Goal: Information Seeking & Learning: Learn about a topic

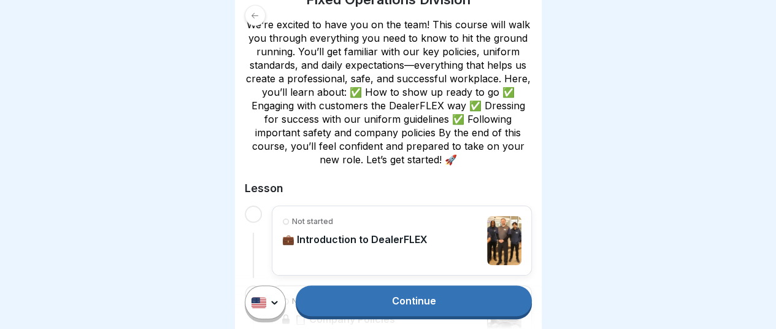
scroll to position [255, 0]
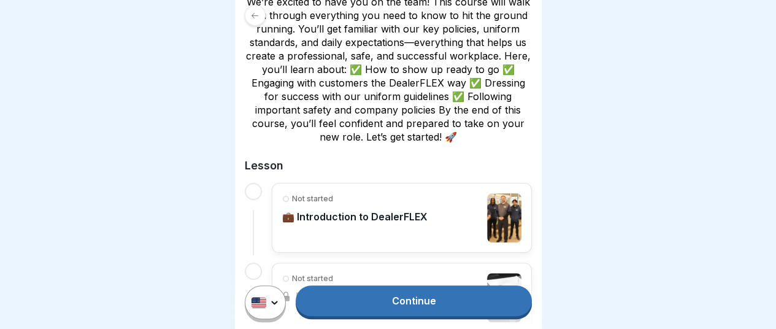
click at [383, 214] on p "💼 Introduction to DealerFLEX" at bounding box center [354, 216] width 145 height 12
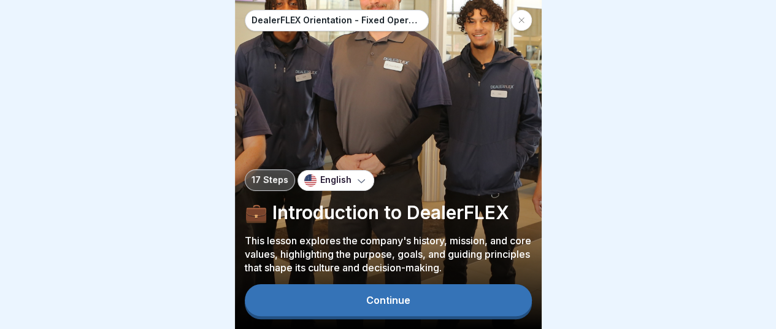
scroll to position [9, 0]
click at [392, 296] on div "Continue" at bounding box center [388, 299] width 44 height 11
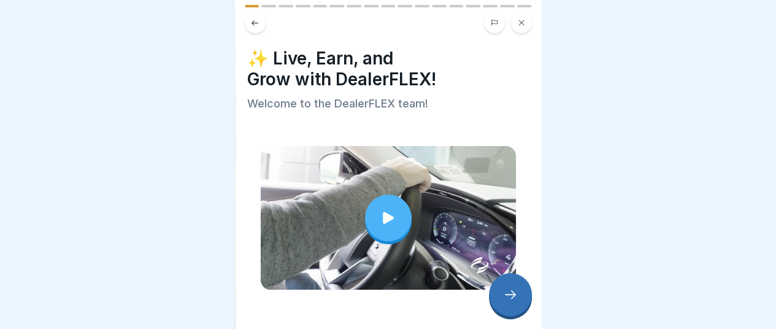
click at [508, 298] on icon at bounding box center [510, 294] width 15 height 15
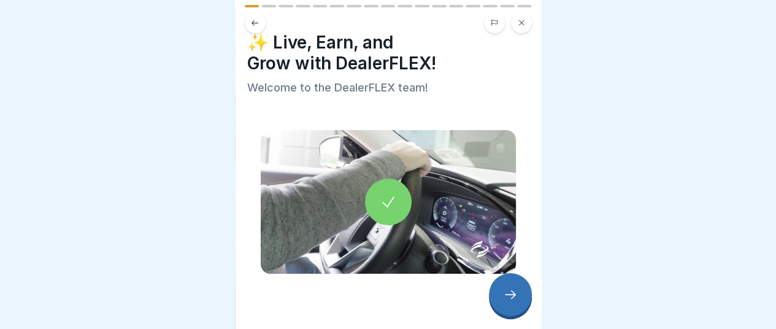
scroll to position [29, 0]
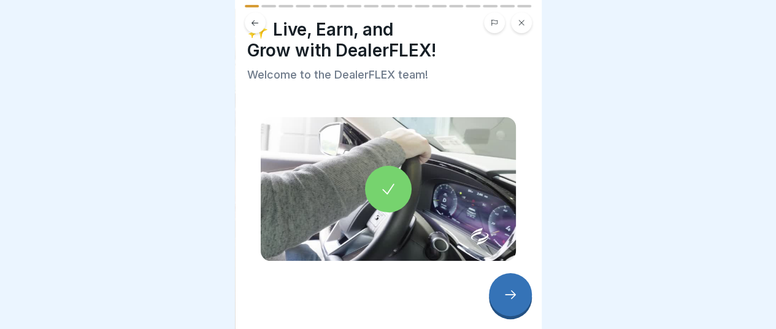
click at [511, 296] on icon at bounding box center [510, 294] width 15 height 15
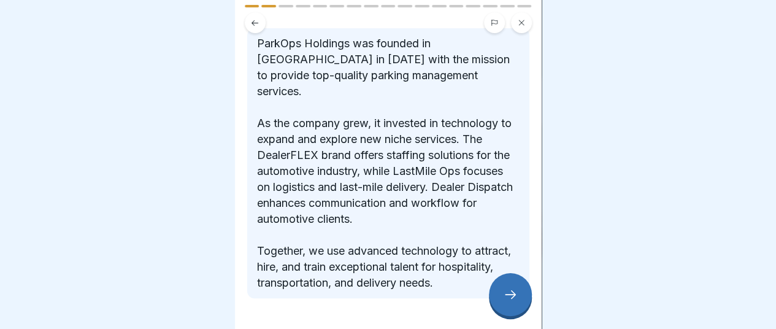
scroll to position [226, 0]
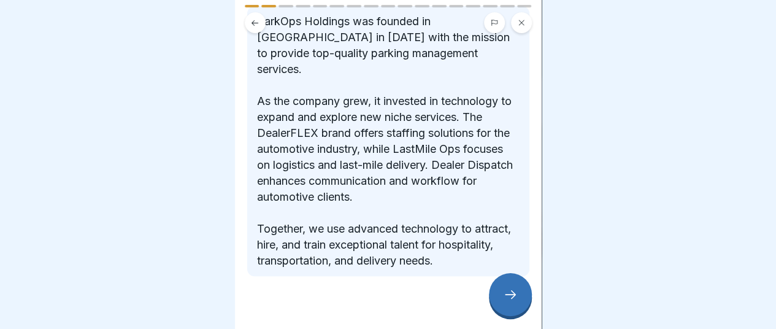
click at [515, 295] on icon at bounding box center [510, 294] width 15 height 15
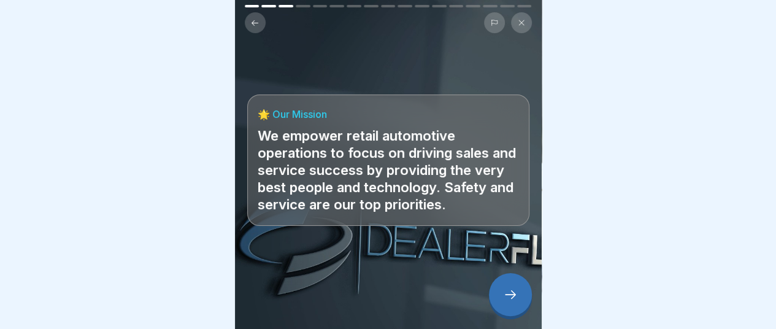
click at [517, 303] on div at bounding box center [510, 294] width 43 height 43
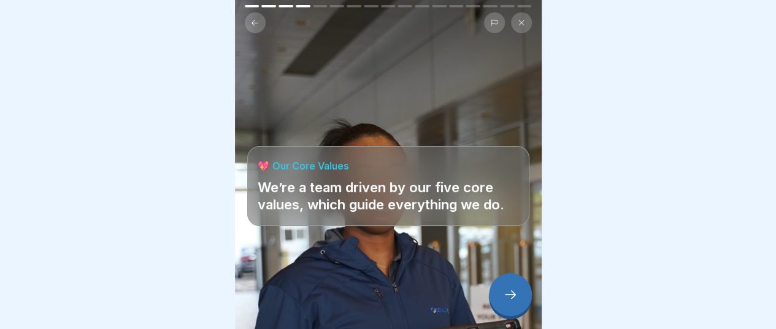
click at [517, 303] on div at bounding box center [510, 294] width 43 height 43
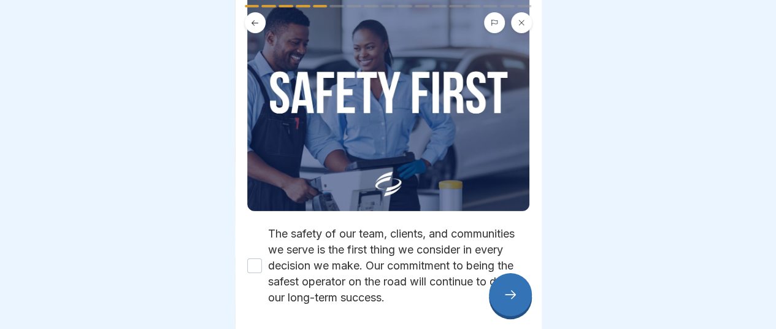
scroll to position [153, 0]
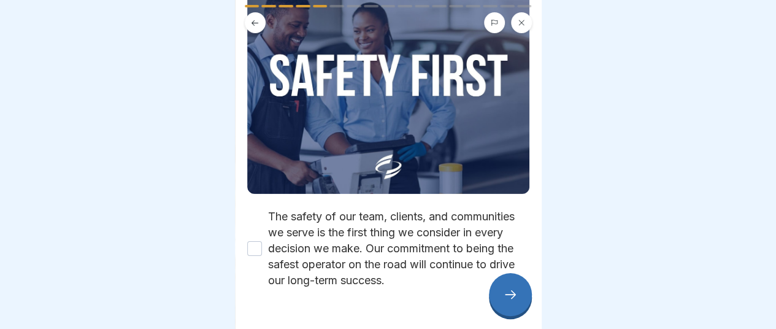
click at [254, 241] on button "The safety of our team, clients, and communities we serve is the first thing we…" at bounding box center [254, 248] width 15 height 15
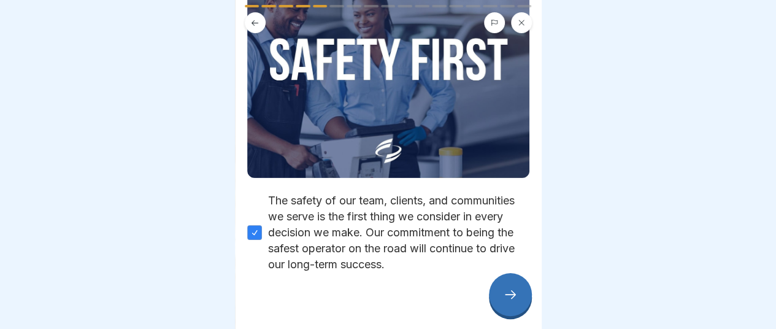
scroll to position [194, 0]
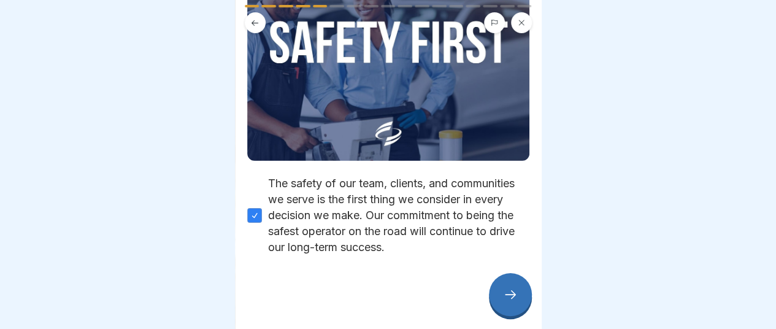
click at [511, 294] on icon at bounding box center [510, 294] width 15 height 15
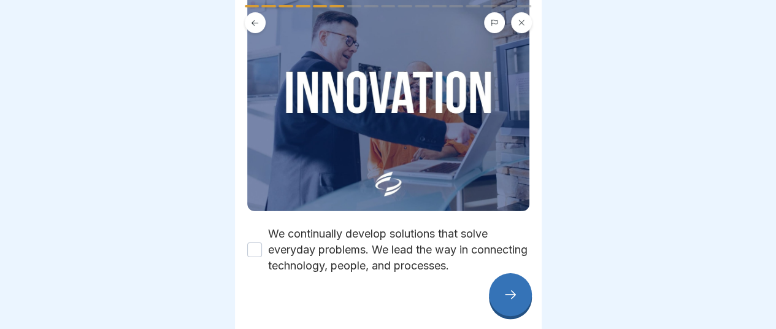
scroll to position [146, 0]
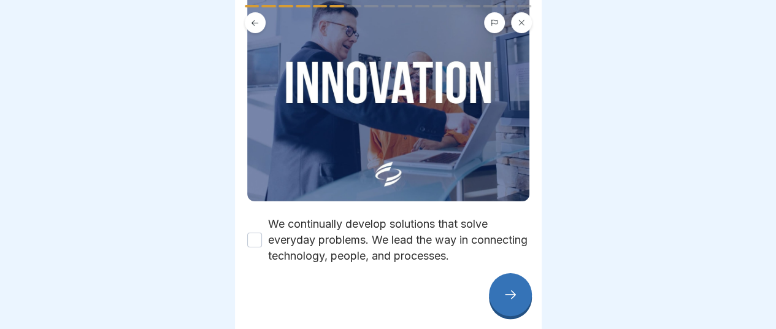
click at [254, 232] on button "We continually develop solutions that solve everyday problems. We lead the way …" at bounding box center [254, 239] width 15 height 15
click at [505, 296] on icon at bounding box center [510, 294] width 15 height 15
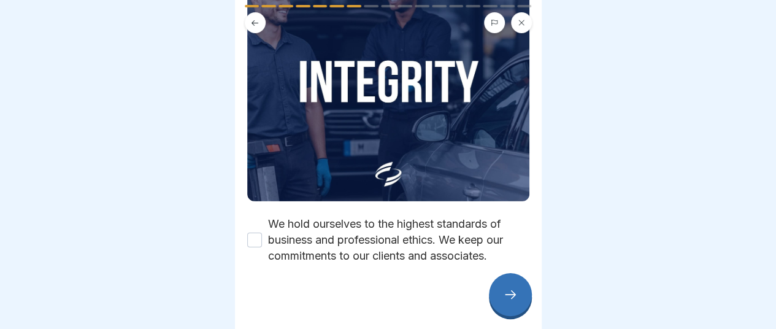
click at [250, 232] on button "We hold ourselves to the highest standards of business and professional ethics.…" at bounding box center [254, 239] width 15 height 15
click at [506, 295] on icon at bounding box center [510, 294] width 15 height 15
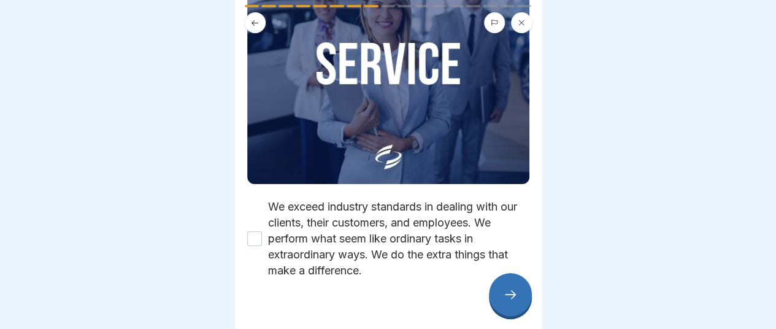
scroll to position [178, 0]
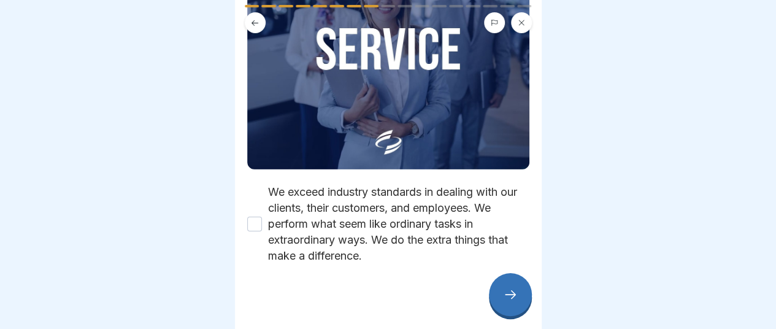
click at [254, 216] on button "We exceed industry standards in dealing with our clients, their customers, and …" at bounding box center [254, 223] width 15 height 15
click at [510, 291] on icon at bounding box center [510, 294] width 15 height 15
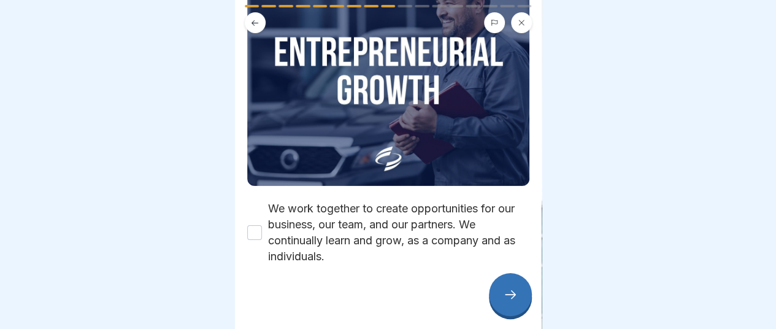
scroll to position [162, 0]
click at [254, 224] on button "We work together to create opportunities for our business, our team, and our pa…" at bounding box center [254, 231] width 15 height 15
click at [511, 302] on div at bounding box center [510, 294] width 43 height 43
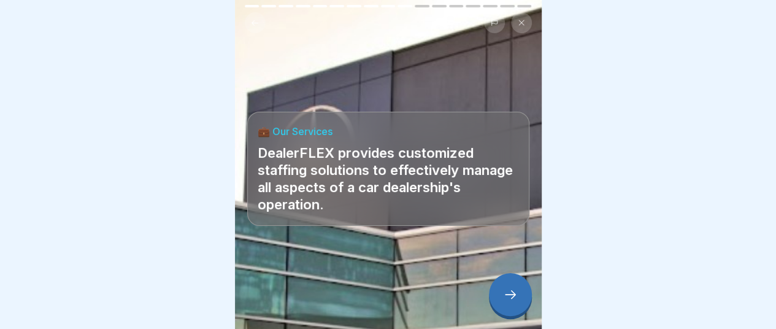
click at [516, 298] on icon at bounding box center [510, 294] width 15 height 15
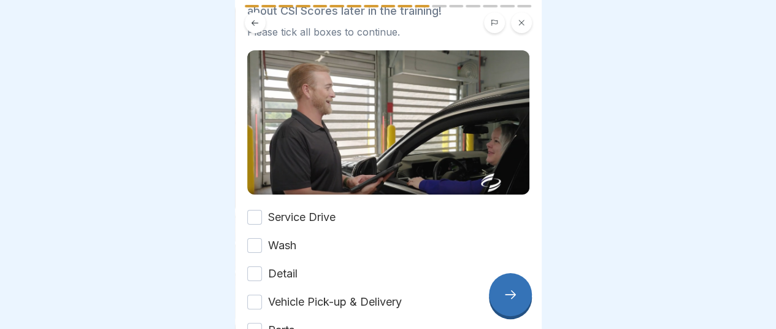
scroll to position [153, 0]
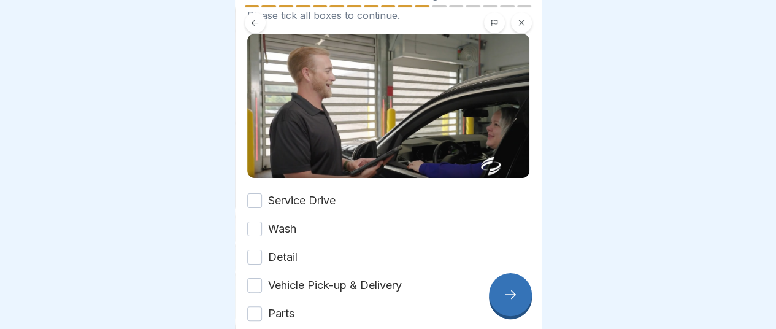
click at [256, 193] on button "Service Drive" at bounding box center [254, 200] width 15 height 15
click at [256, 221] on button "Wash" at bounding box center [254, 228] width 15 height 15
click at [258, 250] on button "Detail" at bounding box center [254, 257] width 15 height 15
click at [258, 278] on button "Vehicle Pick-up & Delivery" at bounding box center [254, 285] width 15 height 15
click at [255, 306] on button "Parts" at bounding box center [254, 313] width 15 height 15
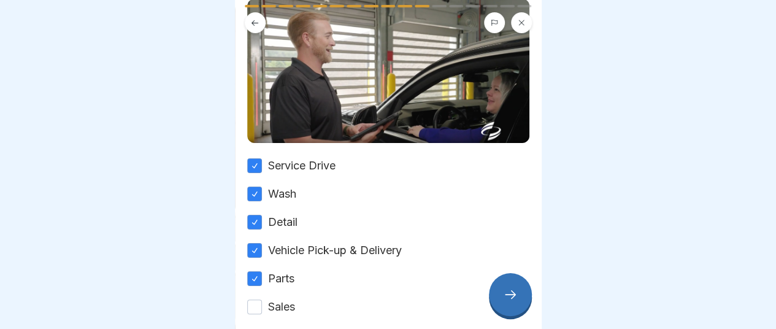
scroll to position [204, 0]
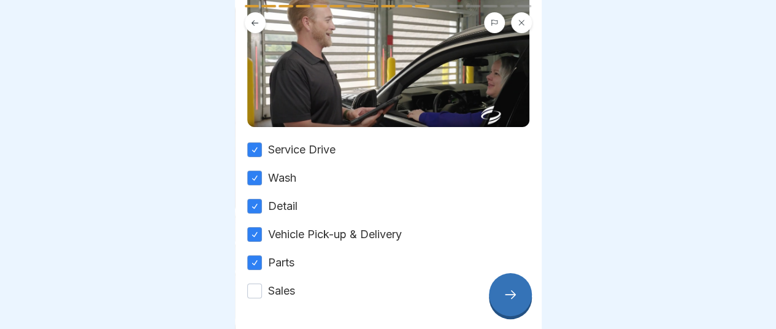
click at [254, 283] on button "Sales" at bounding box center [254, 290] width 15 height 15
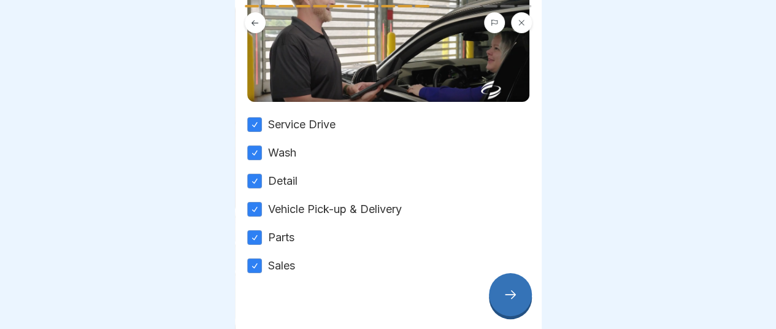
scroll to position [243, 0]
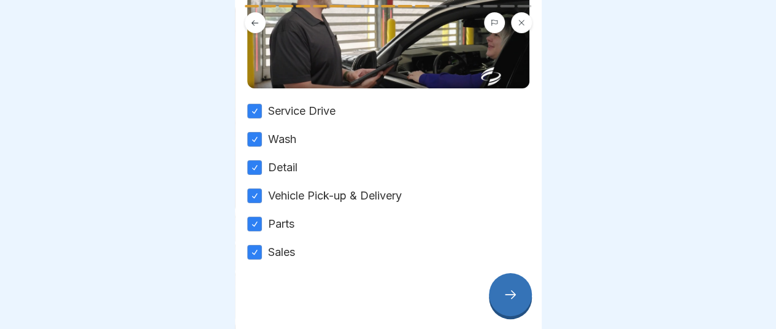
click at [506, 292] on icon at bounding box center [510, 294] width 15 height 15
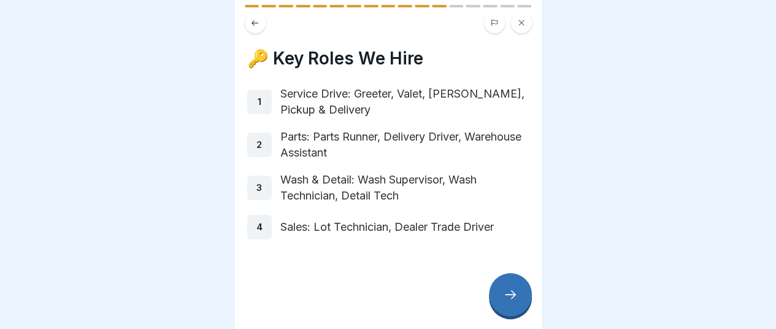
click at [516, 300] on icon at bounding box center [510, 294] width 15 height 15
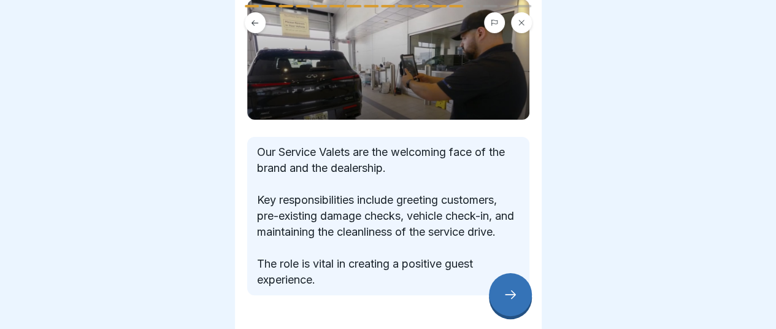
scroll to position [102, 0]
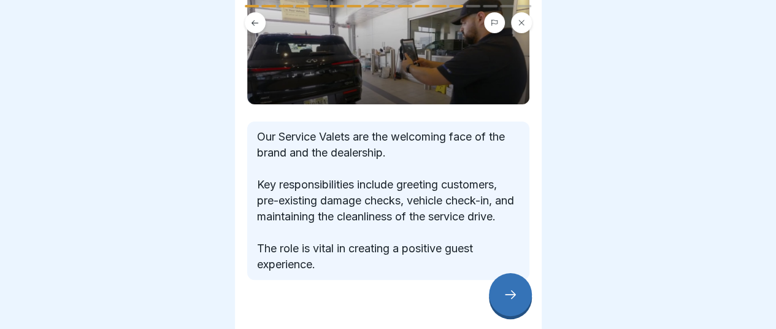
click at [515, 296] on icon at bounding box center [510, 294] width 15 height 15
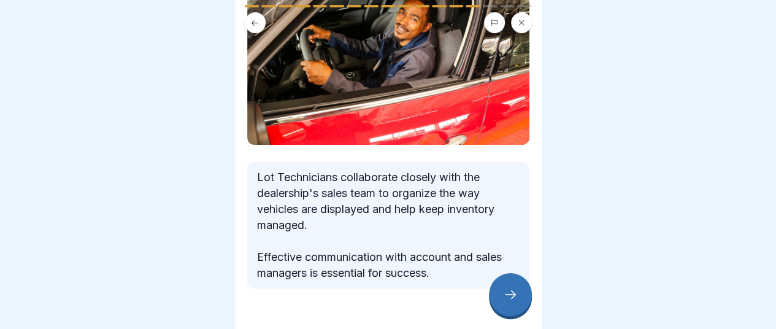
scroll to position [153, 0]
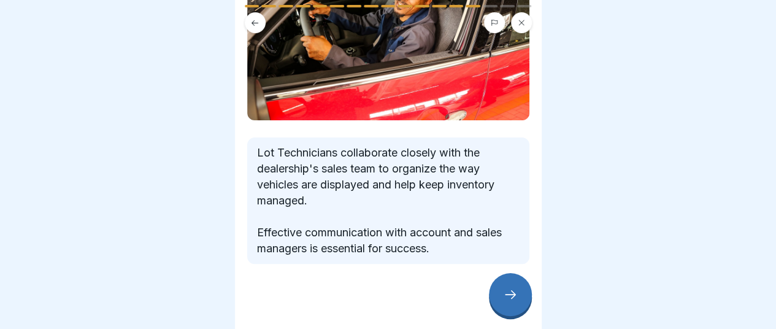
click at [516, 305] on div at bounding box center [510, 294] width 43 height 43
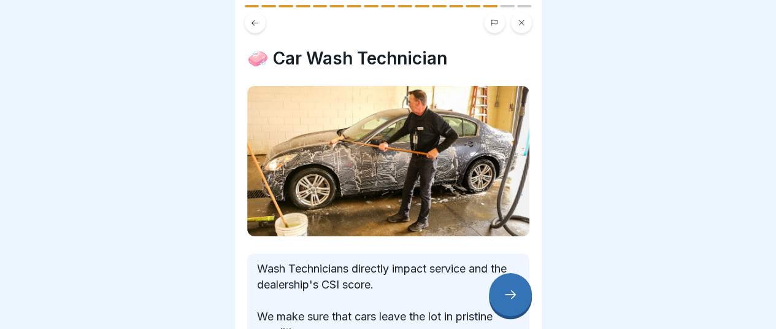
scroll to position [51, 0]
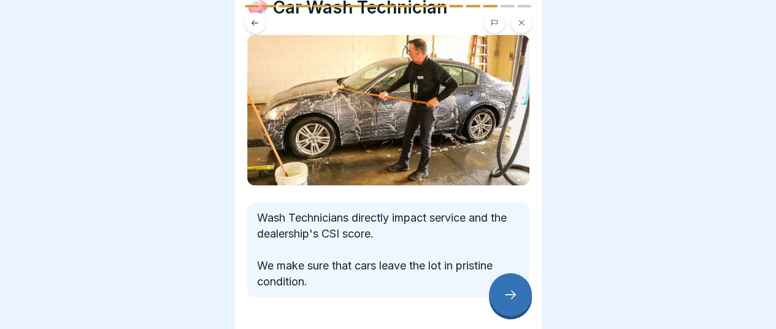
click at [519, 296] on div at bounding box center [510, 294] width 43 height 43
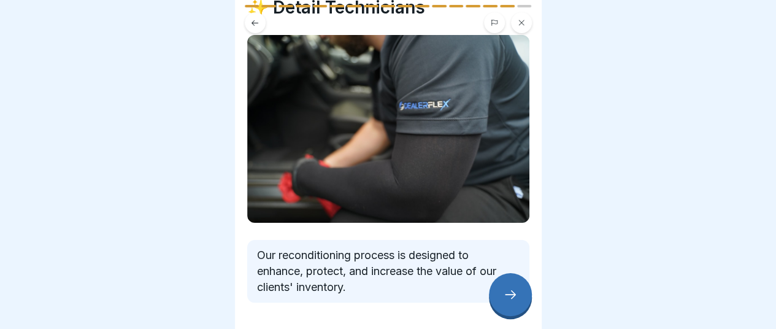
click at [511, 299] on icon at bounding box center [510, 294] width 15 height 15
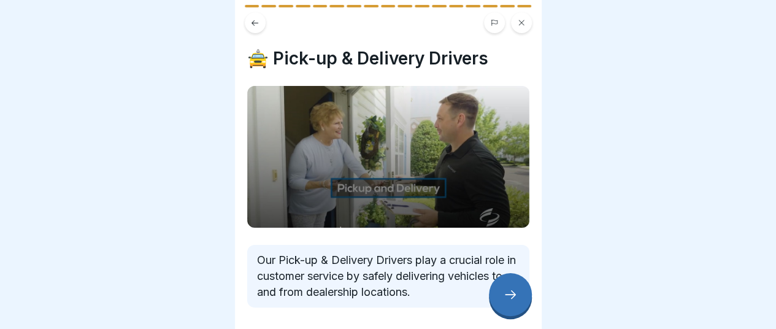
click at [513, 291] on icon at bounding box center [510, 294] width 15 height 15
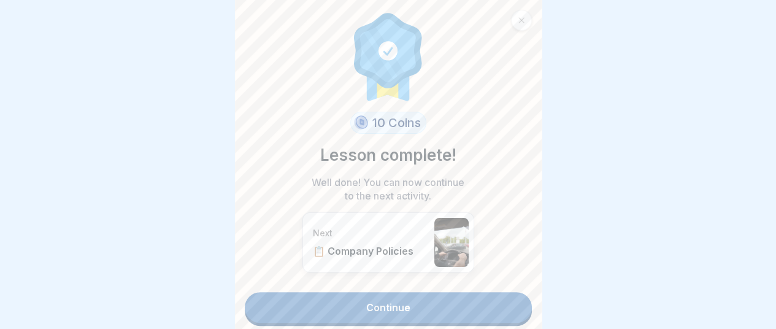
scroll to position [6, 0]
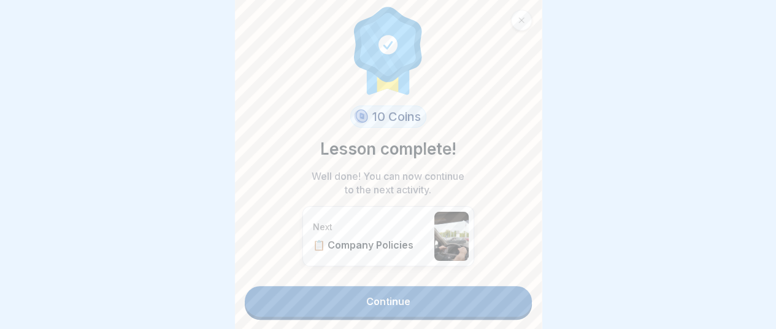
click at [401, 290] on link "Continue" at bounding box center [388, 301] width 287 height 31
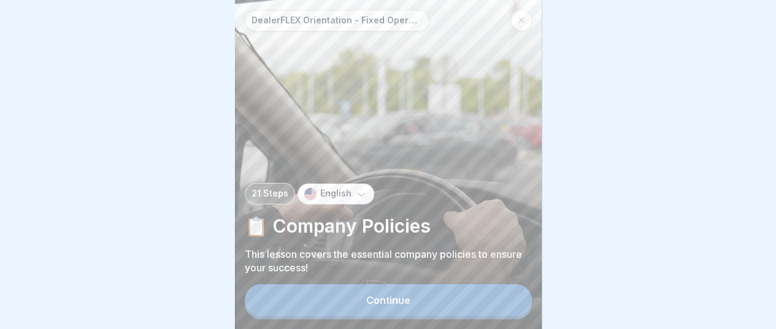
scroll to position [9, 0]
click at [397, 296] on div "Continue" at bounding box center [388, 299] width 44 height 11
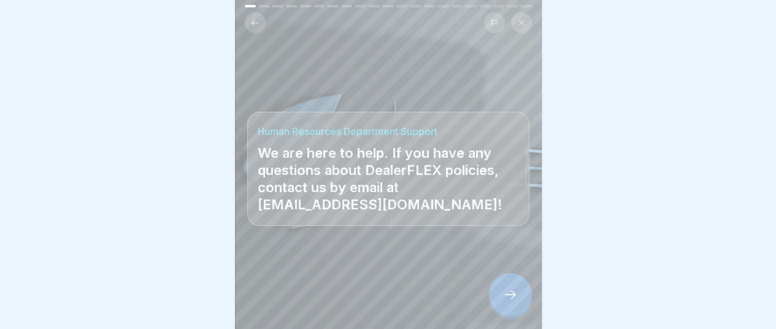
click at [511, 296] on icon at bounding box center [510, 294] width 15 height 15
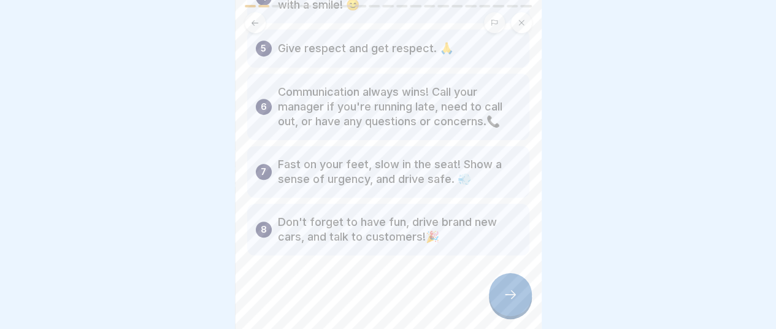
scroll to position [294, 0]
click at [515, 299] on icon at bounding box center [510, 294] width 15 height 15
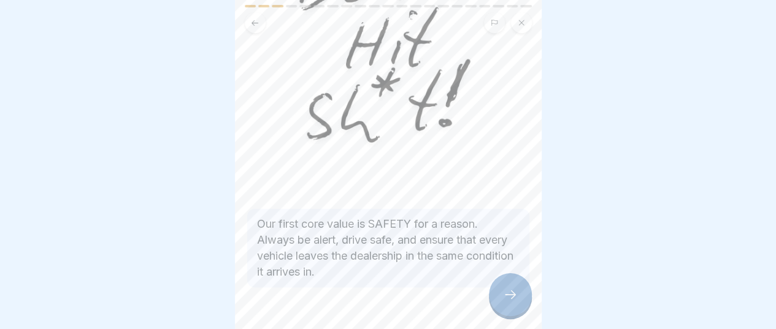
scroll to position [199, 0]
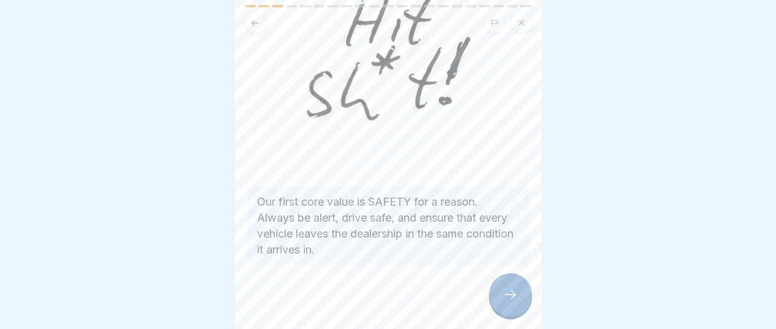
click at [512, 291] on icon at bounding box center [510, 294] width 15 height 15
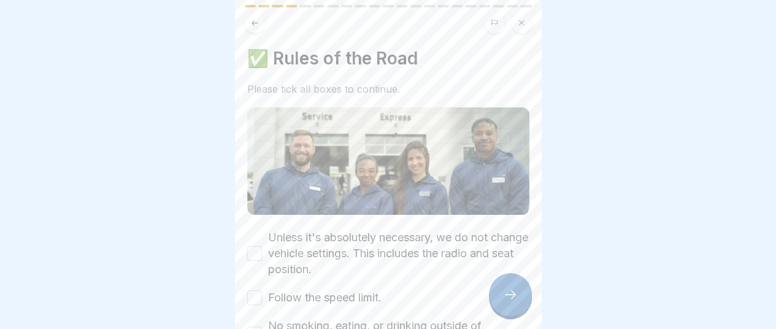
click at [254, 246] on button "Unless it's absolutely necessary, we do not change vehicle settings. This inclu…" at bounding box center [254, 253] width 15 height 15
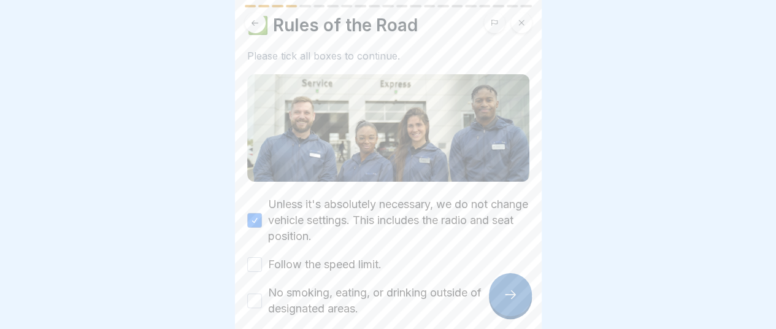
scroll to position [51, 0]
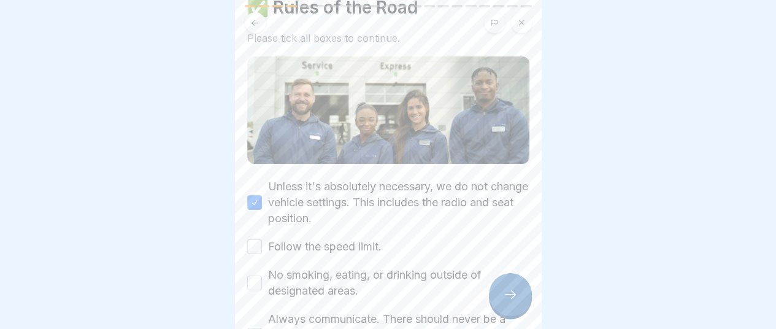
click at [254, 239] on button "Follow the speed limit." at bounding box center [254, 246] width 15 height 15
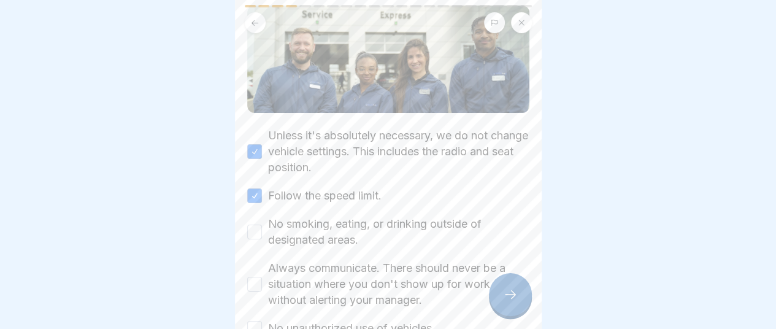
click at [254, 224] on button "No smoking, eating, or drinking outside of designated areas." at bounding box center [254, 231] width 15 height 15
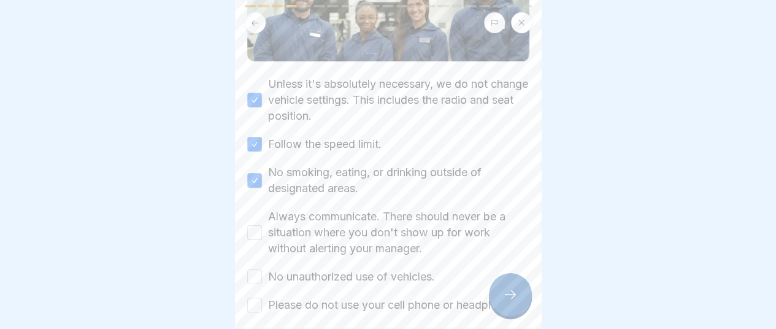
click at [255, 225] on button "Always communicate. There should never be a situation where you don't show up f…" at bounding box center [254, 232] width 15 height 15
click at [258, 269] on button "No unauthorized use of vehicles." at bounding box center [254, 276] width 15 height 15
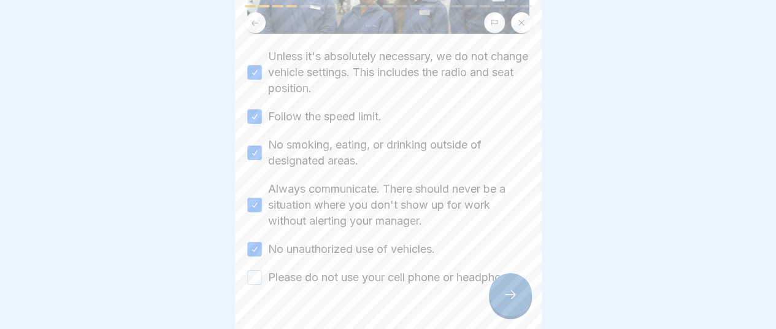
scroll to position [204, 0]
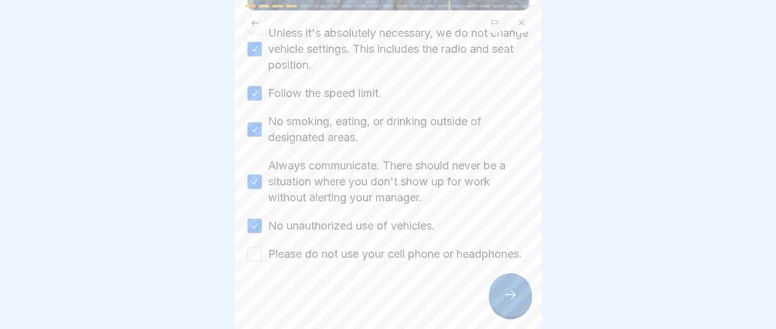
click at [252, 251] on button "Please do not use your cell phone or headphones." at bounding box center [254, 253] width 15 height 15
click at [511, 296] on icon at bounding box center [510, 294] width 15 height 15
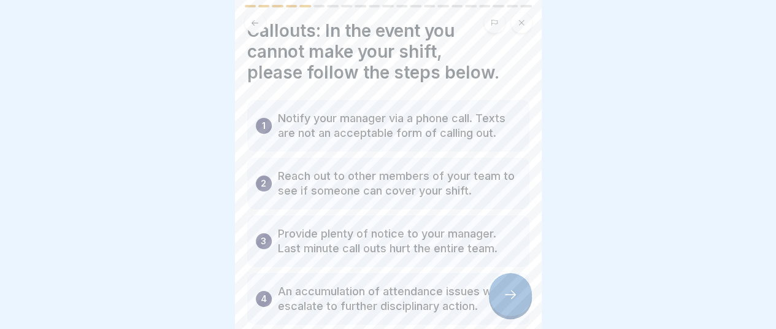
scroll to position [51, 0]
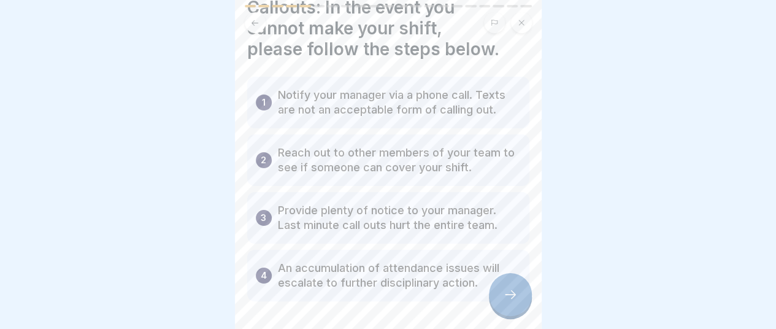
click at [515, 299] on icon at bounding box center [510, 294] width 15 height 15
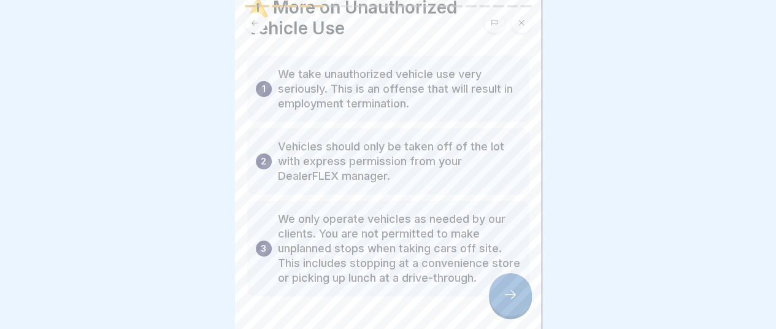
scroll to position [92, 0]
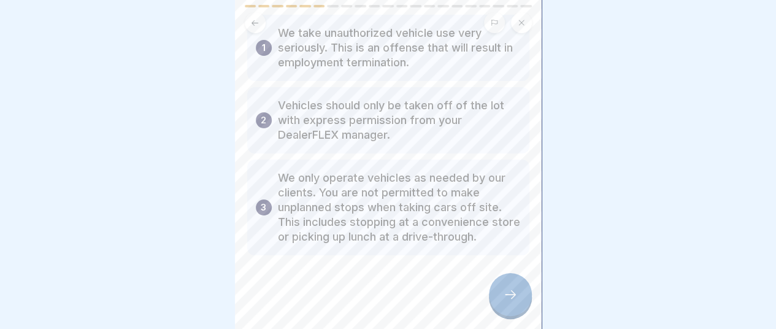
click at [511, 291] on icon at bounding box center [510, 294] width 15 height 15
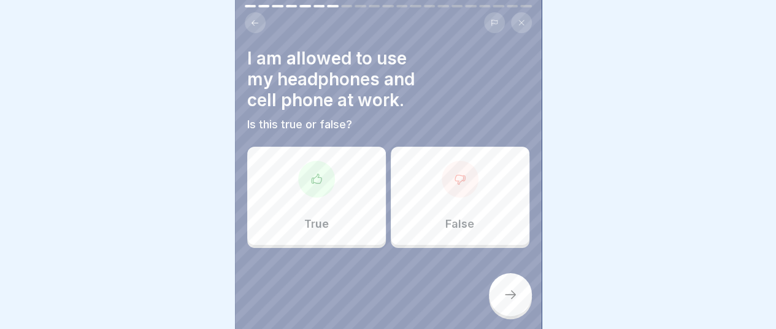
click at [456, 185] on div at bounding box center [459, 179] width 37 height 37
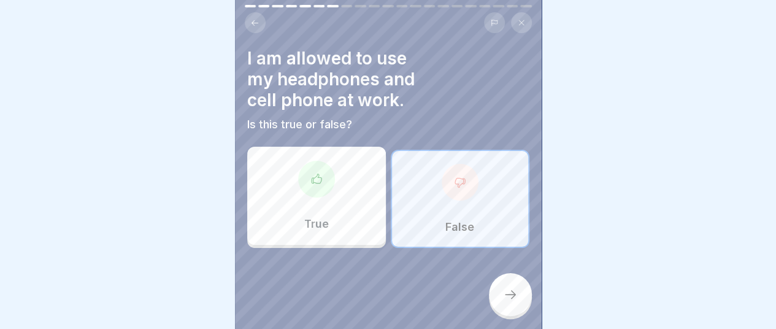
click at [511, 292] on icon at bounding box center [510, 294] width 15 height 15
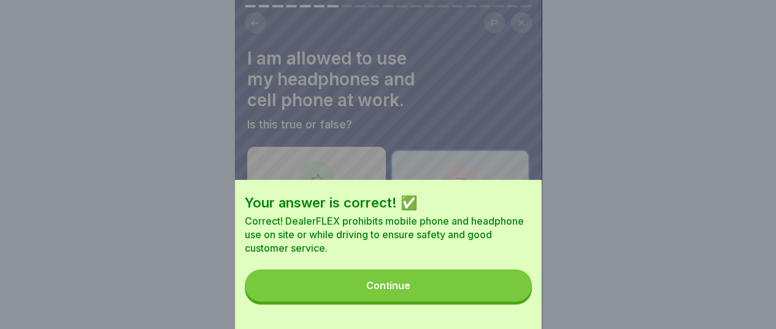
click at [410, 291] on div "Continue" at bounding box center [388, 285] width 44 height 11
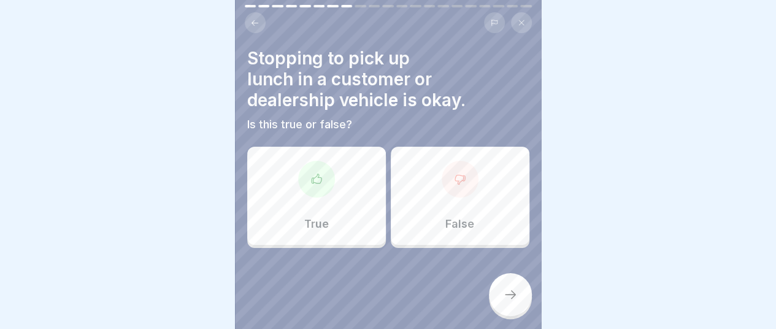
click at [477, 185] on div "False" at bounding box center [460, 196] width 139 height 98
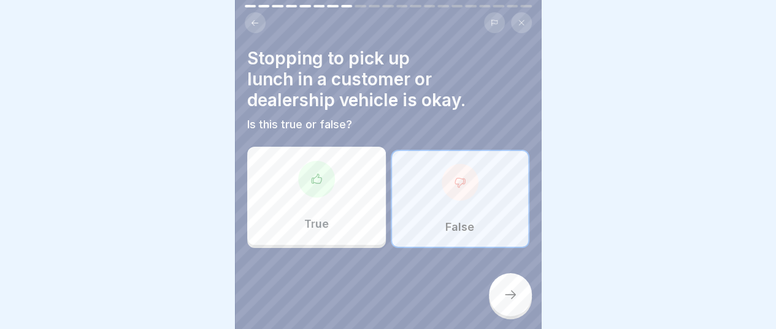
click at [516, 300] on icon at bounding box center [510, 294] width 15 height 15
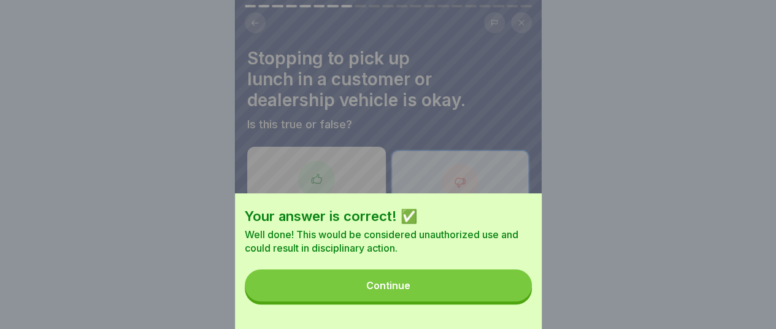
click at [405, 291] on div "Continue" at bounding box center [388, 285] width 44 height 11
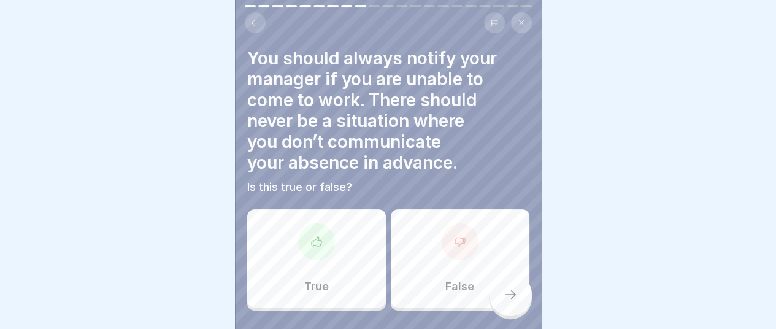
click at [318, 258] on div "True" at bounding box center [316, 258] width 139 height 98
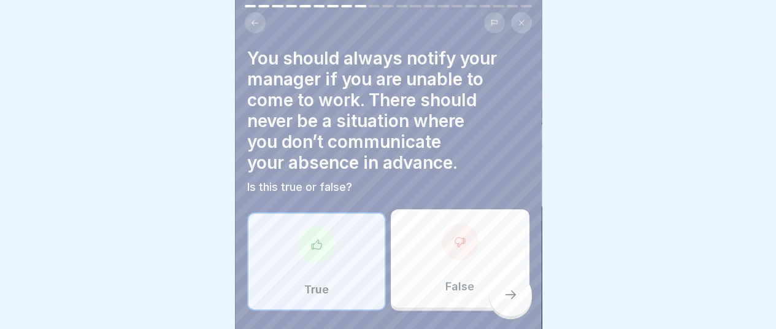
click at [514, 296] on icon at bounding box center [510, 294] width 15 height 15
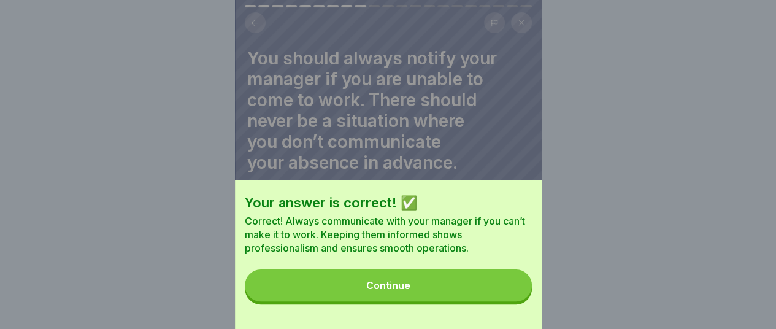
click at [467, 301] on button "Continue" at bounding box center [388, 285] width 287 height 32
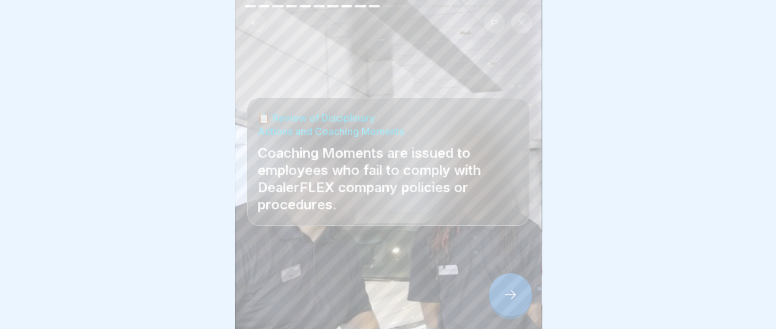
click at [513, 299] on icon at bounding box center [510, 294] width 15 height 15
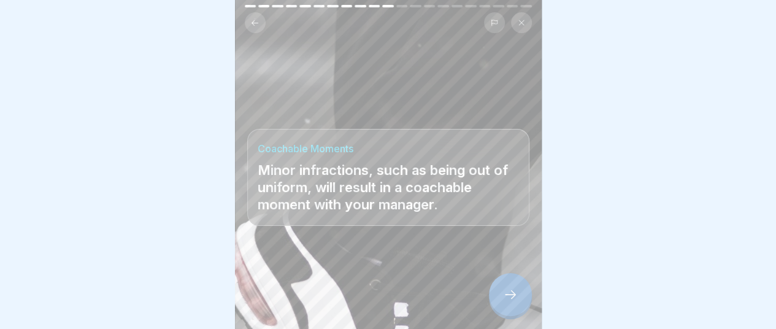
click at [513, 291] on icon at bounding box center [510, 294] width 15 height 15
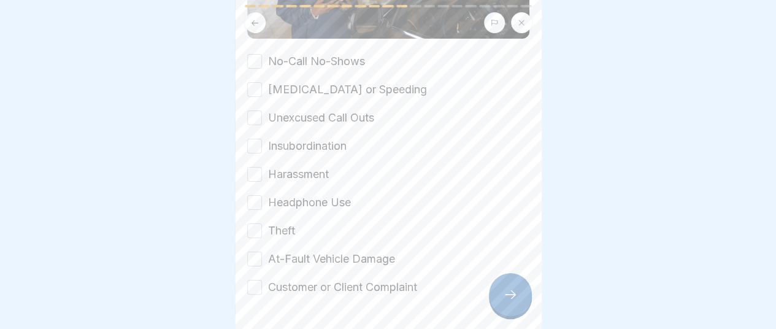
scroll to position [255, 0]
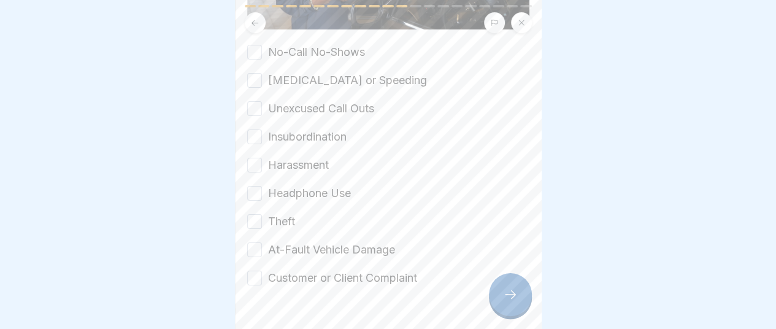
click at [258, 45] on button "No-Call No-Shows" at bounding box center [254, 52] width 15 height 15
click at [253, 73] on button "[MEDICAL_DATA] or Speeding" at bounding box center [254, 80] width 15 height 15
click at [252, 101] on button "Unexcused Call Outs" at bounding box center [254, 108] width 15 height 15
click at [256, 129] on button "Insubordination" at bounding box center [254, 136] width 15 height 15
click at [256, 158] on button "Harassment" at bounding box center [254, 165] width 15 height 15
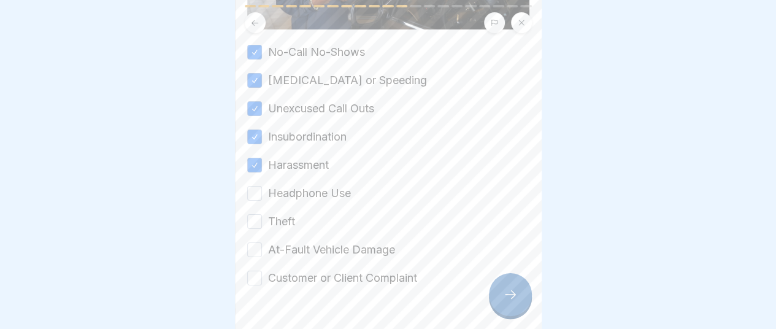
click at [258, 186] on button "Headphone Use" at bounding box center [254, 193] width 15 height 15
drag, startPoint x: 253, startPoint y: 207, endPoint x: 255, endPoint y: 215, distance: 8.3
click at [253, 214] on button "Theft" at bounding box center [254, 221] width 15 height 15
click at [255, 242] on button "At-Fault Vehicle Damage" at bounding box center [254, 249] width 15 height 15
click at [256, 270] on button "Customer or Client Complaint" at bounding box center [254, 277] width 15 height 15
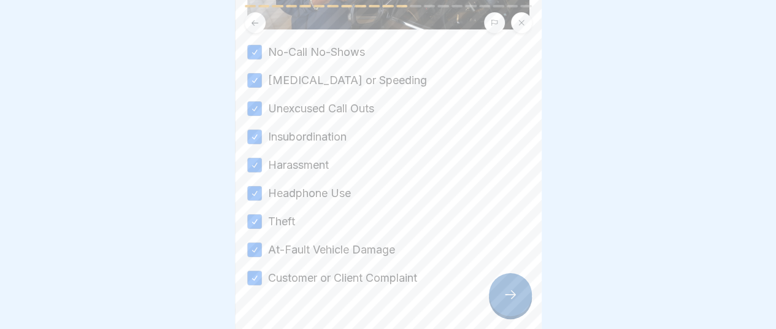
click at [508, 294] on icon at bounding box center [510, 294] width 15 height 15
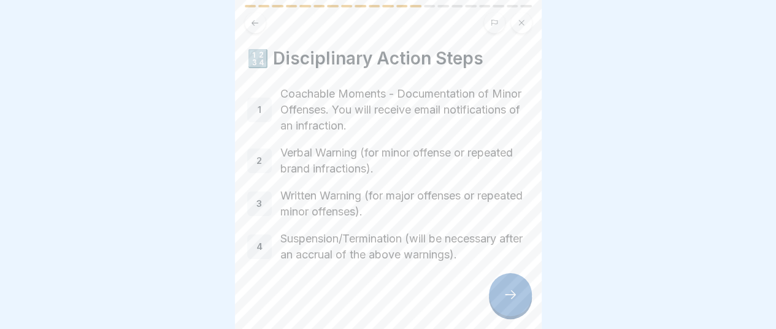
click at [521, 305] on div at bounding box center [510, 294] width 43 height 43
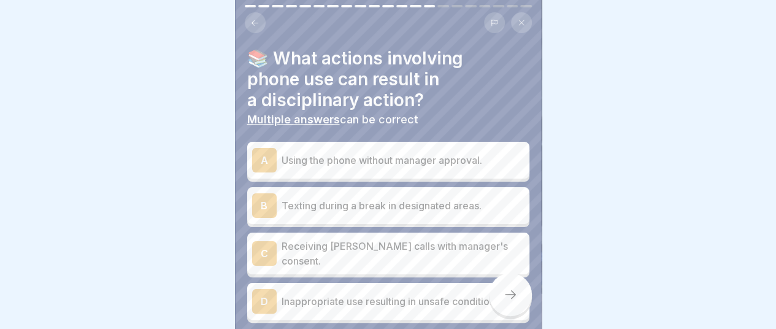
click at [277, 155] on div "A Using the phone without manager approval." at bounding box center [388, 160] width 272 height 25
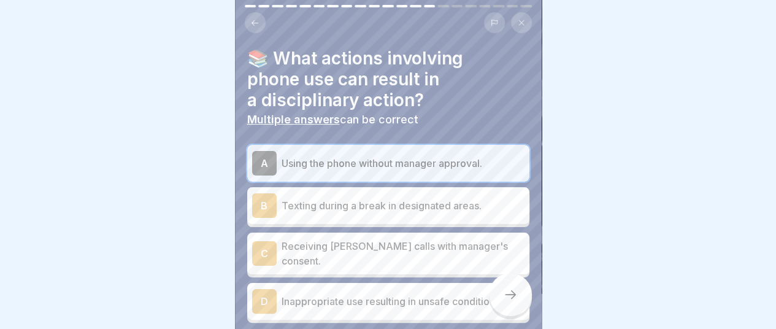
click at [319, 294] on p "Inappropriate use resulting in unsafe conditions." at bounding box center [402, 301] width 243 height 15
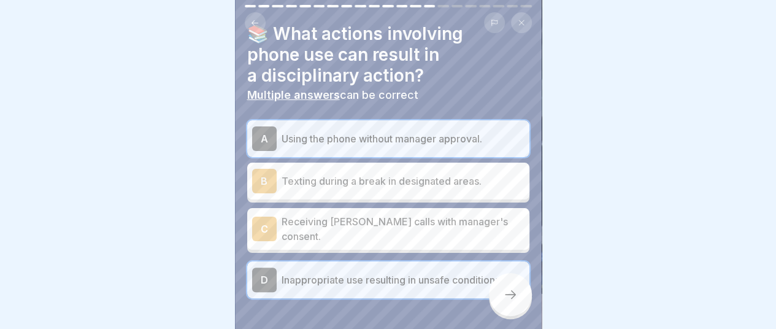
scroll to position [0, 0]
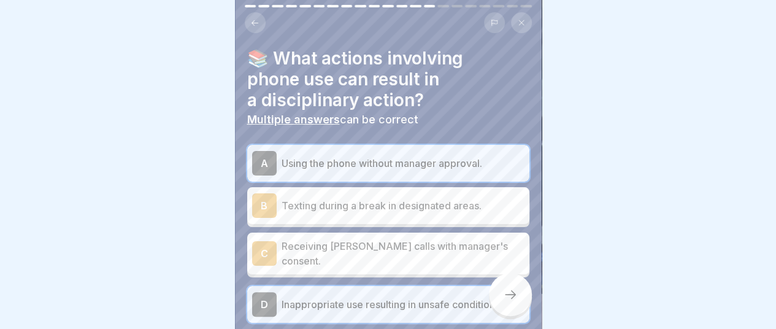
click at [513, 299] on icon at bounding box center [510, 294] width 15 height 15
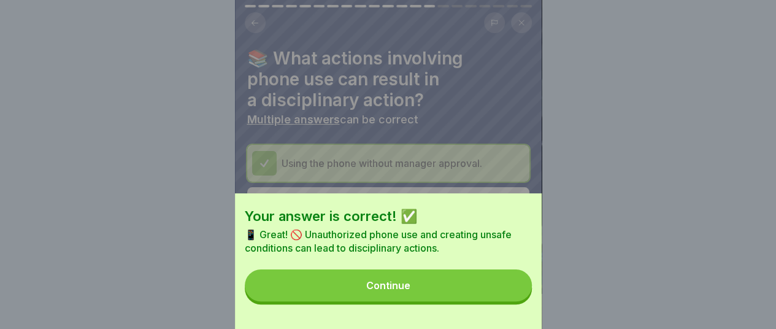
click at [412, 301] on button "Continue" at bounding box center [388, 285] width 287 height 32
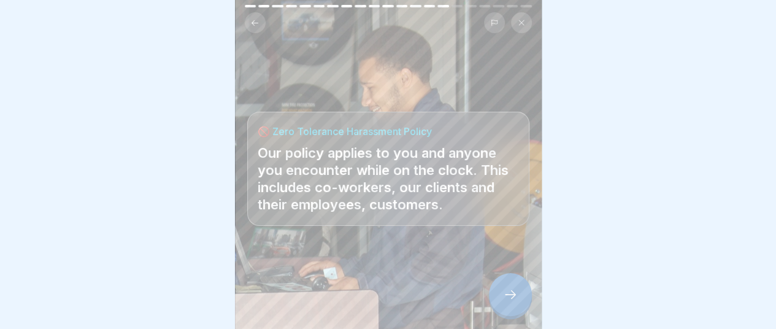
click at [511, 302] on div at bounding box center [510, 294] width 43 height 43
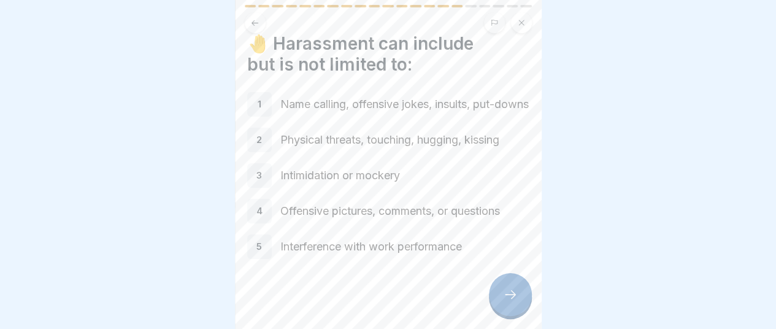
scroll to position [26, 0]
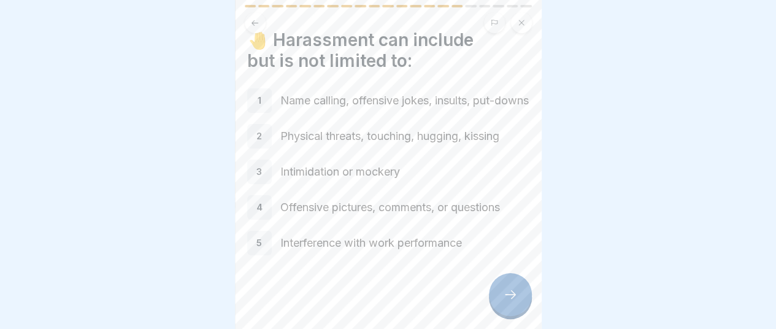
click at [516, 294] on icon at bounding box center [510, 294] width 15 height 15
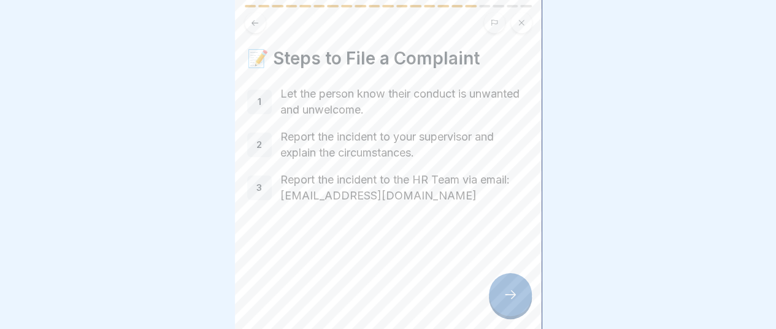
click at [511, 296] on icon at bounding box center [510, 294] width 15 height 15
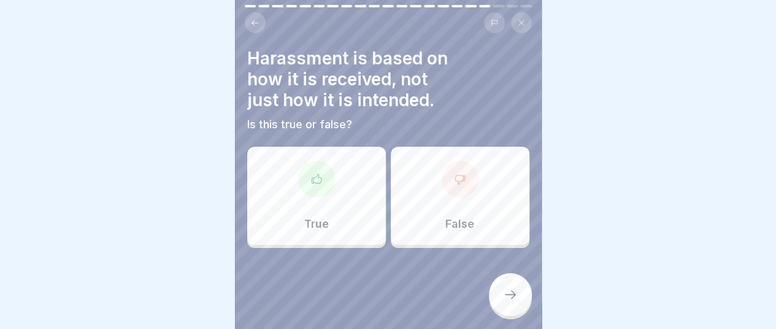
click at [487, 203] on div "False" at bounding box center [460, 196] width 139 height 98
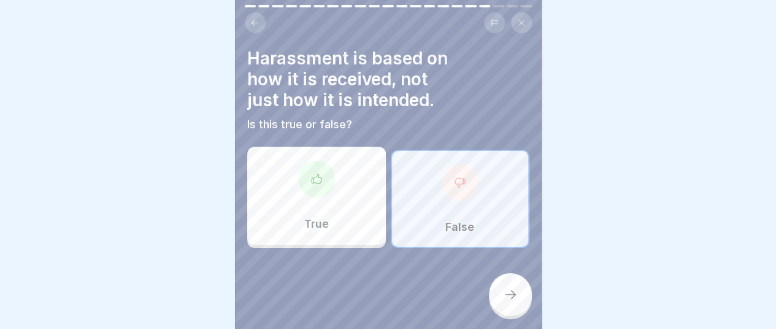
click at [513, 294] on icon at bounding box center [510, 294] width 11 height 9
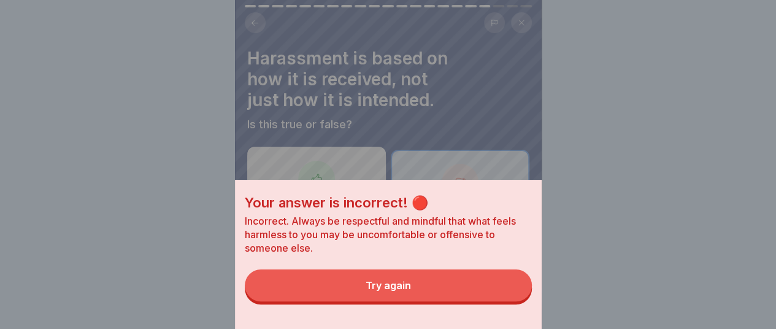
click at [443, 292] on button "Try again" at bounding box center [388, 285] width 287 height 32
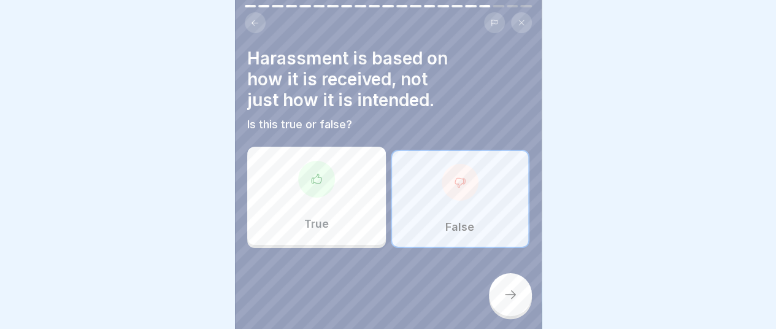
click at [353, 174] on div "True" at bounding box center [316, 196] width 139 height 98
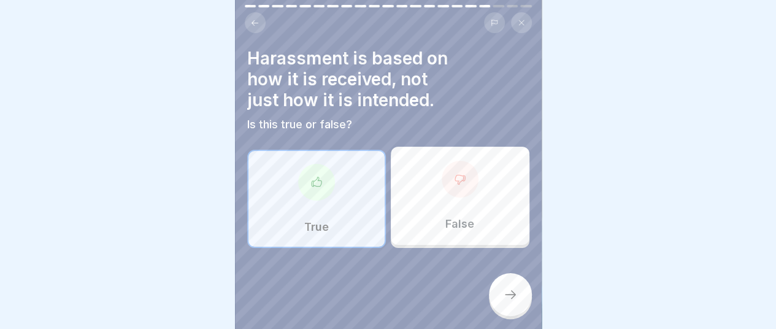
click at [504, 300] on icon at bounding box center [510, 294] width 15 height 15
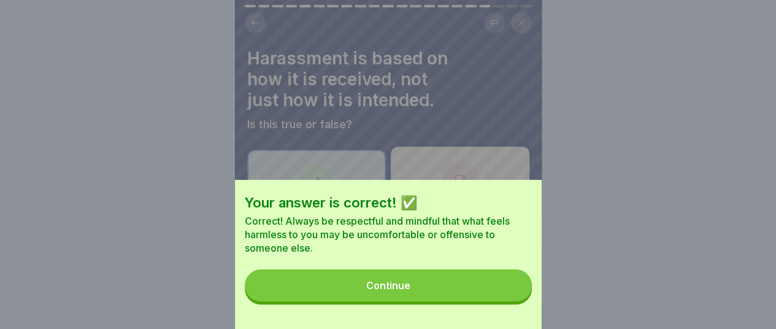
click at [465, 294] on button "Continue" at bounding box center [388, 285] width 287 height 32
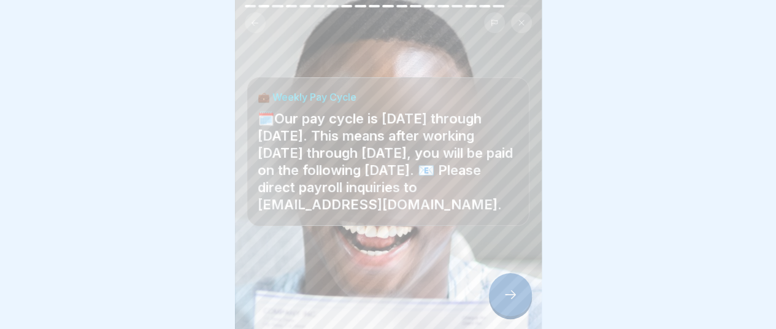
click at [510, 291] on icon at bounding box center [510, 294] width 15 height 15
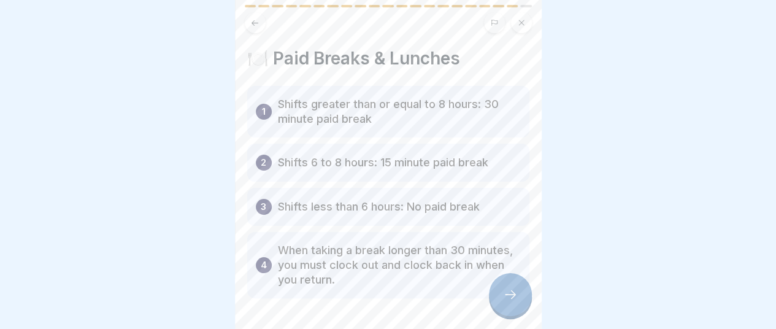
click at [508, 299] on icon at bounding box center [510, 294] width 15 height 15
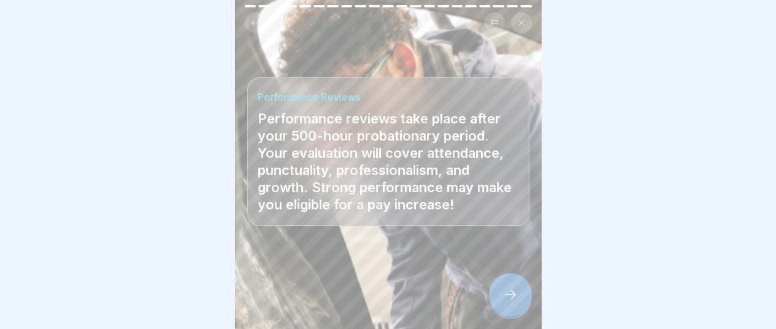
click at [512, 300] on icon at bounding box center [510, 294] width 15 height 15
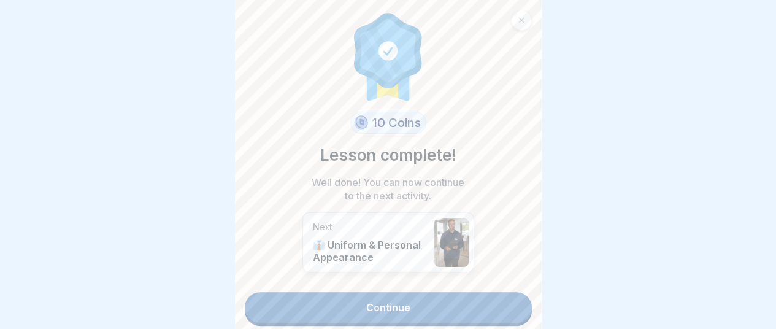
scroll to position [6, 0]
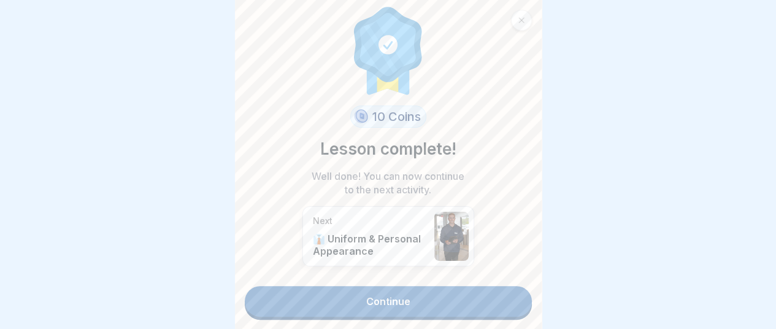
click at [420, 291] on link "Continue" at bounding box center [388, 301] width 287 height 31
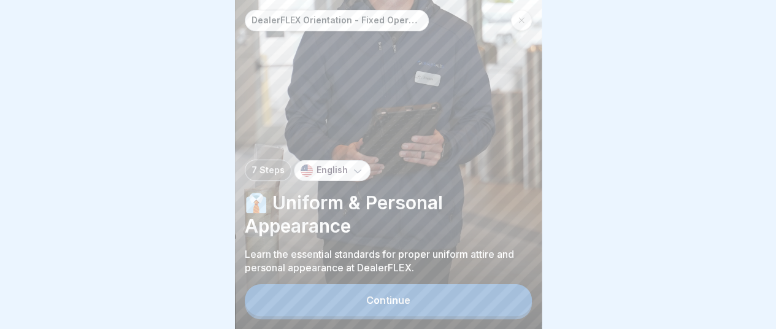
scroll to position [9, 0]
click at [475, 299] on button "Continue" at bounding box center [388, 300] width 287 height 32
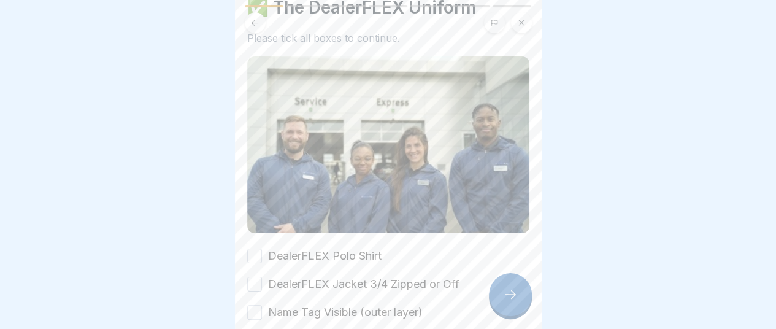
scroll to position [102, 0]
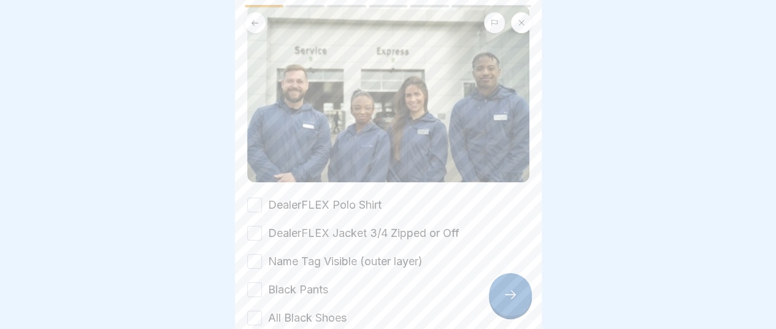
click at [254, 197] on button "DealerFLEX Polo Shirt" at bounding box center [254, 204] width 15 height 15
click at [256, 226] on button "DealerFLEX Jacket 3/4 Zipped or Off" at bounding box center [254, 233] width 15 height 15
click at [254, 254] on button "Name Tag Visible (outer layer)" at bounding box center [254, 261] width 15 height 15
click at [250, 282] on button "Black Pants" at bounding box center [254, 289] width 15 height 15
click at [255, 310] on button "All Black Shoes" at bounding box center [254, 317] width 15 height 15
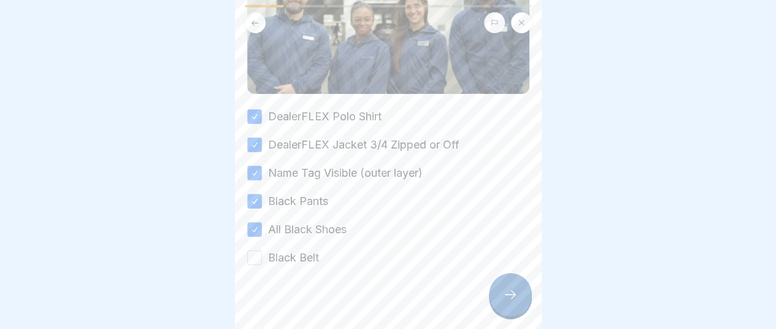
scroll to position [194, 0]
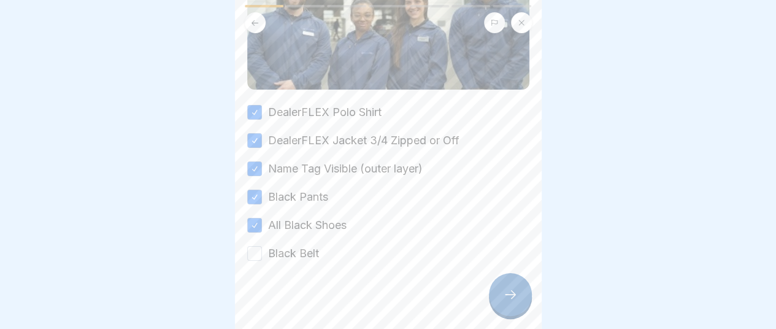
click at [254, 246] on button "Black Belt" at bounding box center [254, 253] width 15 height 15
click at [516, 298] on icon at bounding box center [510, 294] width 15 height 15
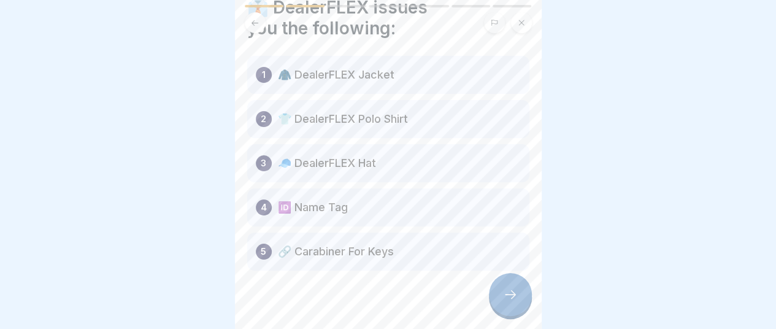
scroll to position [66, 0]
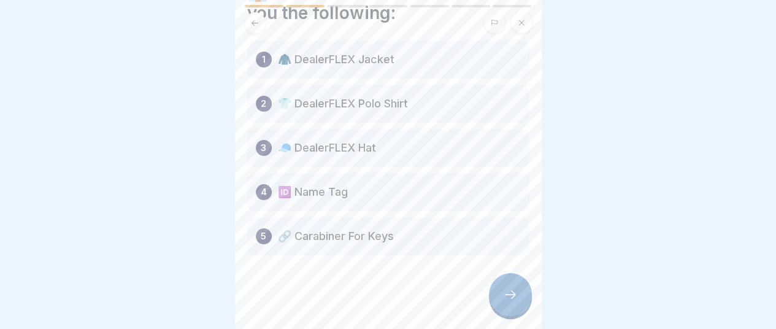
click at [514, 295] on icon at bounding box center [510, 294] width 15 height 15
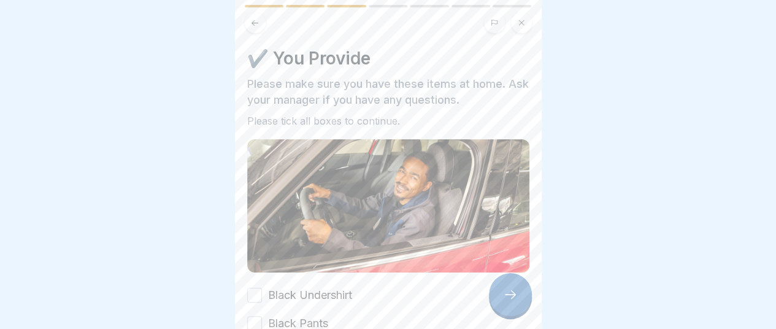
drag, startPoint x: 254, startPoint y: 281, endPoint x: 256, endPoint y: 305, distance: 23.3
click at [254, 288] on button "Black Undershirt" at bounding box center [254, 295] width 15 height 15
click at [255, 316] on button "Black Pants" at bounding box center [254, 323] width 15 height 15
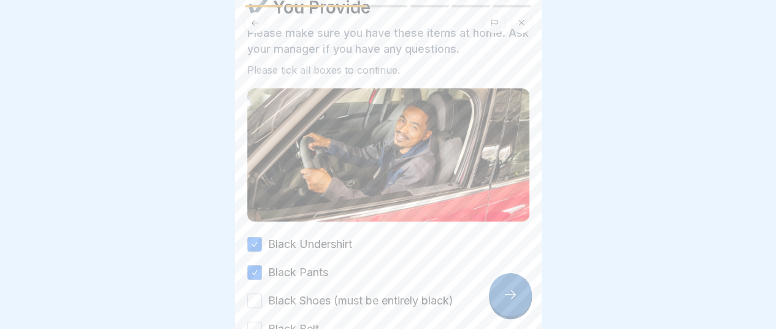
scroll to position [102, 0]
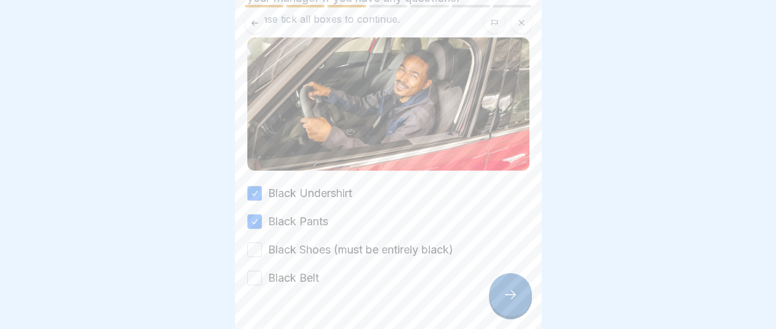
click at [256, 242] on button "Black Shoes (must be entirely black)" at bounding box center [254, 249] width 15 height 15
click at [254, 270] on button "Black Belt" at bounding box center [254, 277] width 15 height 15
click at [513, 292] on icon at bounding box center [510, 294] width 15 height 15
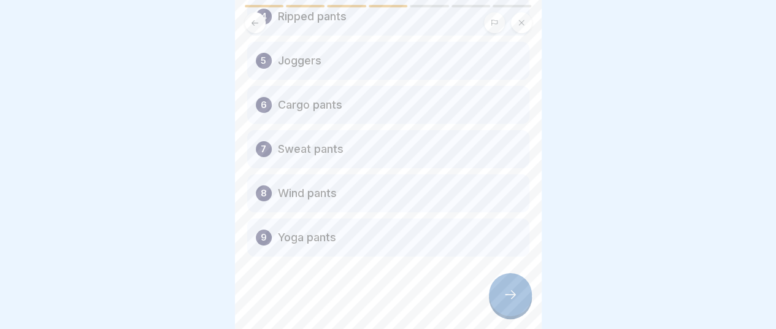
scroll to position [256, 0]
click at [508, 295] on icon at bounding box center [510, 294] width 15 height 15
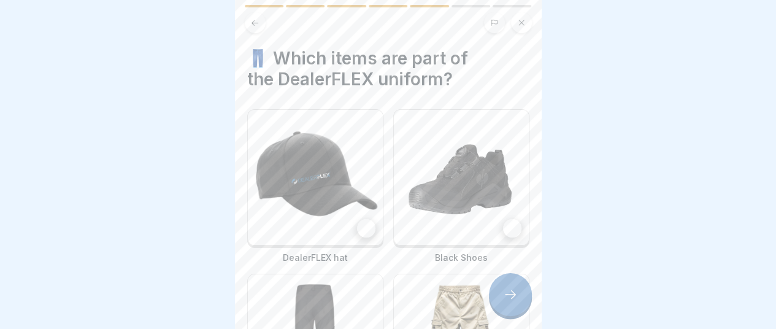
click at [363, 219] on div at bounding box center [366, 228] width 18 height 18
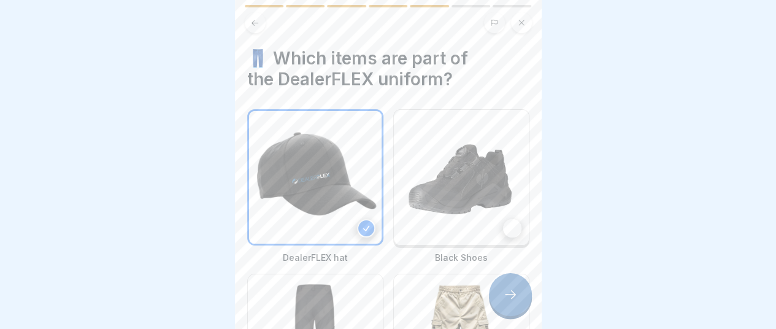
click at [506, 219] on div at bounding box center [512, 228] width 18 height 18
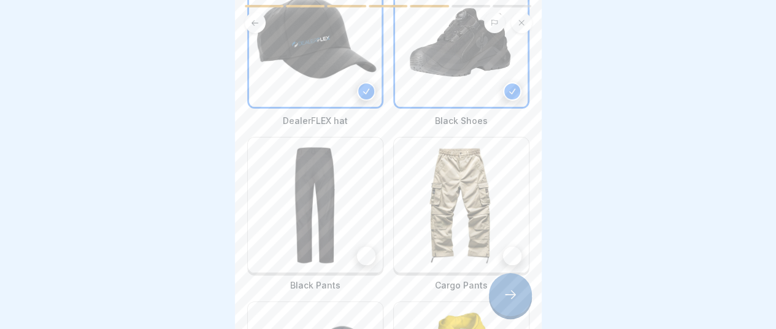
scroll to position [153, 0]
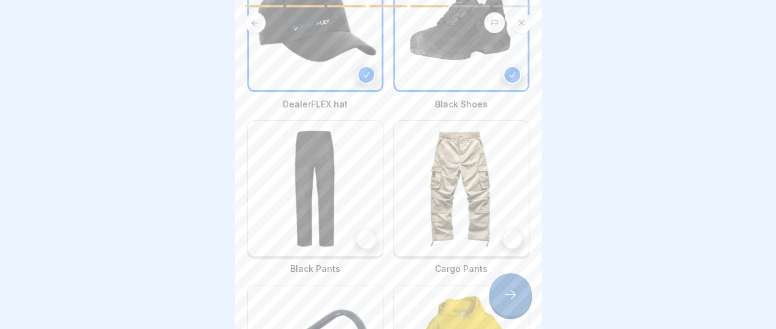
click at [361, 230] on div at bounding box center [366, 239] width 18 height 18
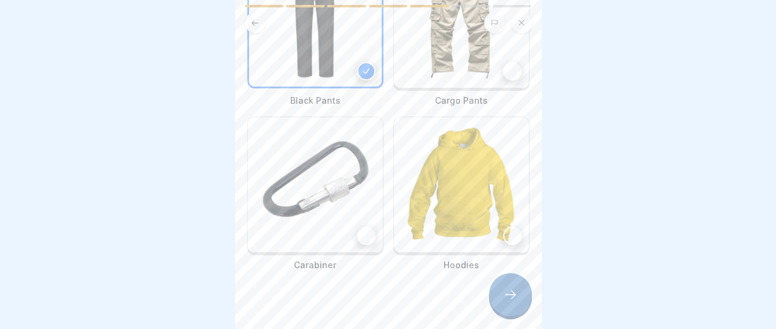
scroll to position [323, 0]
click at [362, 224] on div at bounding box center [366, 233] width 18 height 18
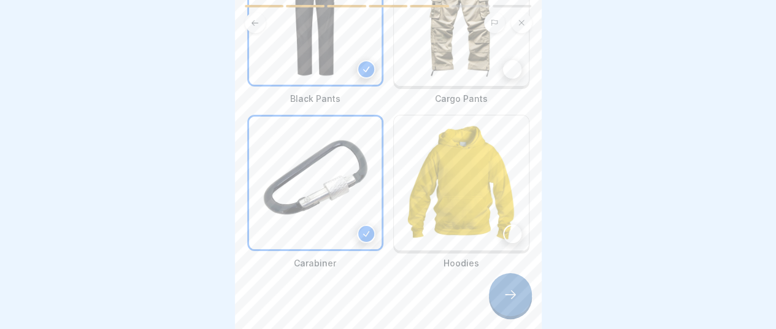
click at [516, 297] on icon at bounding box center [510, 294] width 15 height 15
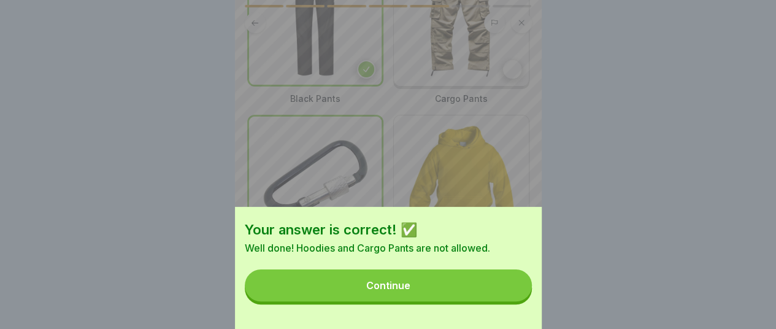
click at [471, 294] on button "Continue" at bounding box center [388, 285] width 287 height 32
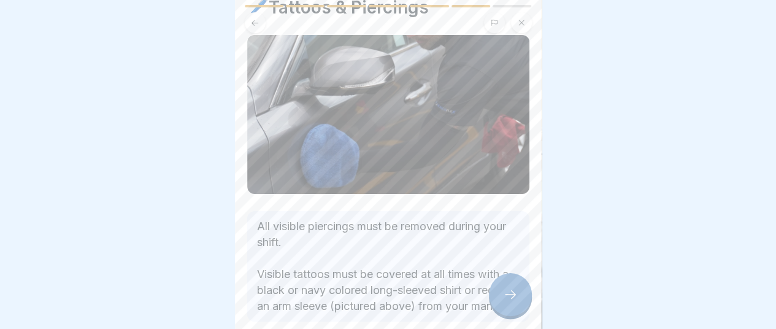
scroll to position [102, 0]
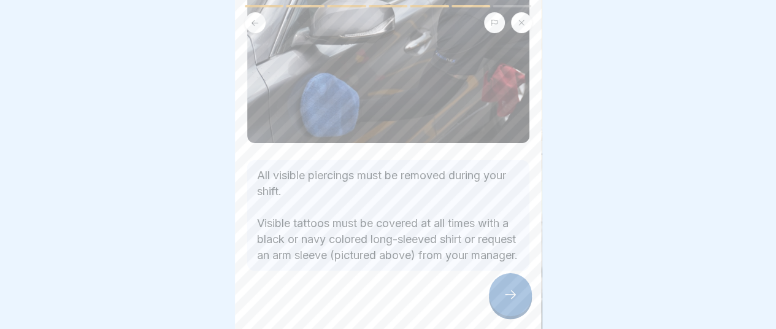
click at [511, 296] on icon at bounding box center [510, 294] width 15 height 15
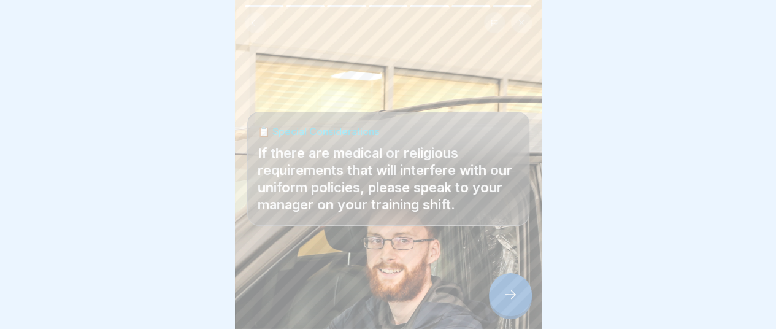
click at [506, 291] on icon at bounding box center [510, 294] width 15 height 15
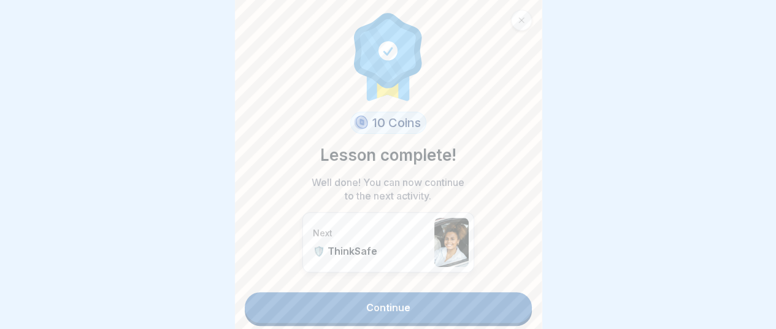
click at [430, 313] on div "10 Coins Lesson complete! Well done! You can now continue to the next activity.…" at bounding box center [388, 164] width 307 height 329
click at [430, 302] on link "Continue" at bounding box center [388, 307] width 287 height 31
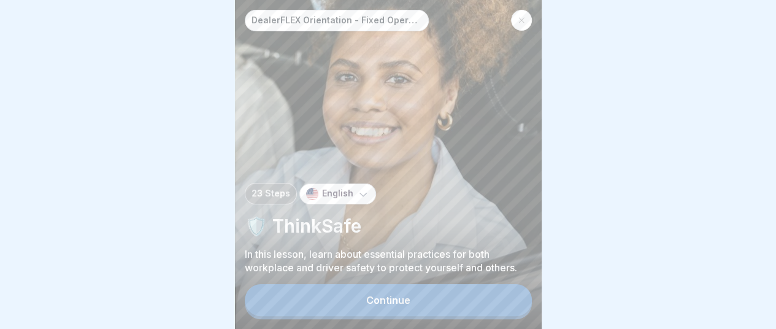
scroll to position [9, 0]
click at [408, 297] on div "Continue" at bounding box center [388, 299] width 44 height 11
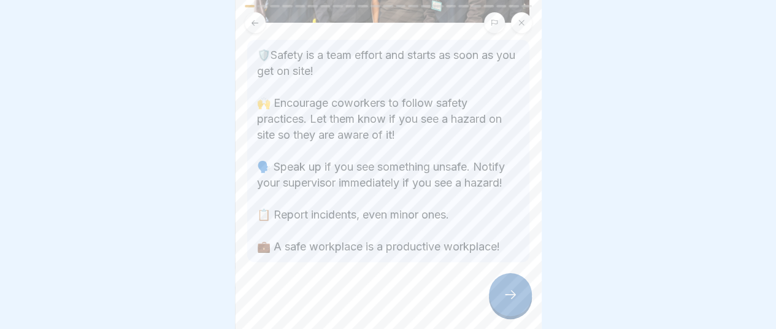
scroll to position [204, 0]
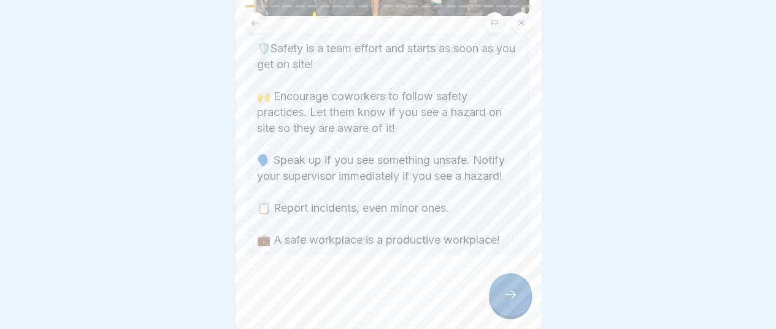
click at [513, 292] on icon at bounding box center [510, 294] width 15 height 15
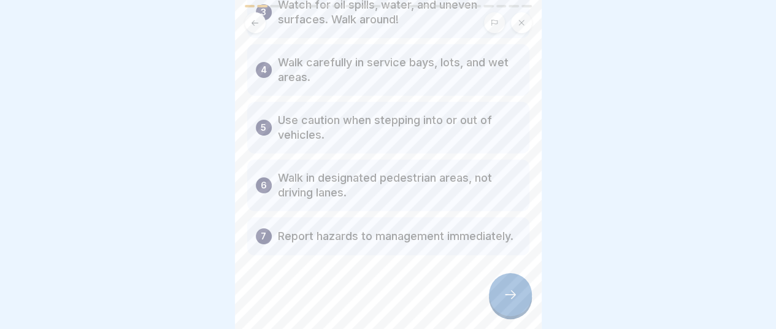
scroll to position [255, 0]
click at [519, 295] on div at bounding box center [510, 294] width 43 height 43
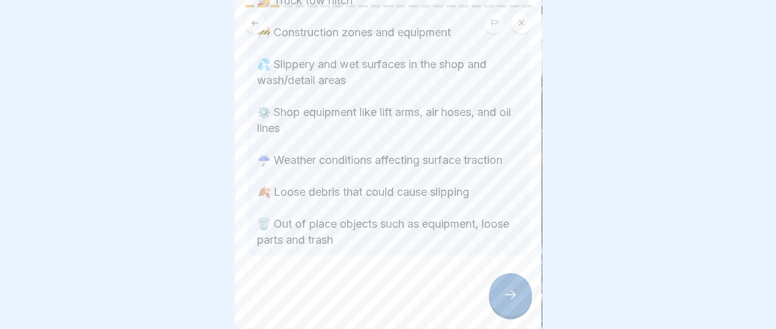
click at [515, 299] on icon at bounding box center [510, 294] width 15 height 15
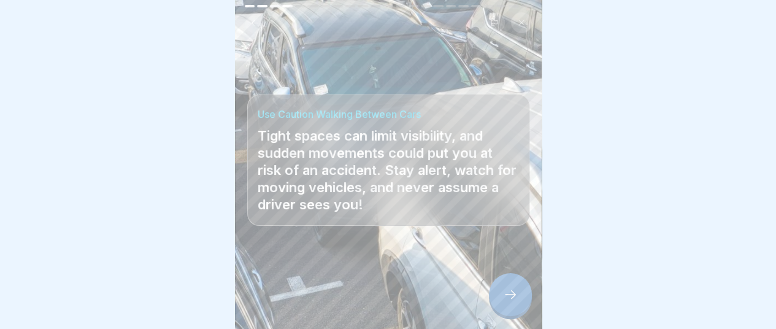
click at [513, 297] on icon at bounding box center [510, 294] width 15 height 15
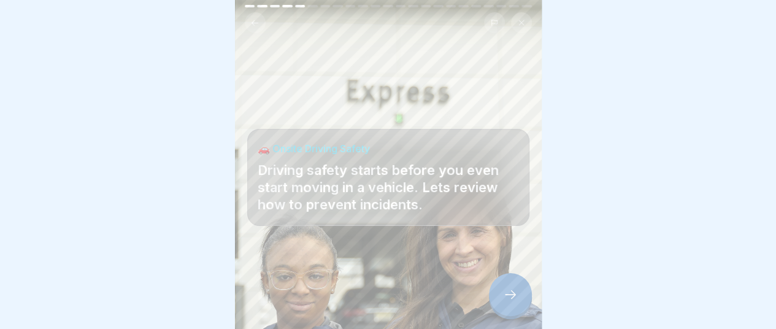
click at [510, 296] on icon at bounding box center [510, 294] width 15 height 15
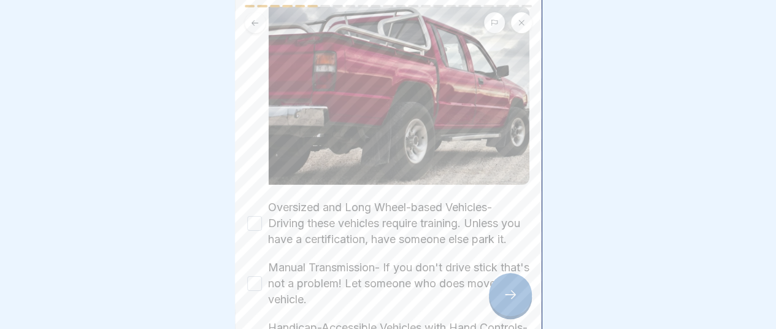
scroll to position [204, 0]
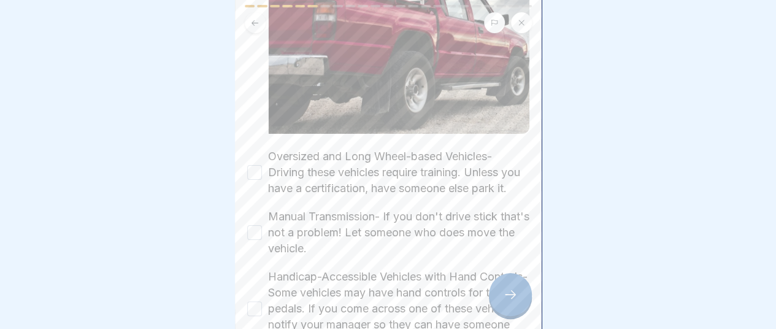
click at [258, 165] on button "Oversized and Long Wheel-based Vehicles- Driving these vehicles require trainin…" at bounding box center [254, 172] width 15 height 15
click at [250, 235] on button "Manual Transmission- If you don't drive stick that's not a problem! Let someone…" at bounding box center [254, 232] width 15 height 15
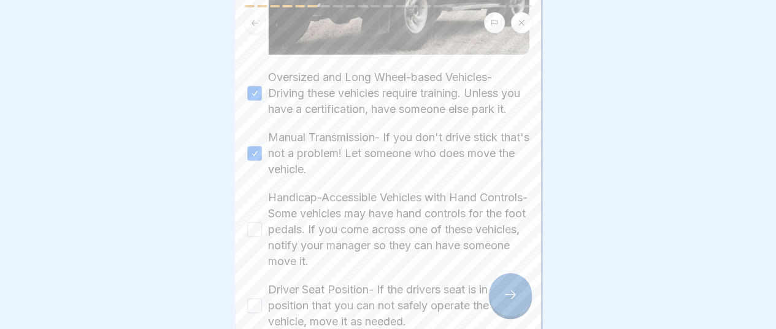
scroll to position [307, 0]
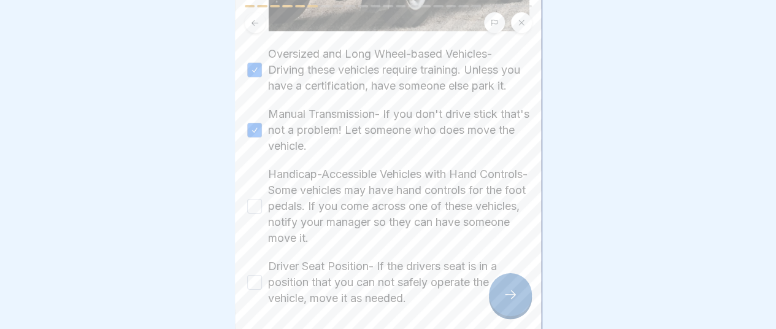
click at [254, 209] on button "Handicap-Accessible Vehicles with Hand Controls- Some vehicles may have hand co…" at bounding box center [254, 206] width 15 height 15
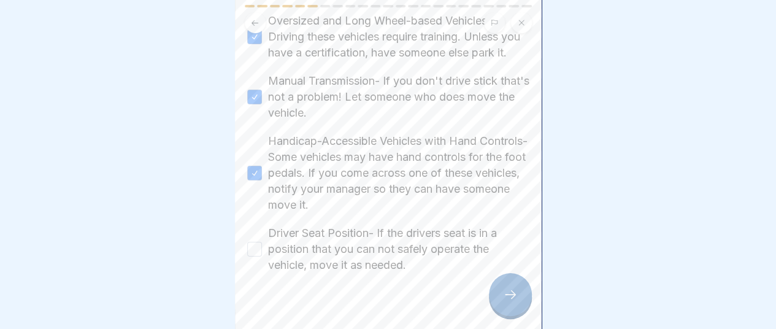
scroll to position [357, 0]
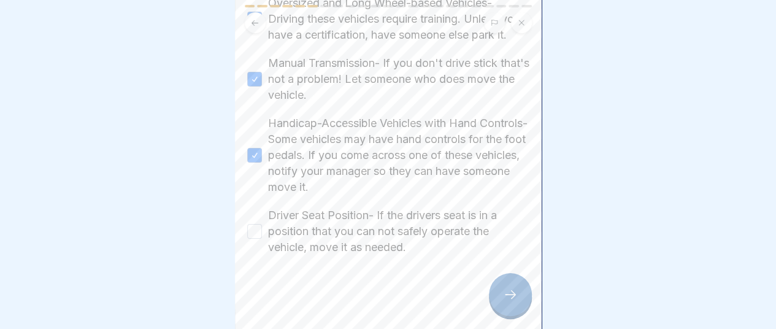
click at [254, 234] on button "Driver Seat Position- If the drivers seat is in a position that you can not saf…" at bounding box center [254, 231] width 15 height 15
click at [514, 296] on icon at bounding box center [510, 294] width 15 height 15
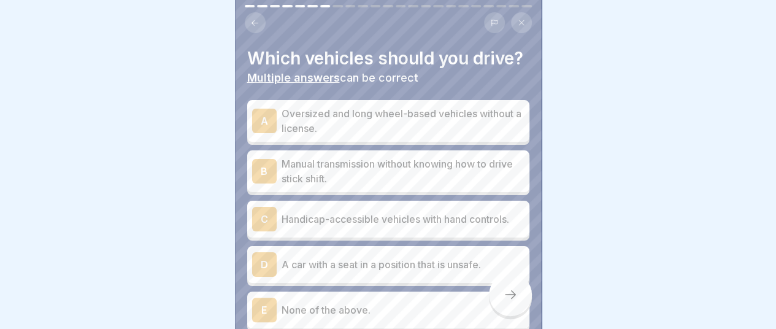
scroll to position [51, 0]
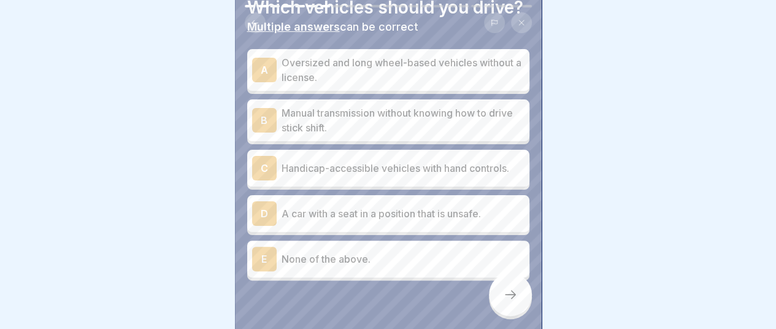
click at [302, 221] on p "A car with a seat in a position that is unsafe." at bounding box center [402, 213] width 243 height 15
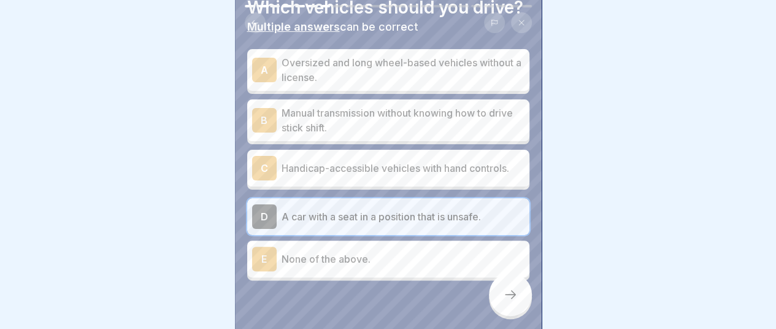
scroll to position [0, 0]
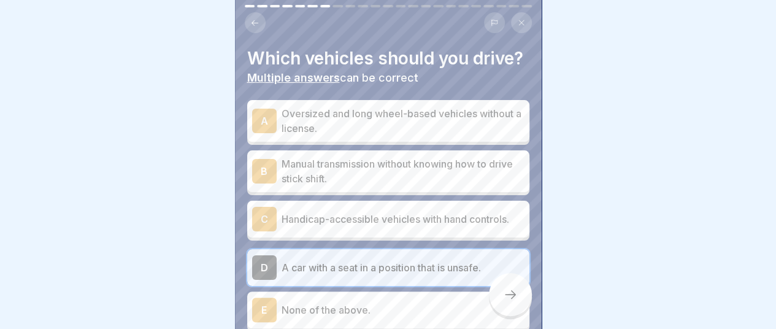
click at [395, 275] on p "A car with a seat in a position that is unsafe." at bounding box center [402, 267] width 243 height 15
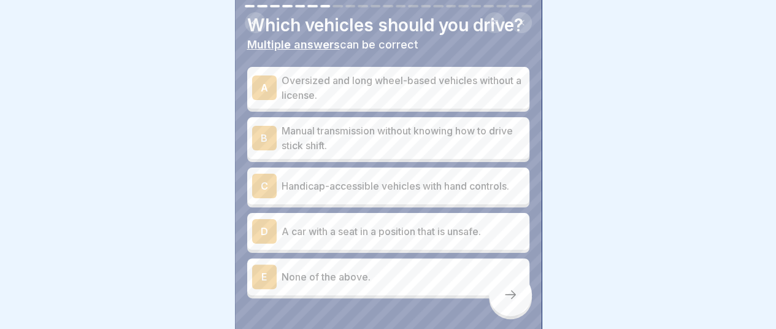
scroll to position [51, 0]
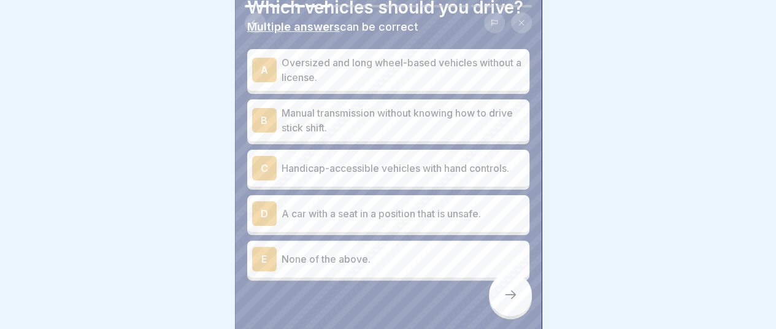
click at [298, 266] on p "None of the above." at bounding box center [402, 258] width 243 height 15
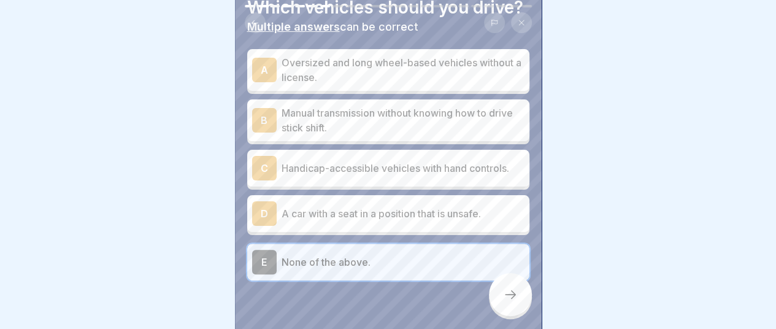
click at [638, 107] on div at bounding box center [388, 164] width 776 height 329
click at [617, 116] on div at bounding box center [388, 164] width 776 height 329
click at [570, 173] on div at bounding box center [388, 164] width 776 height 329
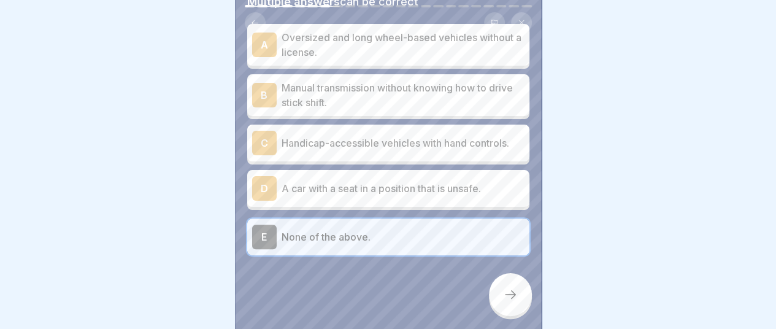
scroll to position [9, 0]
click at [516, 297] on icon at bounding box center [510, 294] width 15 height 15
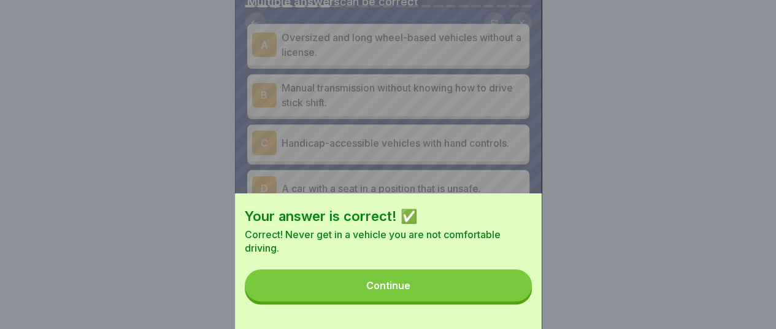
click at [397, 291] on div "Continue" at bounding box center [388, 285] width 44 height 11
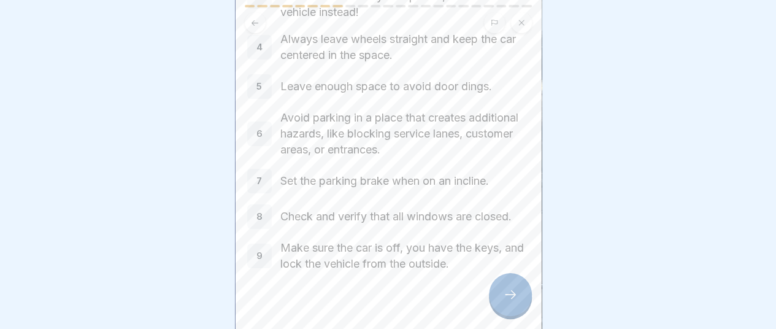
scroll to position [201, 0]
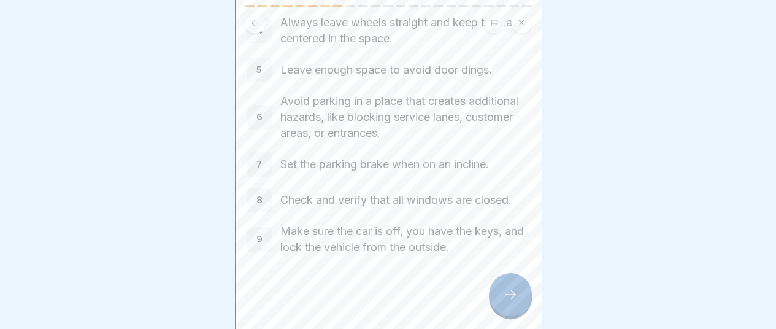
click at [510, 295] on icon at bounding box center [510, 294] width 15 height 15
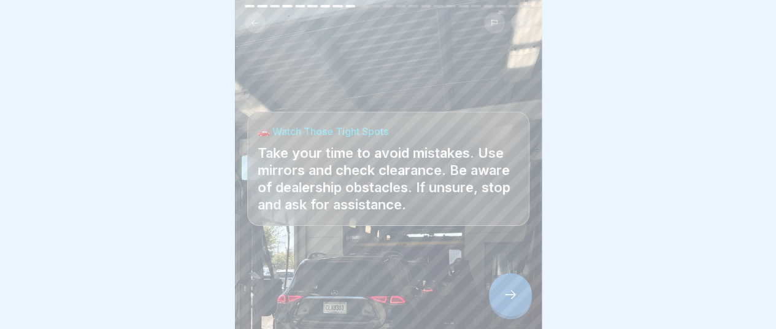
click at [508, 294] on icon at bounding box center [510, 294] width 11 height 9
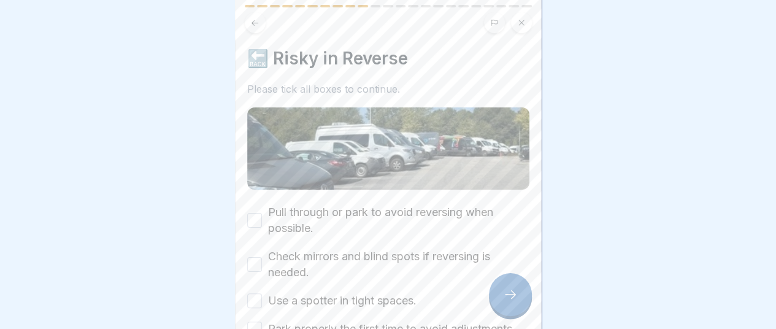
click at [254, 213] on button "Pull through or park to avoid reversing when possible." at bounding box center [254, 220] width 15 height 15
click at [256, 257] on button "Check mirrors and blind spots if reversing is needed." at bounding box center [254, 264] width 15 height 15
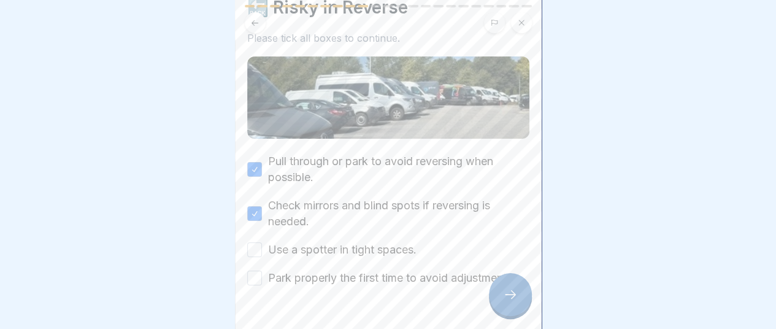
click at [254, 242] on button "Use a spotter in tight spaces." at bounding box center [254, 249] width 15 height 15
click at [256, 274] on button "Park properly the first time to avoid adjustments." at bounding box center [254, 277] width 15 height 15
click at [509, 299] on icon at bounding box center [510, 294] width 15 height 15
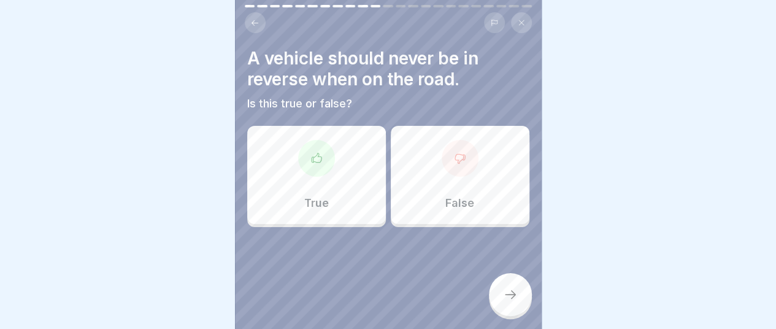
click at [316, 167] on div "True" at bounding box center [316, 175] width 139 height 98
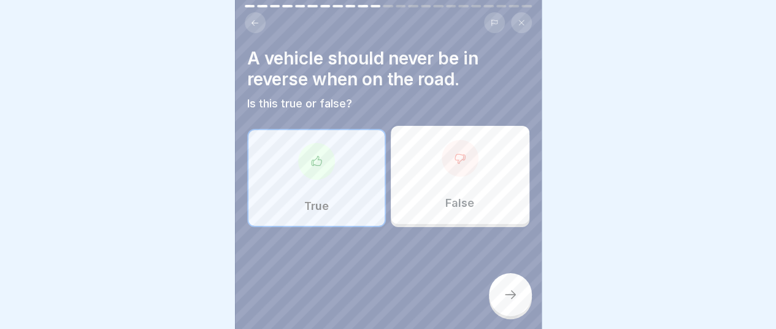
click at [513, 292] on icon at bounding box center [510, 294] width 15 height 15
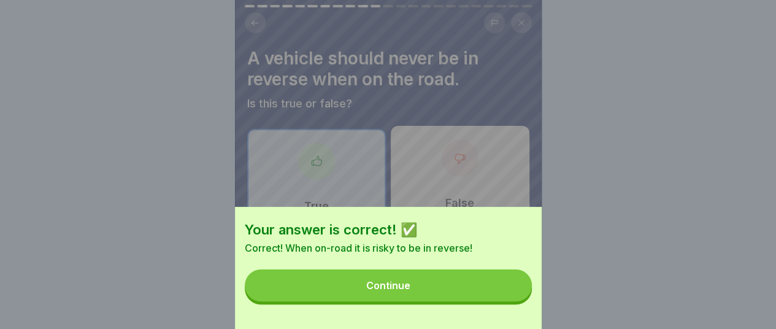
click at [429, 297] on button "Continue" at bounding box center [388, 285] width 287 height 32
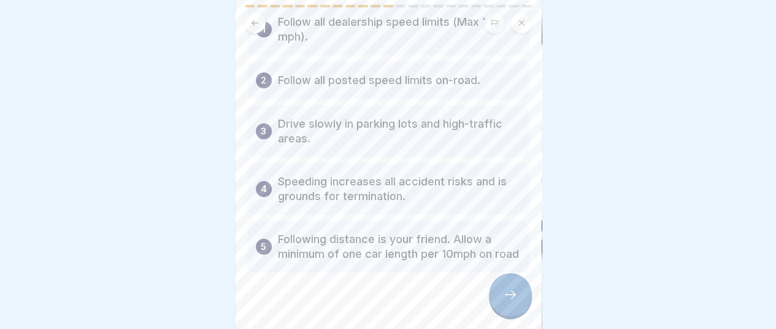
scroll to position [63, 0]
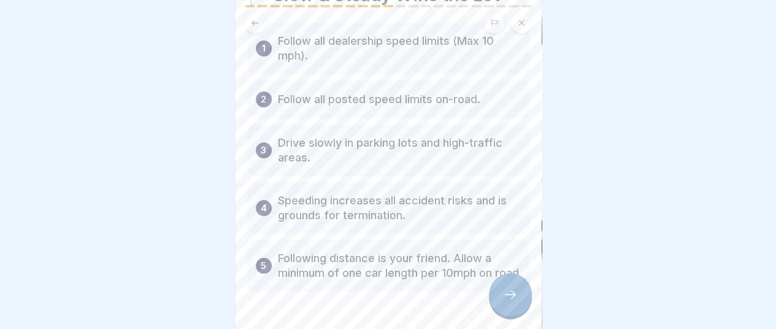
click at [511, 299] on icon at bounding box center [510, 294] width 15 height 15
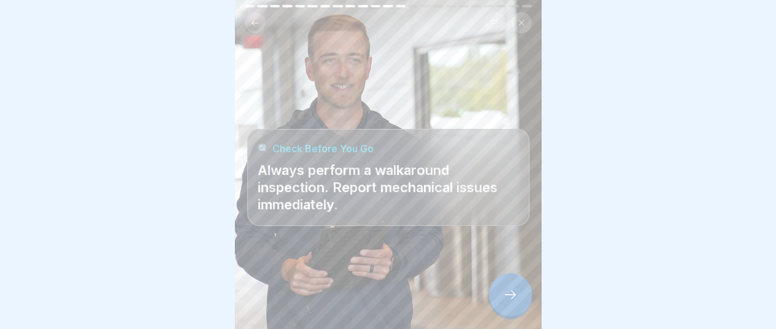
click at [508, 288] on div at bounding box center [510, 294] width 43 height 43
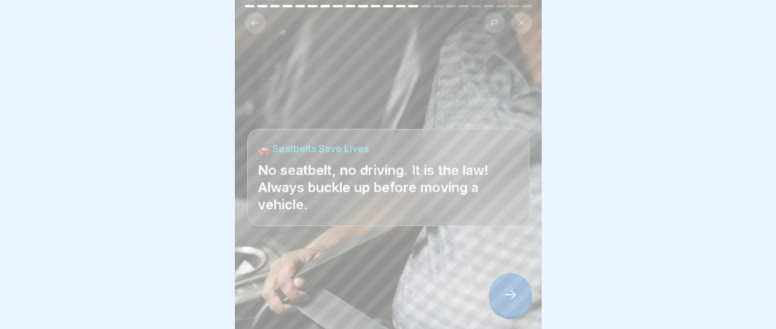
click at [505, 291] on icon at bounding box center [510, 294] width 15 height 15
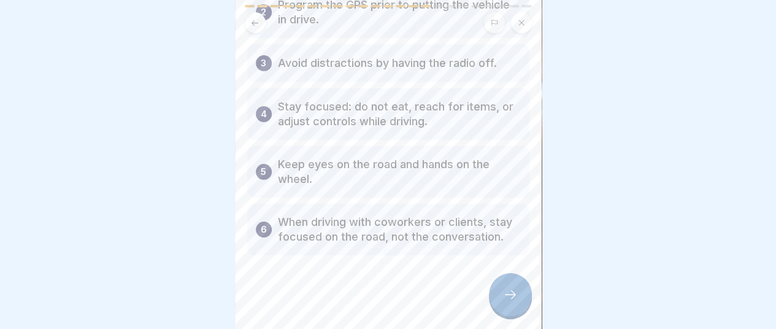
scroll to position [153, 0]
click at [506, 291] on icon at bounding box center [510, 294] width 15 height 15
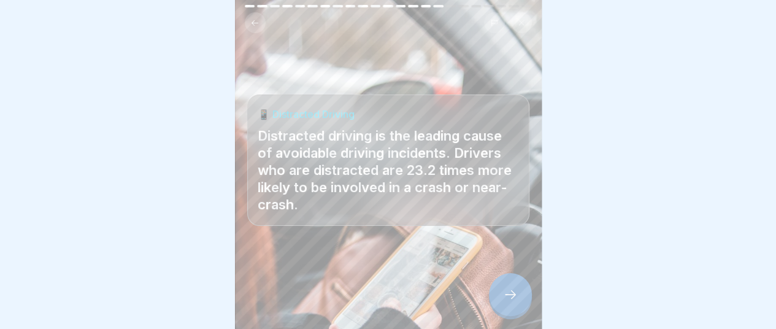
click at [505, 299] on icon at bounding box center [510, 294] width 15 height 15
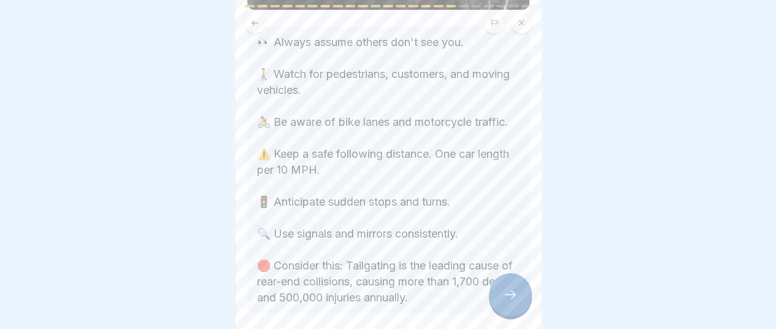
scroll to position [204, 0]
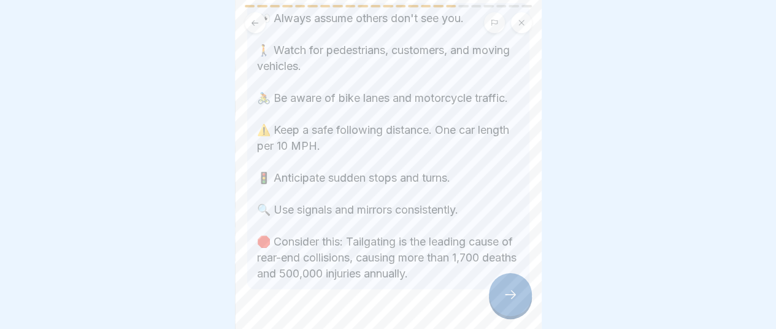
click at [512, 292] on icon at bounding box center [510, 294] width 15 height 15
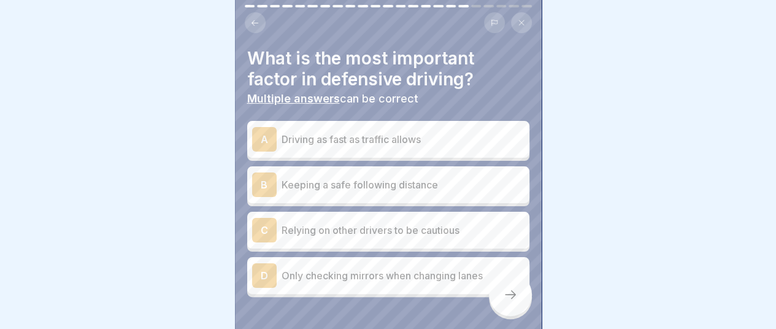
click at [314, 179] on p "Keeping a safe following distance" at bounding box center [402, 184] width 243 height 15
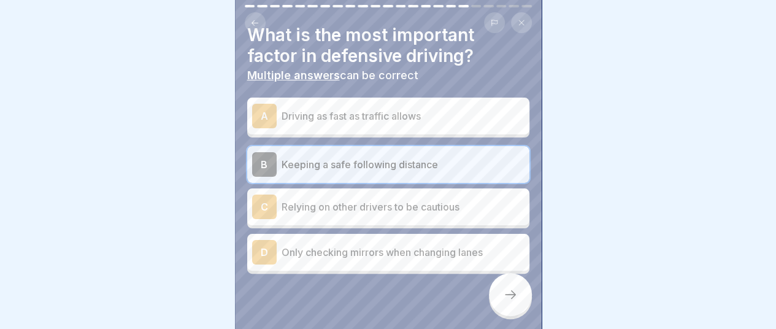
scroll to position [41, 0]
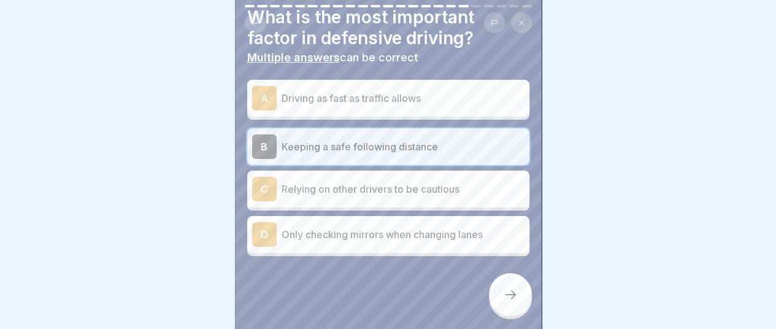
click at [509, 295] on icon at bounding box center [510, 294] width 15 height 15
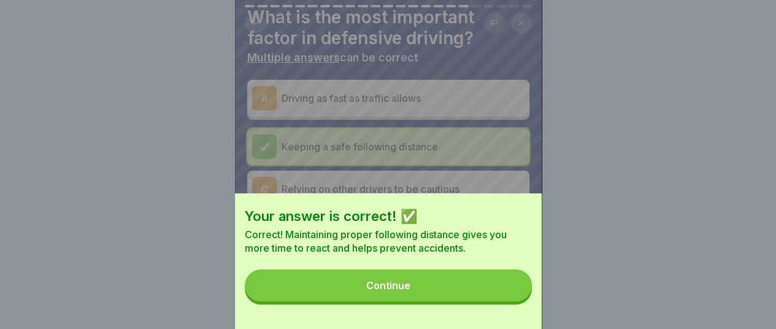
click at [416, 299] on button "Continue" at bounding box center [388, 285] width 287 height 32
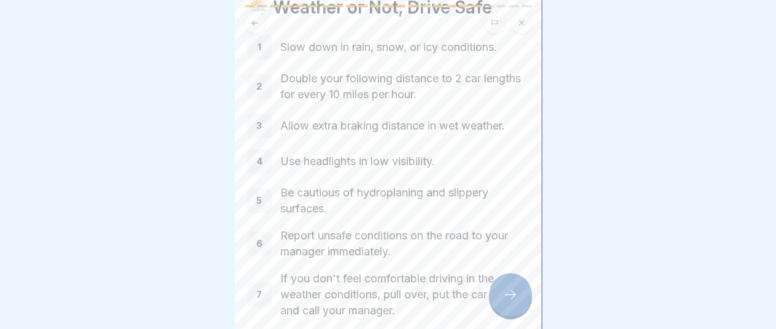
scroll to position [102, 0]
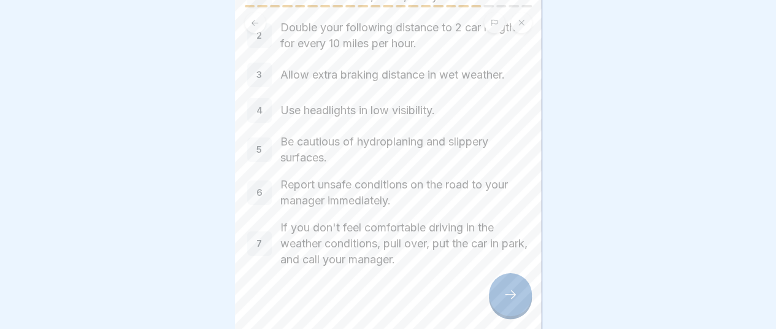
click at [514, 292] on icon at bounding box center [510, 294] width 15 height 15
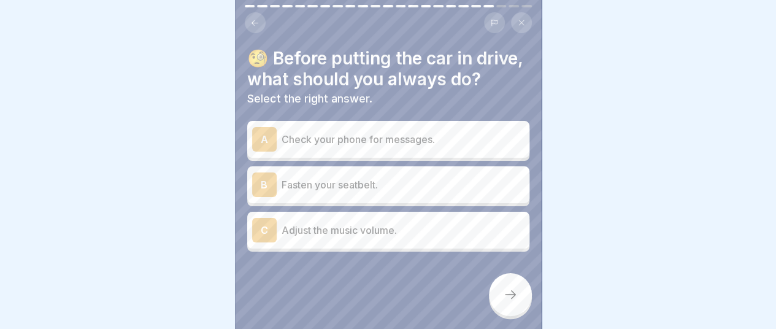
click at [334, 192] on p "Fasten your seatbelt." at bounding box center [402, 184] width 243 height 15
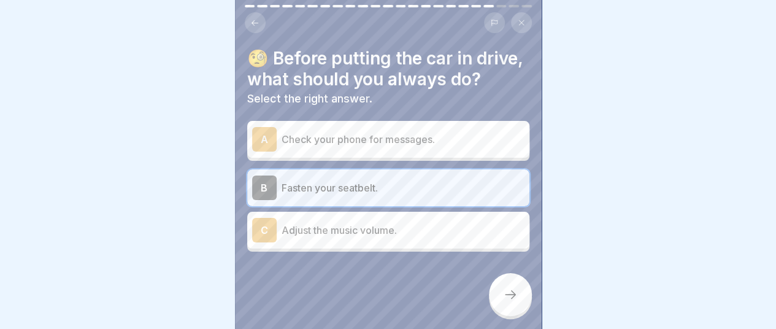
click at [511, 294] on icon at bounding box center [510, 294] width 15 height 15
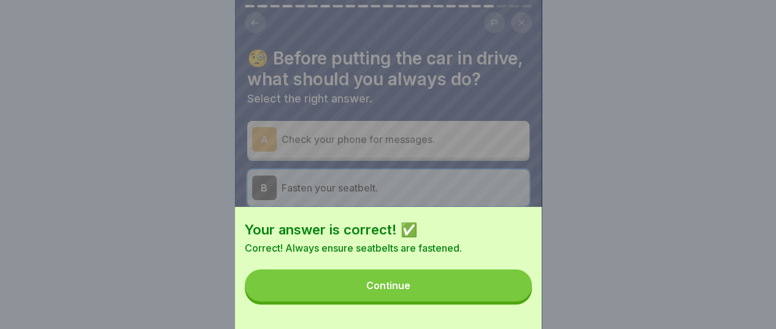
click at [410, 291] on div "Continue" at bounding box center [388, 285] width 44 height 11
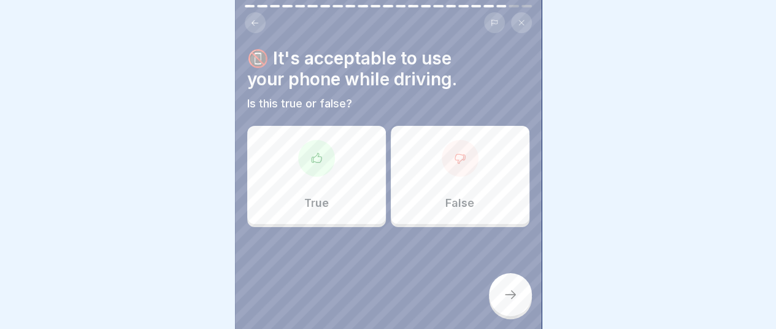
click at [456, 164] on div at bounding box center [459, 158] width 37 height 37
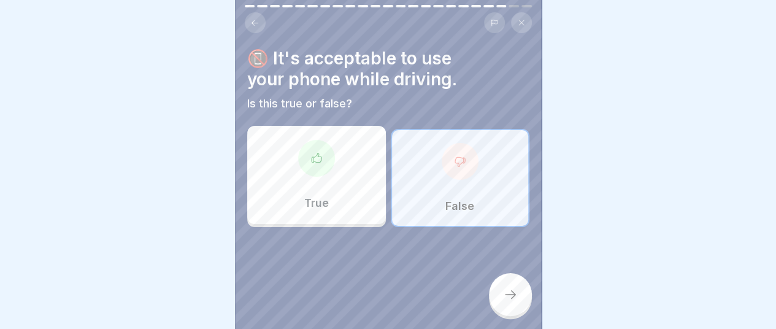
click at [513, 299] on icon at bounding box center [510, 294] width 15 height 15
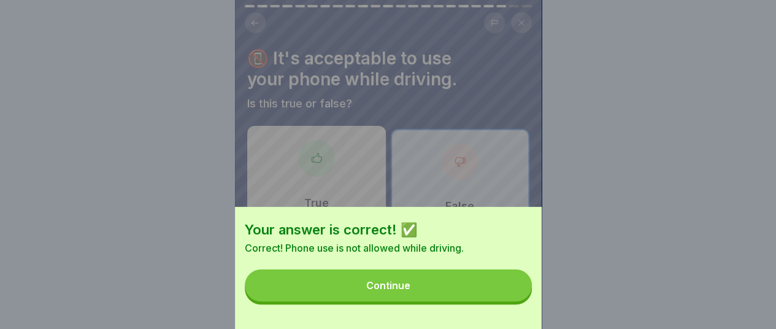
click at [428, 301] on button "Continue" at bounding box center [388, 285] width 287 height 32
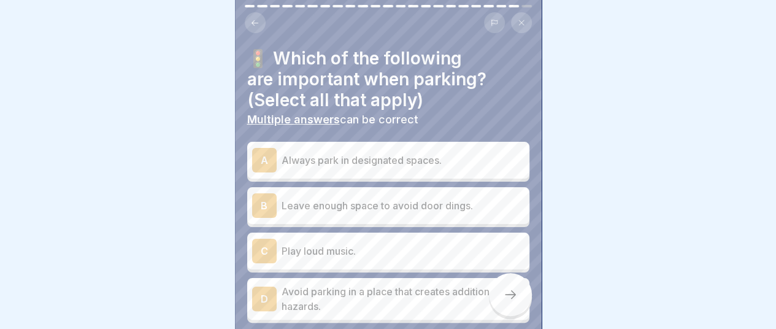
click at [362, 156] on p "Always park in designated spaces." at bounding box center [402, 160] width 243 height 15
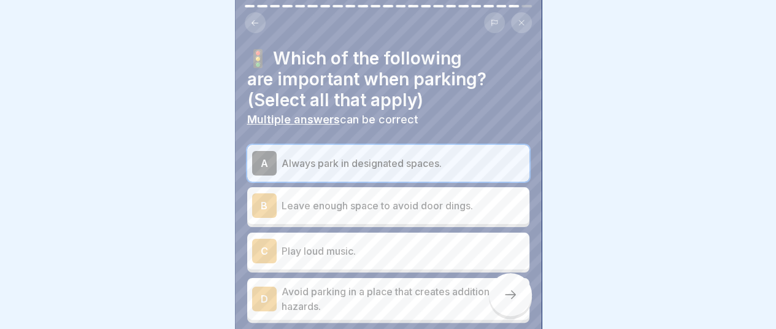
click at [386, 198] on p "Leave enough space to avoid door dings." at bounding box center [402, 205] width 243 height 15
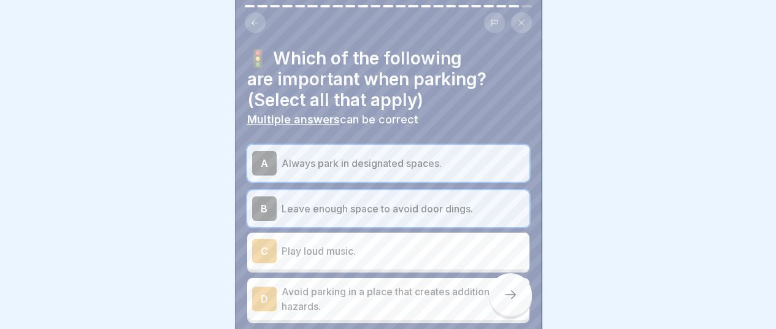
click at [369, 288] on p "Avoid parking in a place that creates additional hazards." at bounding box center [402, 298] width 243 height 29
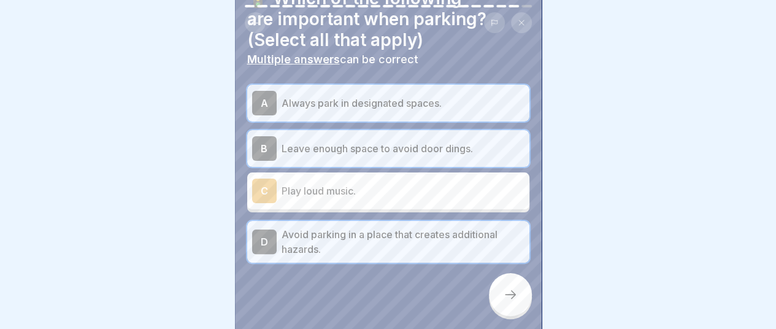
scroll to position [67, 0]
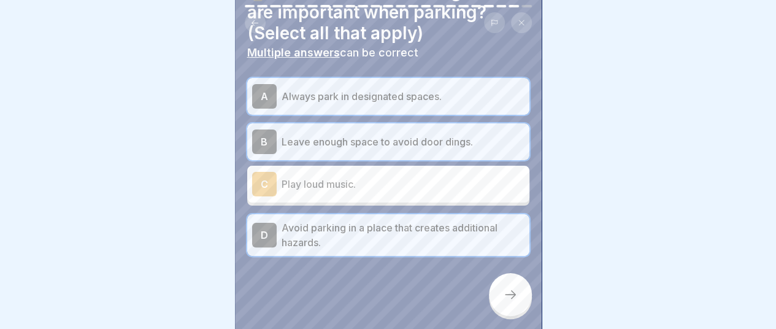
click at [510, 297] on icon at bounding box center [510, 294] width 15 height 15
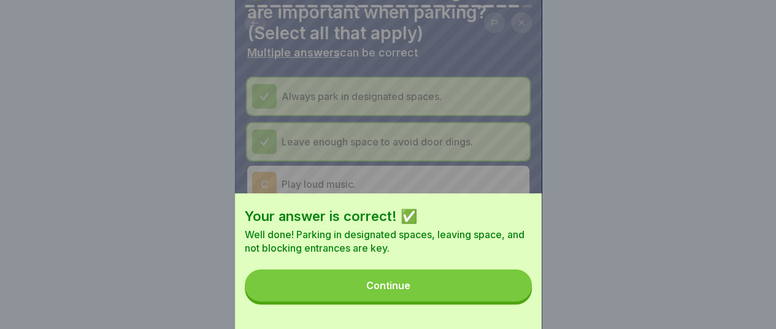
click at [416, 301] on button "Continue" at bounding box center [388, 285] width 287 height 32
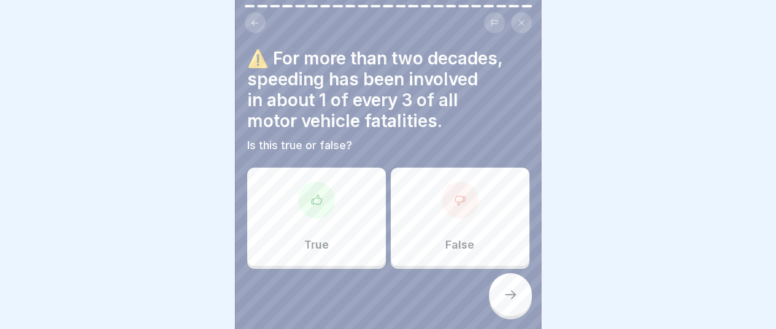
click at [332, 207] on div "True" at bounding box center [316, 216] width 139 height 98
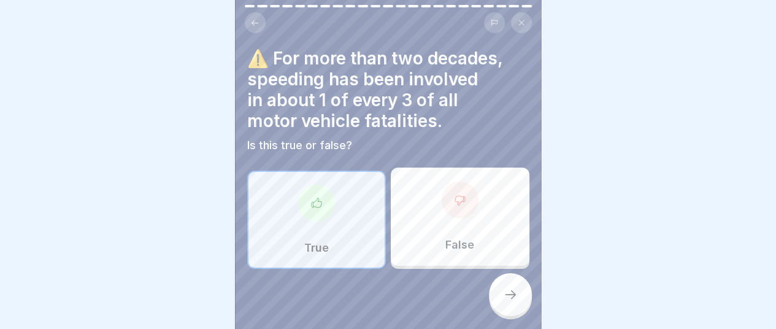
click at [513, 298] on icon at bounding box center [510, 294] width 15 height 15
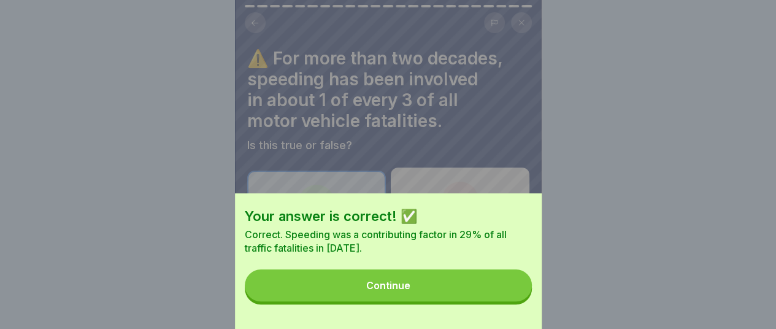
drag, startPoint x: 425, startPoint y: 299, endPoint x: 401, endPoint y: 291, distance: 25.0
click at [402, 291] on button "Continue" at bounding box center [388, 285] width 287 height 32
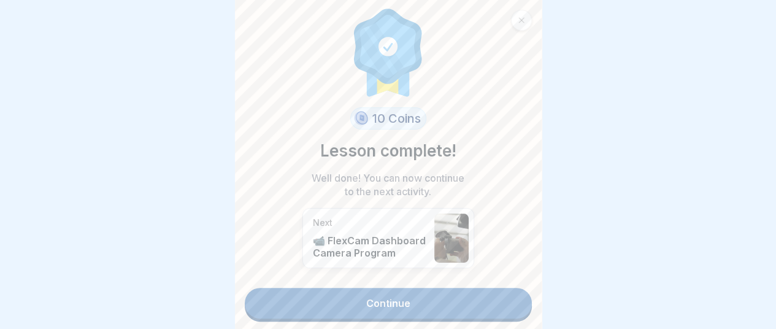
scroll to position [6, 0]
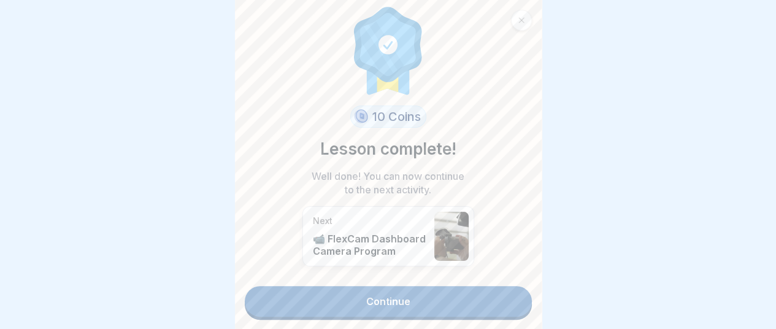
click at [451, 288] on link "Continue" at bounding box center [388, 301] width 287 height 31
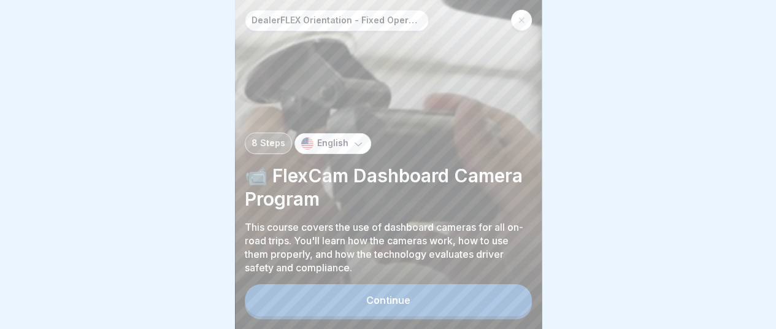
scroll to position [9, 0]
click at [438, 294] on button "Continue" at bounding box center [388, 300] width 287 height 32
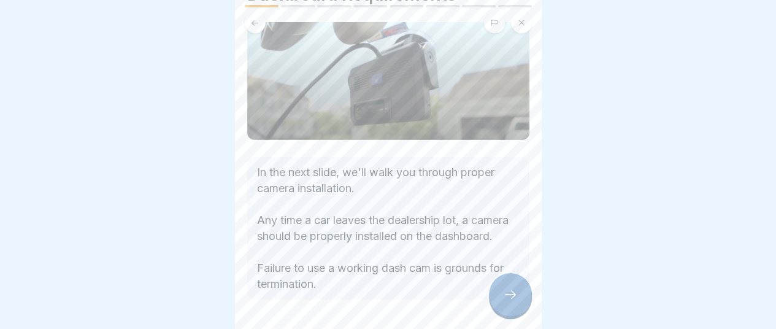
scroll to position [102, 0]
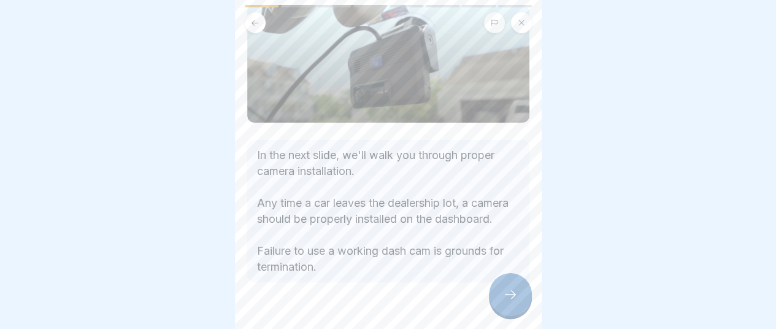
click at [503, 288] on icon at bounding box center [510, 294] width 15 height 15
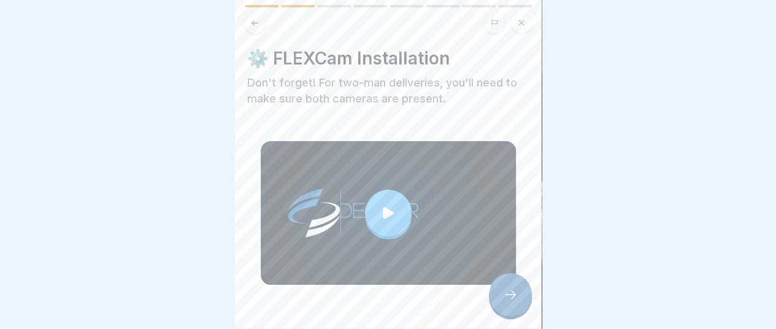
click at [395, 193] on div at bounding box center [388, 212] width 47 height 47
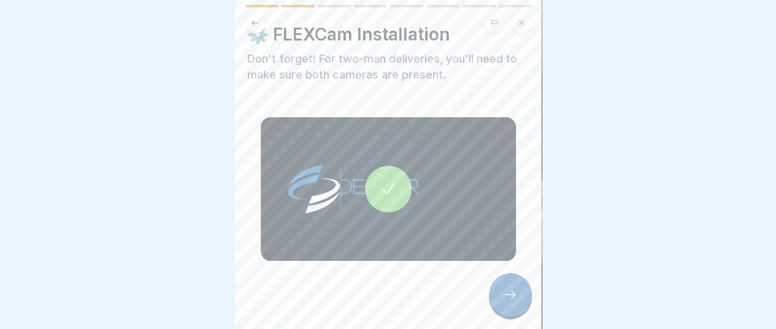
click at [504, 291] on icon at bounding box center [510, 294] width 15 height 15
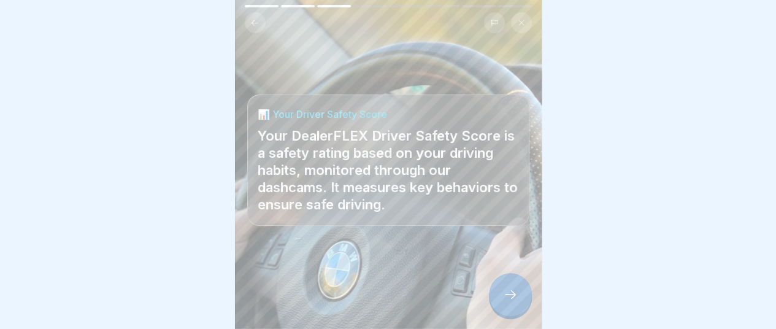
click at [510, 299] on icon at bounding box center [510, 294] width 15 height 15
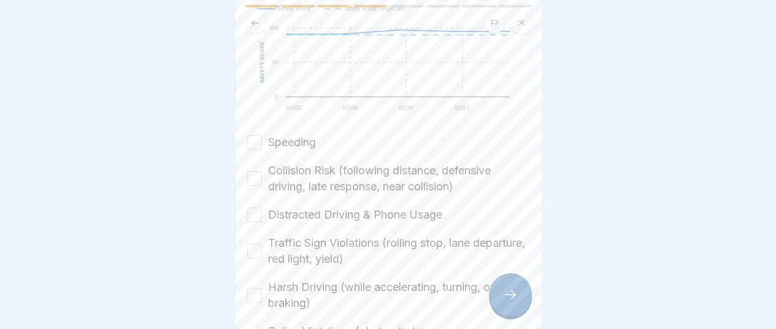
scroll to position [307, 0]
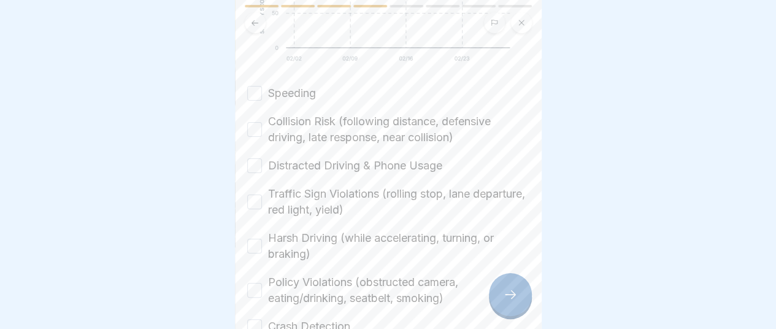
click at [254, 93] on button "Speeding" at bounding box center [254, 93] width 15 height 15
click at [253, 129] on button "Collision Risk (following distance, defensive driving, late response, near coll…" at bounding box center [254, 129] width 15 height 15
click at [255, 166] on button "Distracted Driving & Phone Usage" at bounding box center [254, 165] width 15 height 15
click at [254, 205] on button "Traffic Sign Violations (rolling stop, lane departure, red light, yield)" at bounding box center [254, 201] width 15 height 15
click at [255, 248] on button "Harsh Driving (while accelerating, turning, or braking)" at bounding box center [254, 246] width 15 height 15
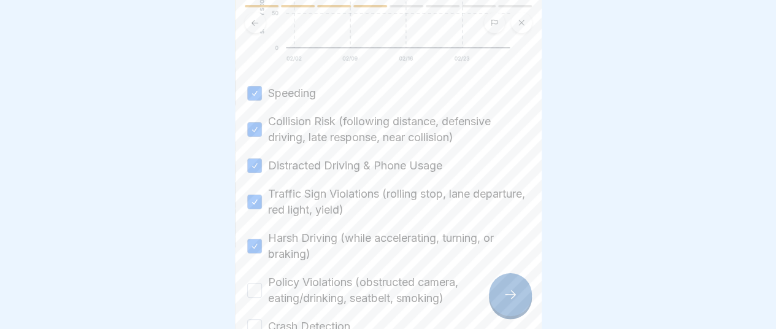
click at [258, 292] on button "Policy Violations (obstructed camera, eating/drinking, seatbelt, smoking)" at bounding box center [254, 290] width 15 height 15
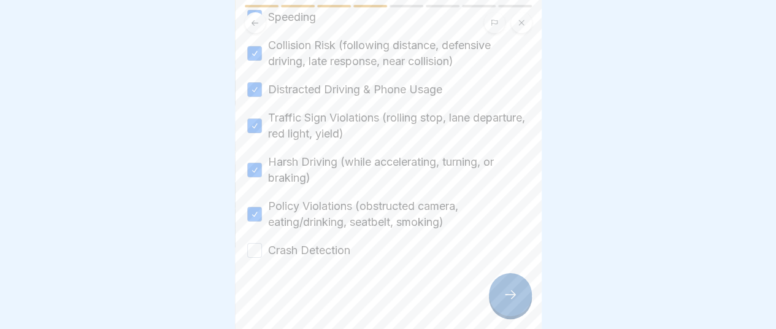
scroll to position [396, 0]
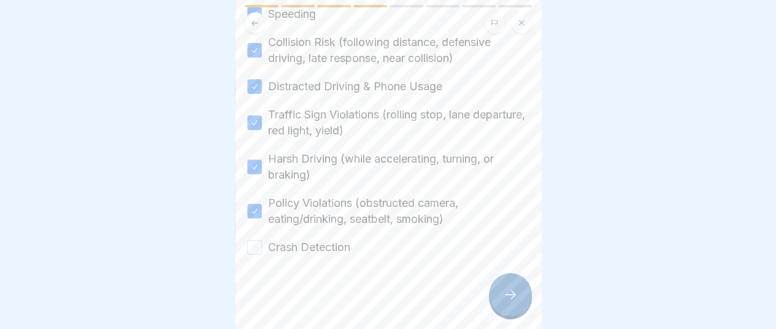
click at [254, 240] on button "Crash Detection" at bounding box center [254, 247] width 15 height 15
click at [513, 294] on icon at bounding box center [510, 294] width 11 height 9
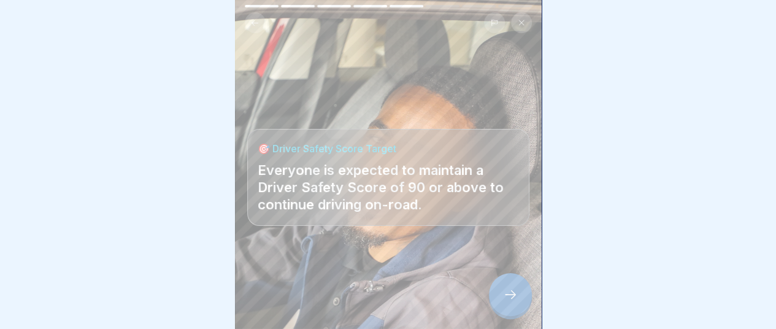
click at [506, 294] on icon at bounding box center [510, 294] width 15 height 15
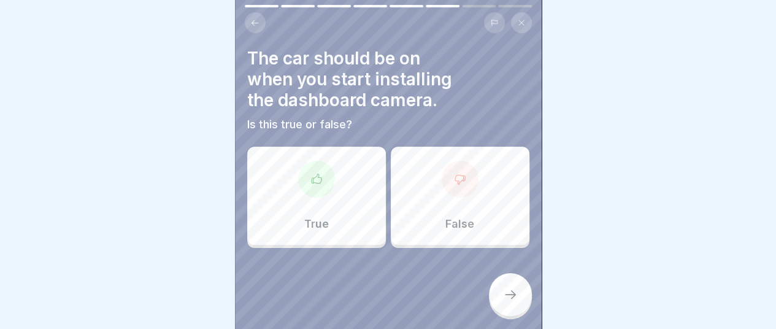
click at [455, 203] on div "False" at bounding box center [460, 196] width 139 height 98
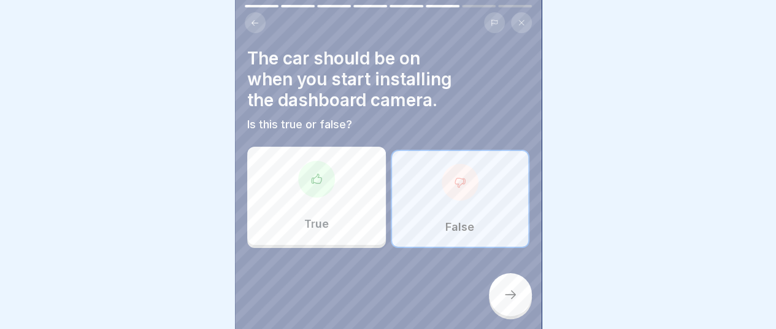
click at [505, 291] on icon at bounding box center [510, 294] width 15 height 15
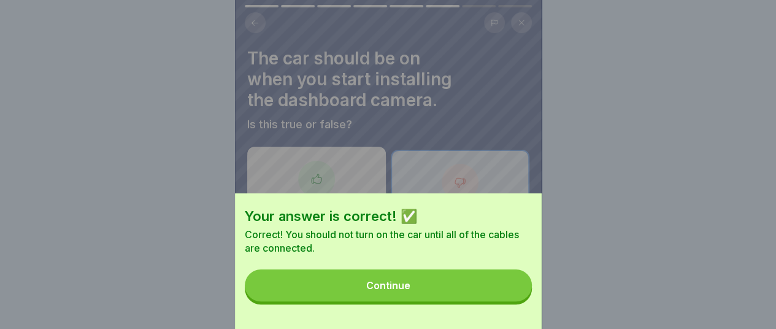
click at [434, 299] on button "Continue" at bounding box center [388, 285] width 287 height 32
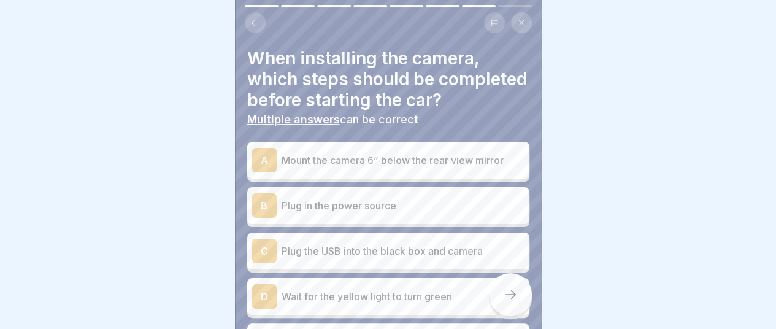
click at [320, 167] on p "Mount the camera 6” below the rear view mirror" at bounding box center [402, 160] width 243 height 15
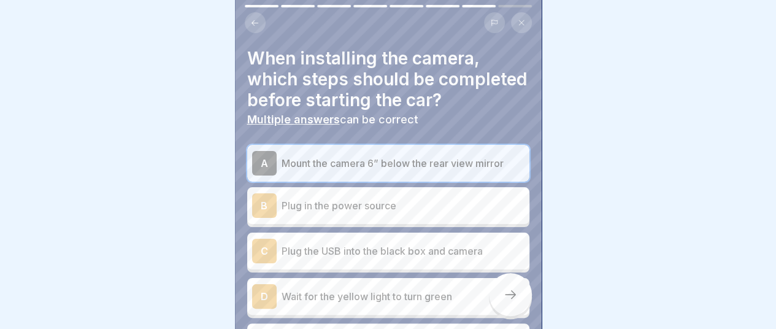
click at [328, 213] on p "Plug in the power source" at bounding box center [402, 205] width 243 height 15
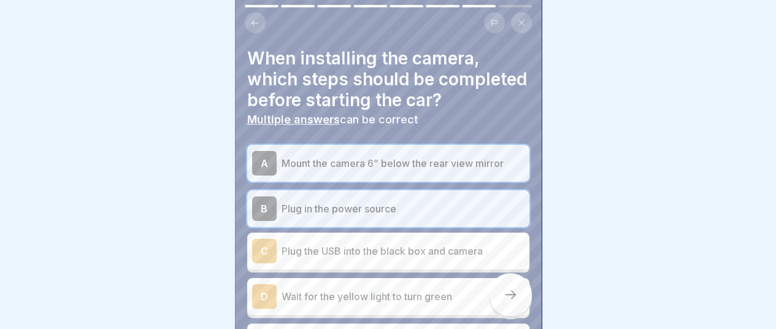
click at [339, 258] on p "Plug the USB into the black box and camera" at bounding box center [402, 250] width 243 height 15
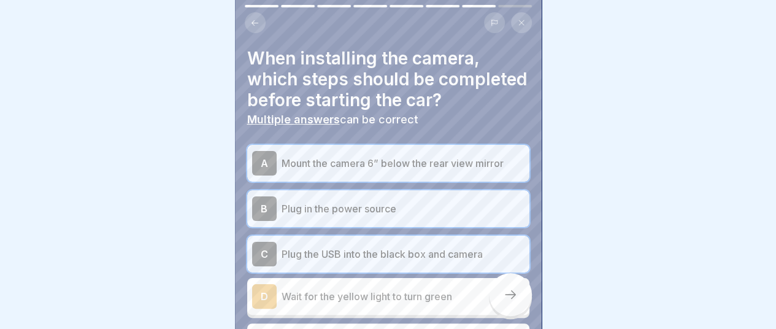
scroll to position [51, 0]
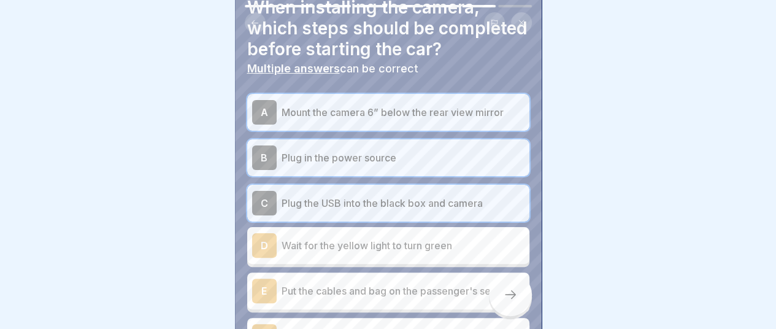
click at [357, 253] on p "Wait for the yellow light to turn green" at bounding box center [402, 245] width 243 height 15
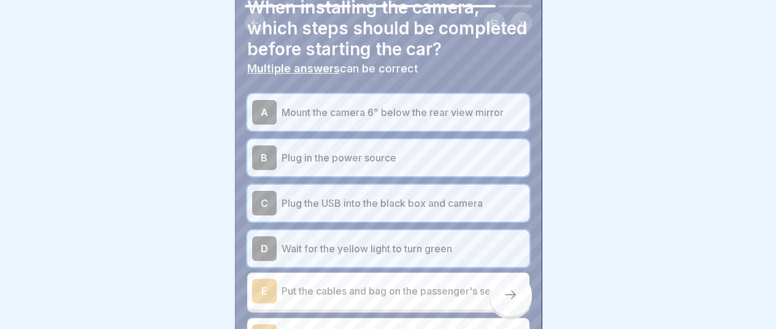
scroll to position [102, 0]
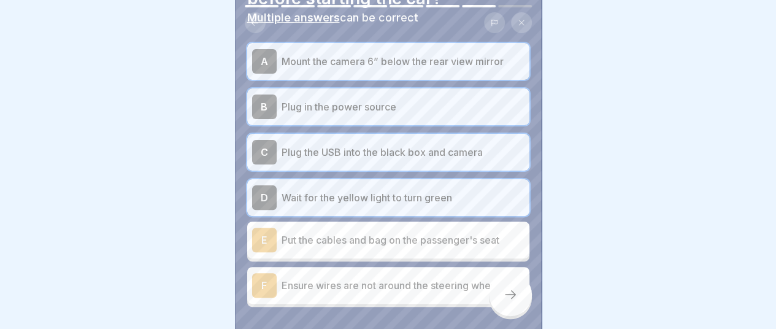
click at [359, 247] on p "Put the cables and bag on the passenger's seat" at bounding box center [402, 239] width 243 height 15
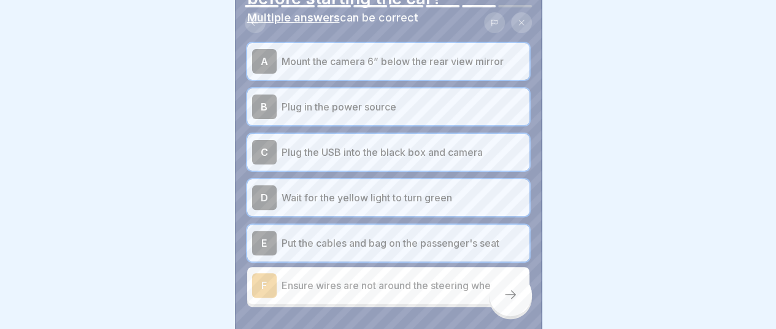
scroll to position [153, 0]
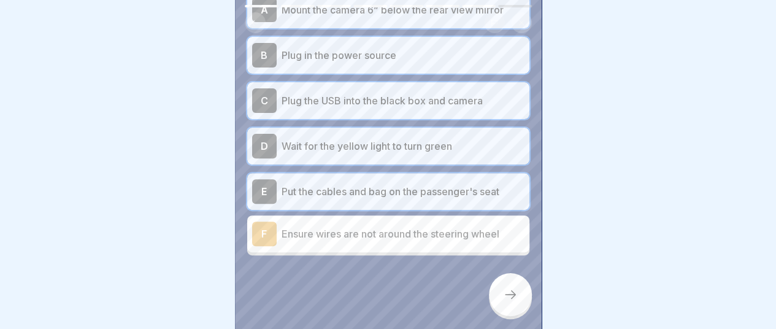
click at [352, 241] on p "Ensure wires are not around the steering wheel" at bounding box center [402, 233] width 243 height 15
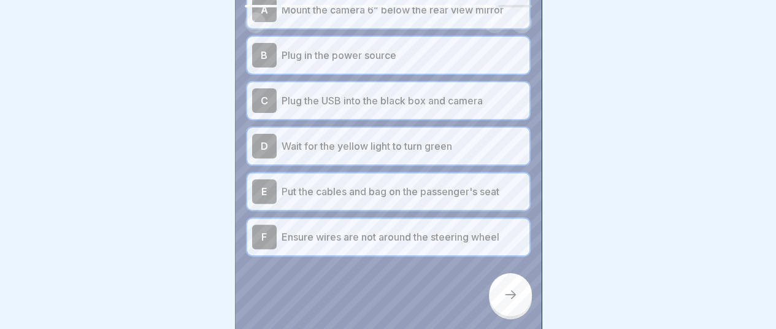
scroll to position [174, 0]
click at [513, 300] on icon at bounding box center [510, 294] width 15 height 15
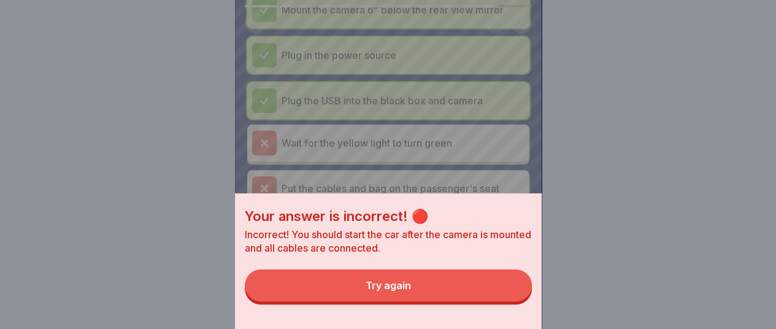
click at [417, 296] on button "Try again" at bounding box center [388, 285] width 287 height 32
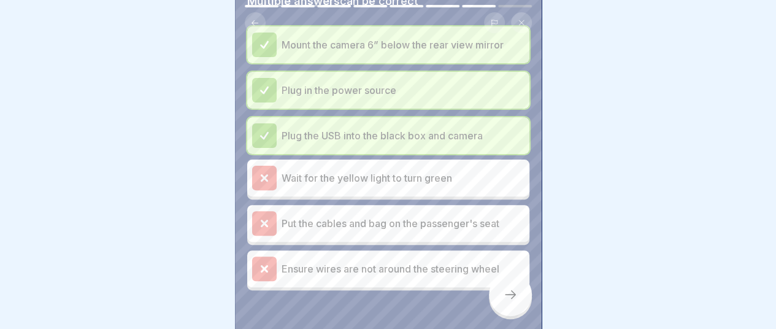
scroll to position [123, 0]
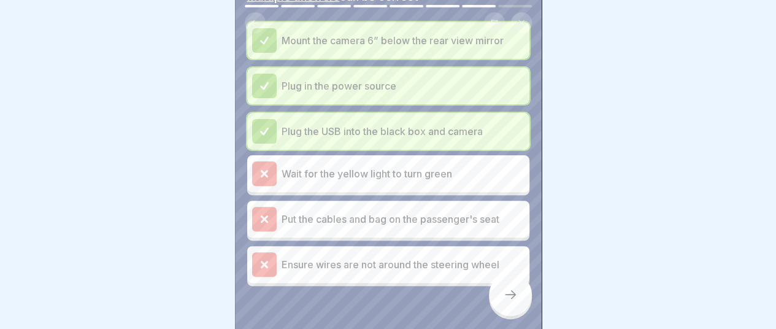
click at [512, 301] on icon at bounding box center [510, 294] width 15 height 15
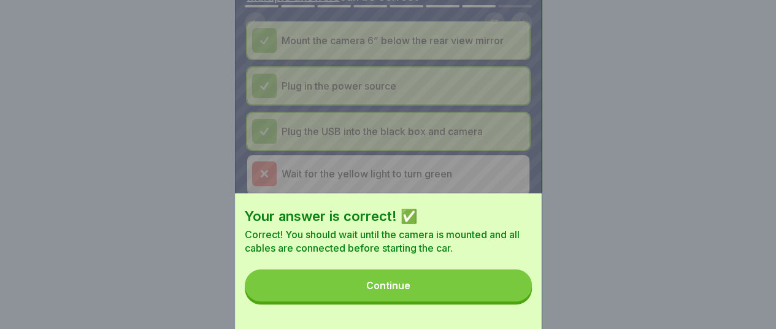
click at [384, 291] on div "Continue" at bounding box center [388, 285] width 44 height 11
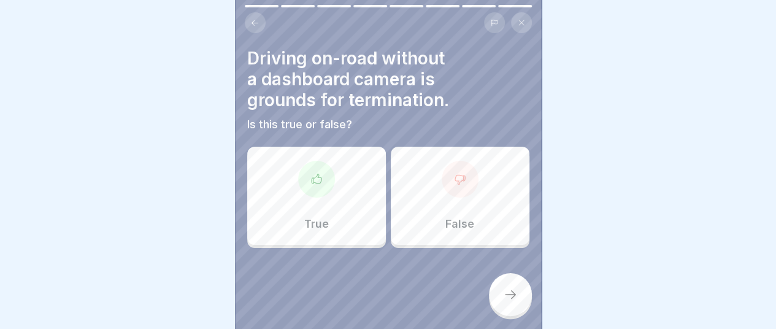
click at [346, 183] on div "True" at bounding box center [316, 196] width 139 height 98
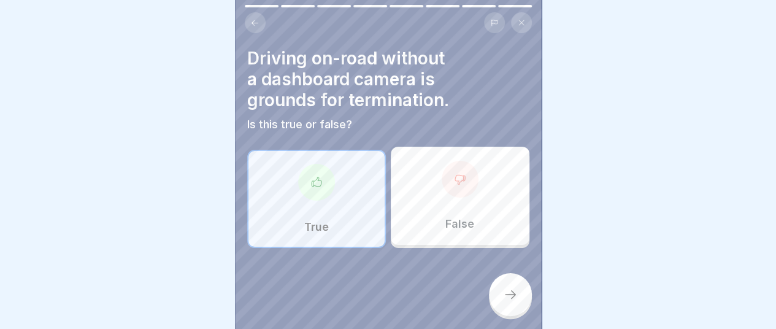
click at [513, 296] on icon at bounding box center [510, 294] width 11 height 9
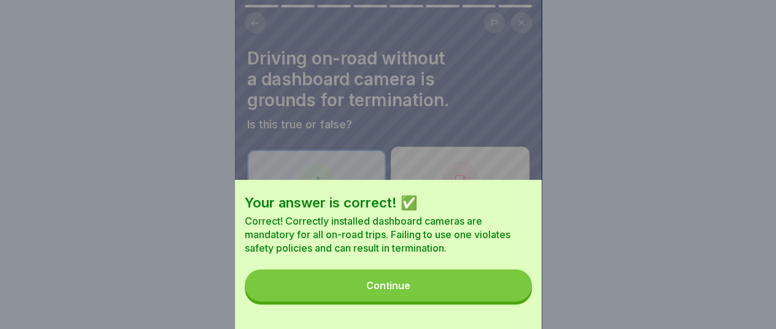
click at [410, 291] on div "Continue" at bounding box center [388, 285] width 44 height 11
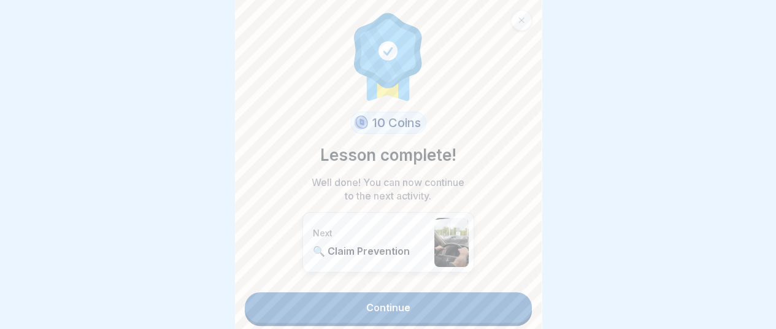
click at [413, 306] on link "Continue" at bounding box center [388, 307] width 287 height 31
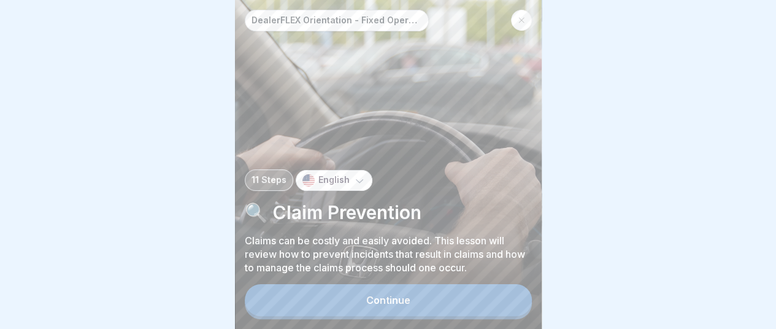
scroll to position [9, 0]
click at [443, 303] on button "Continue" at bounding box center [388, 300] width 287 height 32
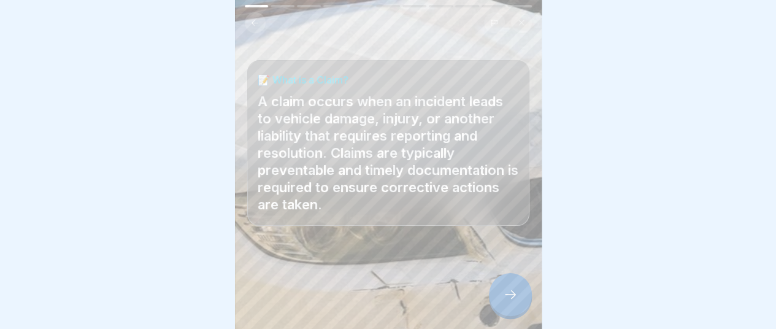
click at [510, 299] on icon at bounding box center [510, 294] width 15 height 15
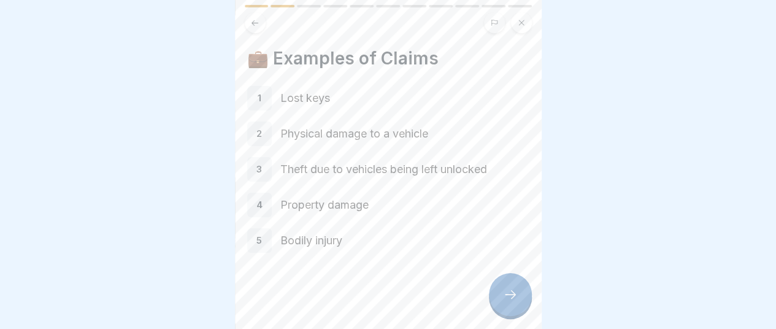
click at [510, 295] on icon at bounding box center [510, 294] width 15 height 15
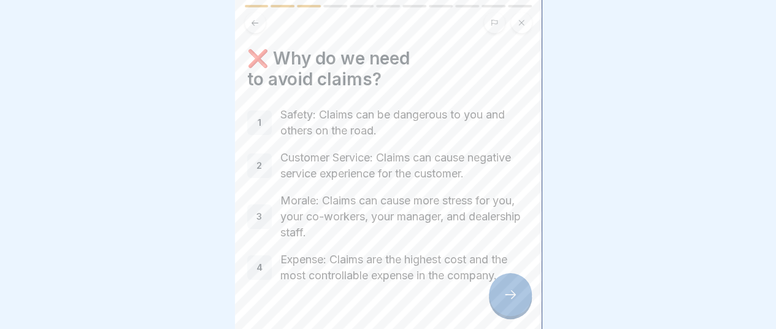
click at [505, 286] on div at bounding box center [510, 294] width 43 height 43
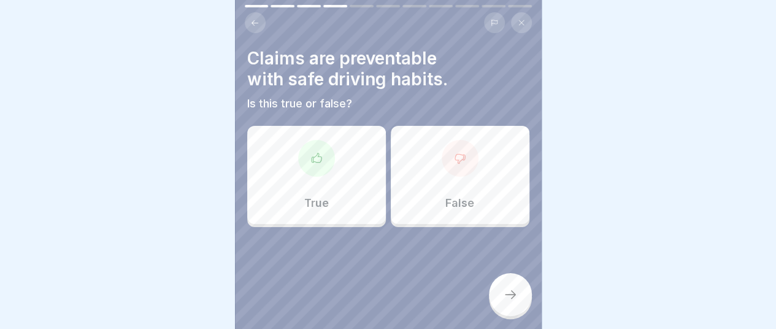
click at [307, 185] on div "True" at bounding box center [316, 175] width 139 height 98
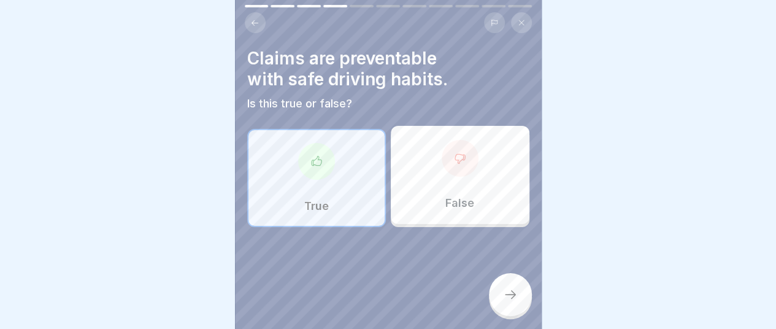
click at [510, 298] on icon at bounding box center [510, 294] width 15 height 15
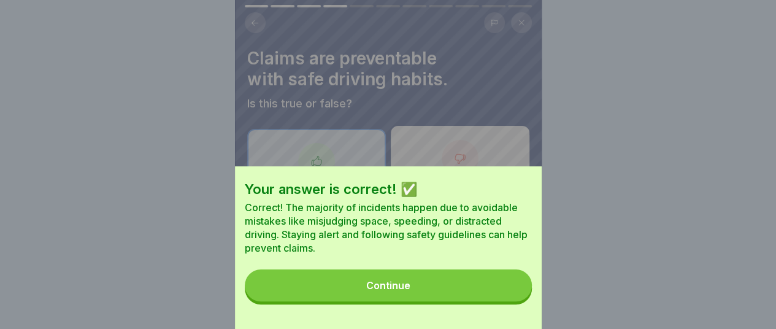
click at [427, 298] on button "Continue" at bounding box center [388, 285] width 287 height 32
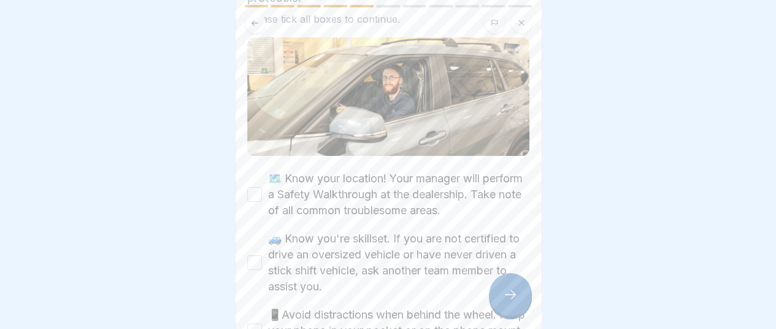
scroll to position [102, 0]
click at [250, 187] on button "🗺️ Know your location! Your manager will perform a Safety Walkthrough at the de…" at bounding box center [254, 194] width 15 height 15
click at [254, 255] on button "🚙 Know you're skillset. If you are not certified to drive an oversized vehicle …" at bounding box center [254, 262] width 15 height 15
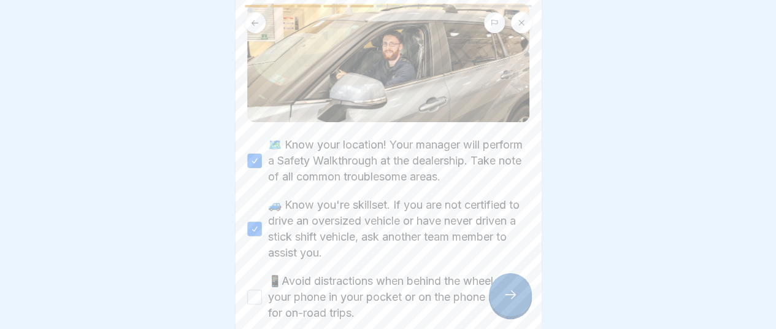
scroll to position [153, 0]
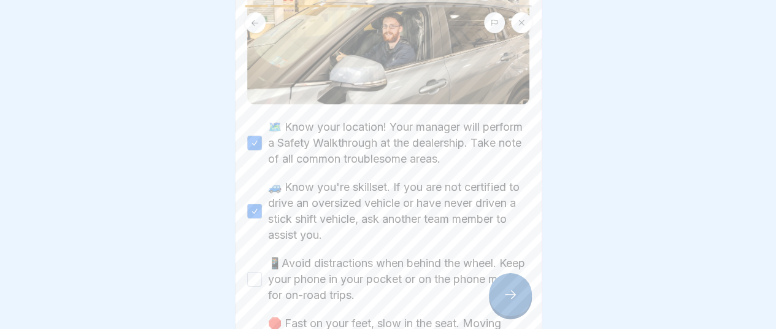
click at [248, 272] on button "📱Avoid distractions when behind the wheel. Keep your phone in your pocket or on…" at bounding box center [254, 279] width 15 height 15
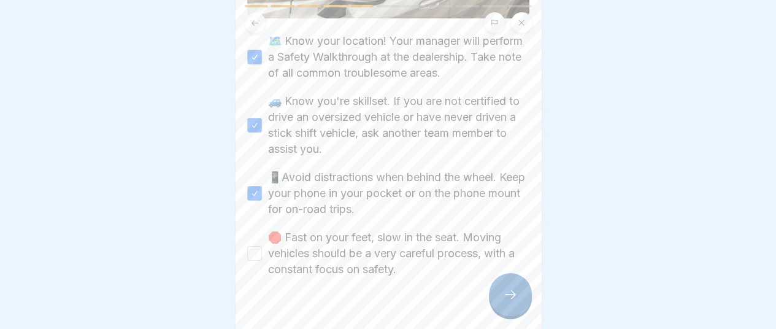
scroll to position [257, 0]
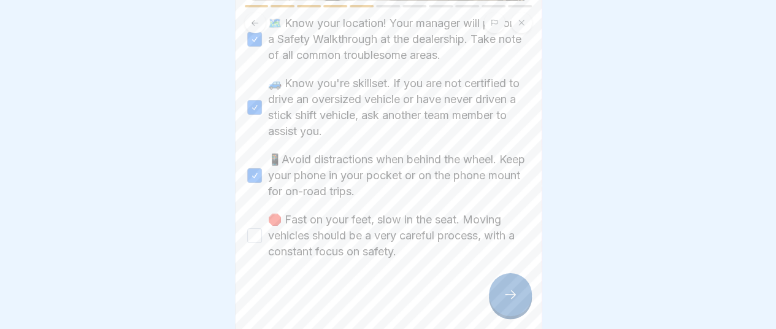
click at [252, 228] on button "🛑 Fast on your feet, slow in the seat. Moving vehicles should be a very careful…" at bounding box center [254, 235] width 15 height 15
click at [511, 295] on icon at bounding box center [510, 294] width 15 height 15
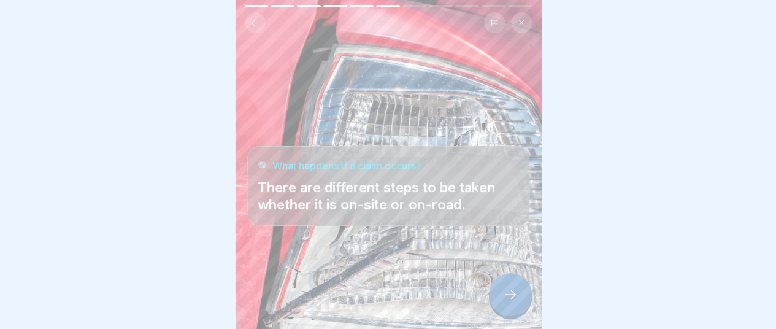
click at [517, 295] on div at bounding box center [510, 294] width 43 height 43
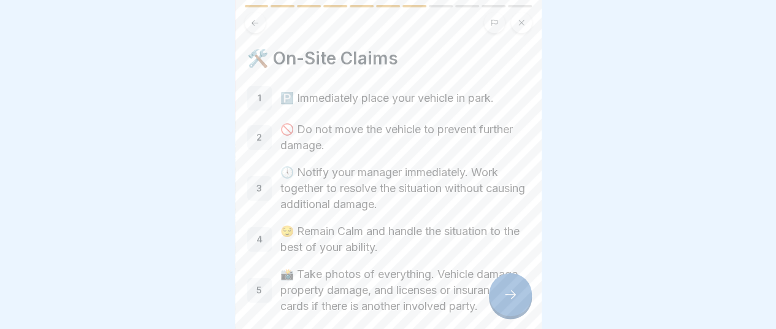
scroll to position [51, 0]
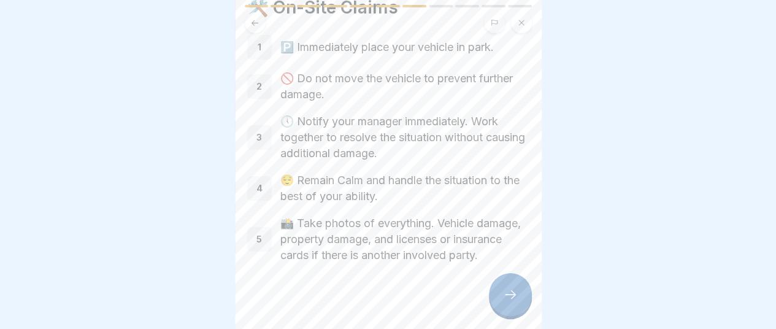
click at [508, 299] on icon at bounding box center [510, 294] width 15 height 15
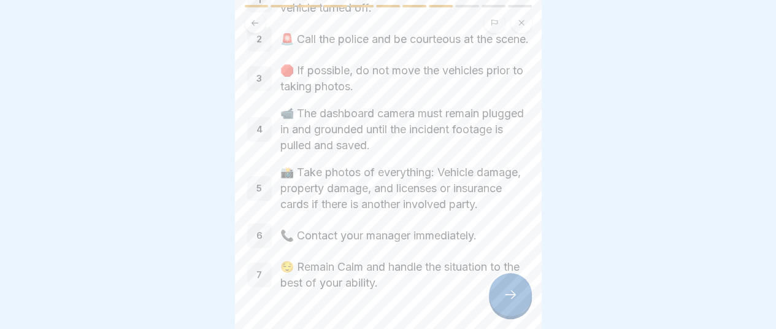
scroll to position [153, 0]
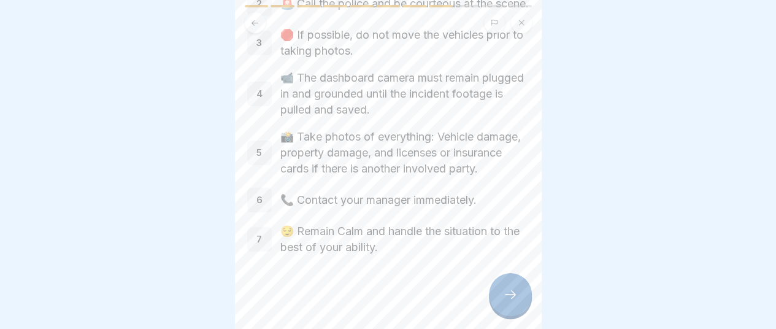
click at [510, 291] on icon at bounding box center [510, 294] width 15 height 15
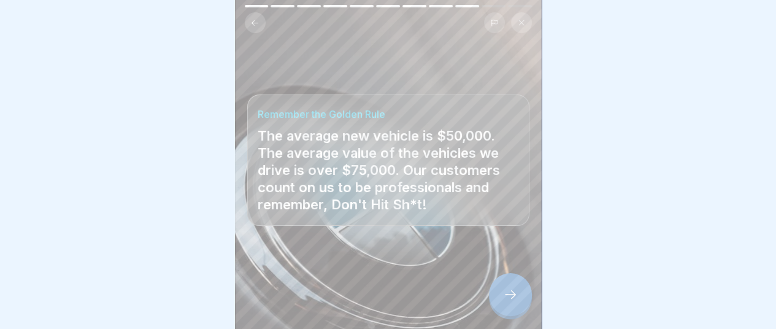
click at [517, 292] on div at bounding box center [510, 294] width 43 height 43
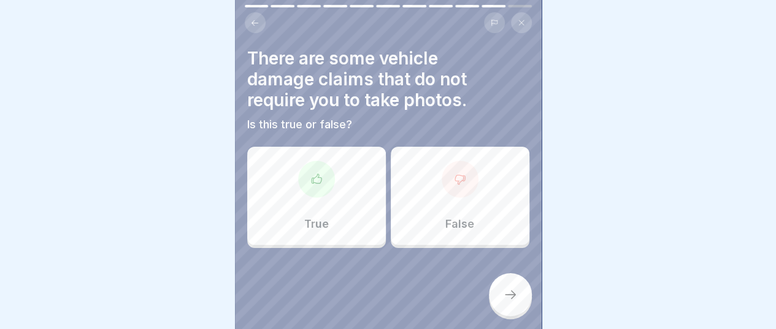
click at [451, 205] on div "False" at bounding box center [460, 196] width 139 height 98
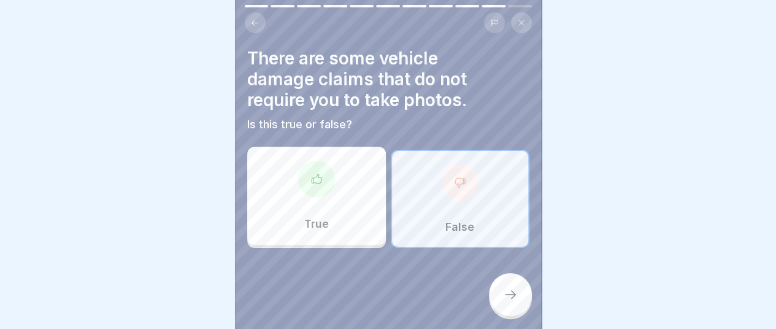
click at [511, 294] on icon at bounding box center [510, 294] width 15 height 15
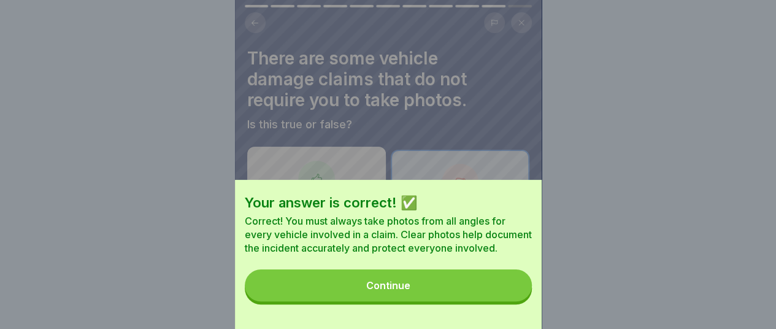
click at [491, 294] on button "Continue" at bounding box center [388, 285] width 287 height 32
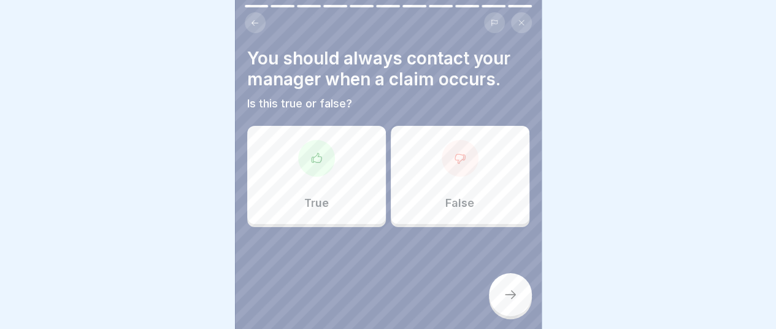
click at [323, 176] on div "True" at bounding box center [316, 175] width 139 height 98
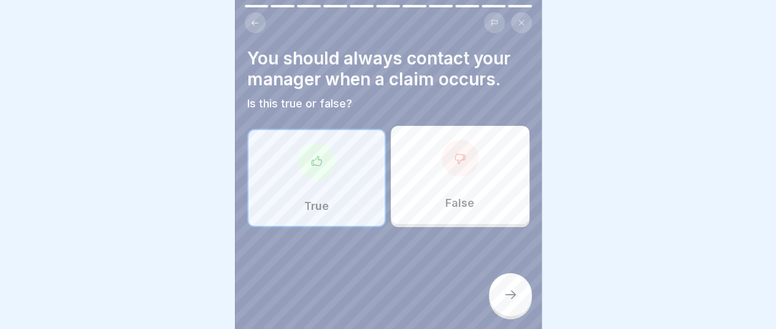
click at [508, 302] on div at bounding box center [510, 294] width 43 height 43
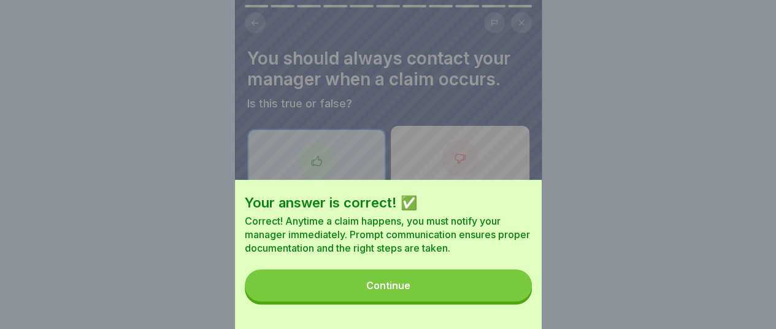
click at [416, 299] on button "Continue" at bounding box center [388, 285] width 287 height 32
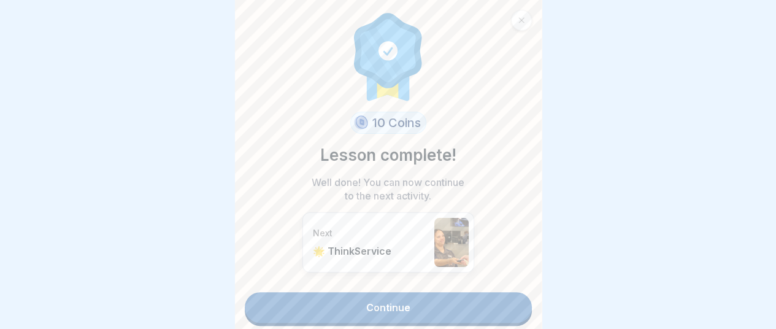
click at [422, 296] on link "Continue" at bounding box center [388, 307] width 287 height 31
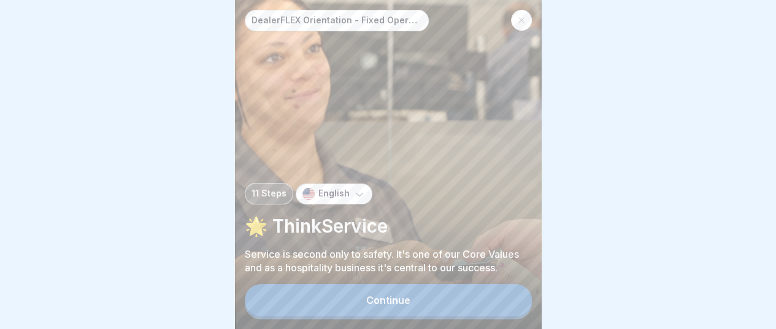
click at [416, 315] on button "Continue" at bounding box center [388, 300] width 287 height 32
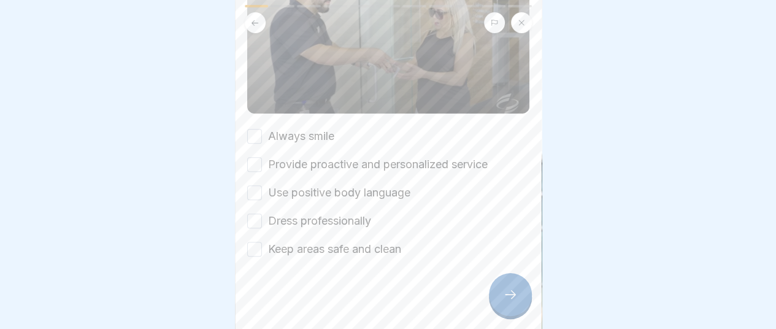
scroll to position [204, 0]
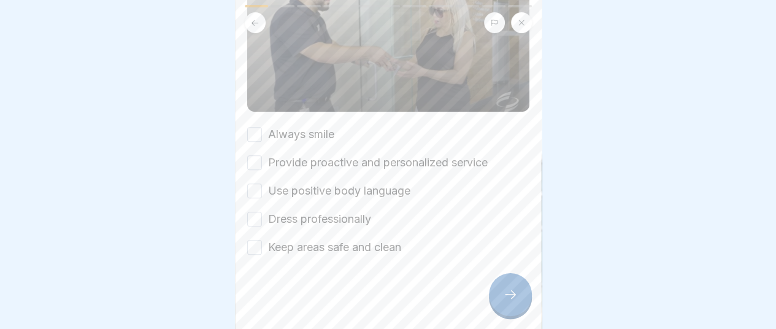
click at [258, 142] on button "Always smile" at bounding box center [254, 134] width 15 height 15
drag, startPoint x: 254, startPoint y: 168, endPoint x: 254, endPoint y: 183, distance: 15.3
click at [254, 169] on button "Provide proactive and personalized service" at bounding box center [254, 162] width 15 height 15
click at [256, 196] on button "Use positive body language" at bounding box center [254, 190] width 15 height 15
click at [258, 226] on button "Dress professionally" at bounding box center [254, 219] width 15 height 15
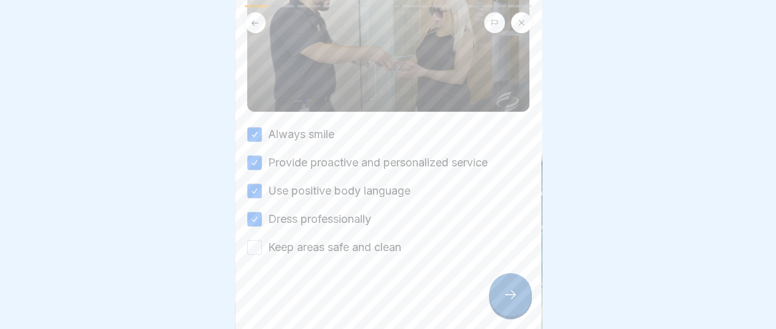
click at [254, 251] on button "Keep areas safe and clean" at bounding box center [254, 247] width 15 height 15
click at [519, 306] on div at bounding box center [510, 294] width 43 height 43
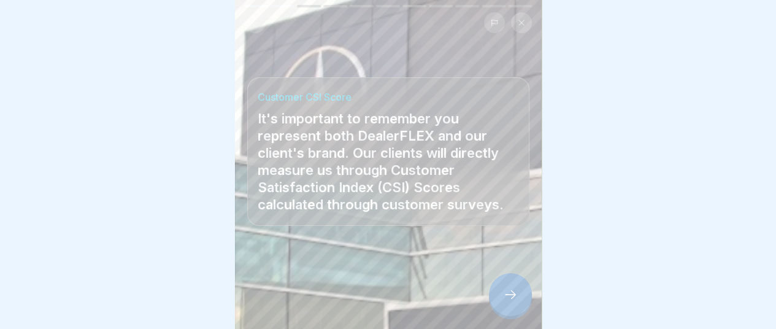
scroll to position [9, 0]
click at [508, 302] on div at bounding box center [510, 294] width 43 height 43
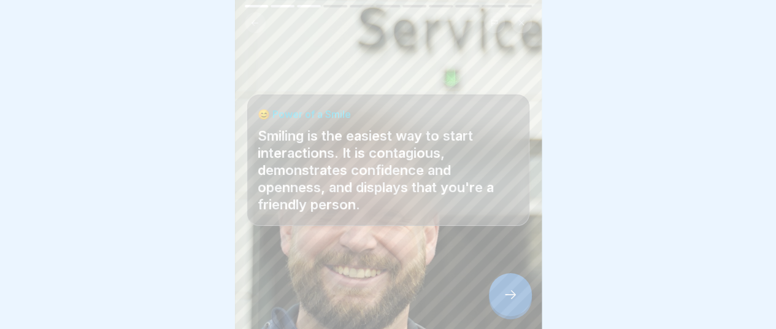
click at [513, 299] on icon at bounding box center [510, 294] width 15 height 15
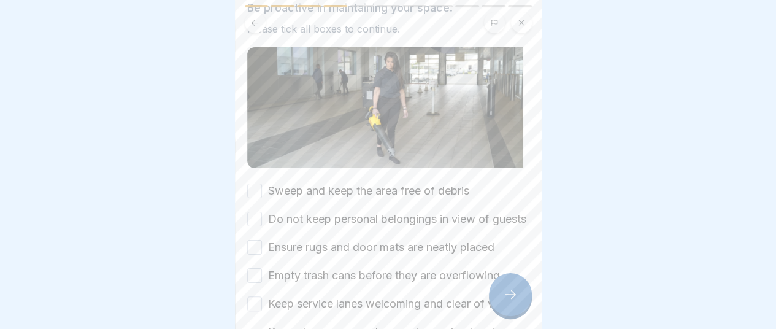
scroll to position [102, 0]
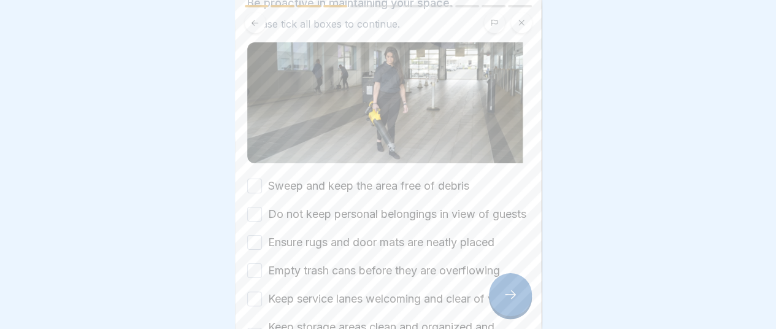
click at [251, 178] on button "Sweep and keep the area free of debris" at bounding box center [254, 185] width 15 height 15
click at [254, 213] on button "Do not keep personal belongings in view of guests" at bounding box center [254, 214] width 15 height 15
click at [252, 243] on button "Ensure rugs and door mats are neatly placed" at bounding box center [254, 242] width 15 height 15
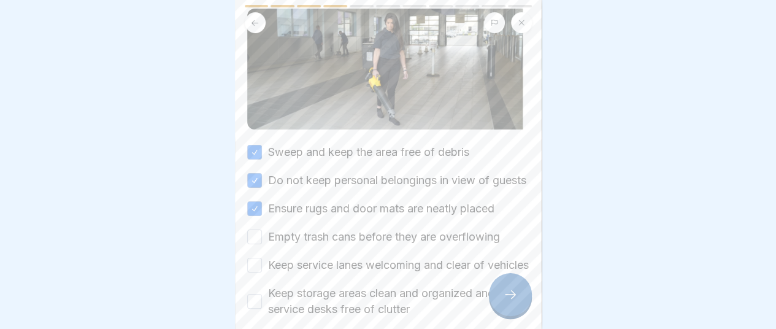
scroll to position [153, 0]
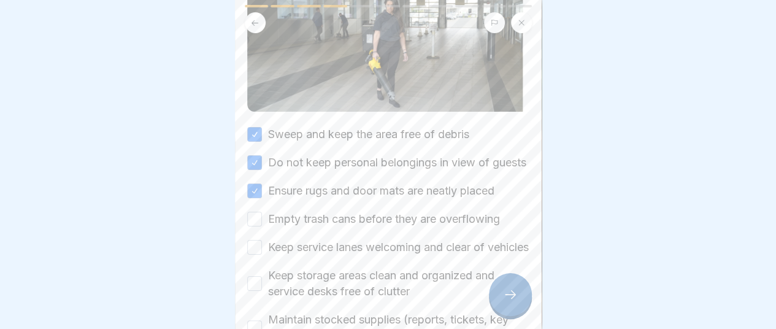
click at [251, 221] on button "Empty trash cans before they are overflowing" at bounding box center [254, 219] width 15 height 15
click at [254, 254] on button "Keep service lanes welcoming and clear of vehicles" at bounding box center [254, 247] width 15 height 15
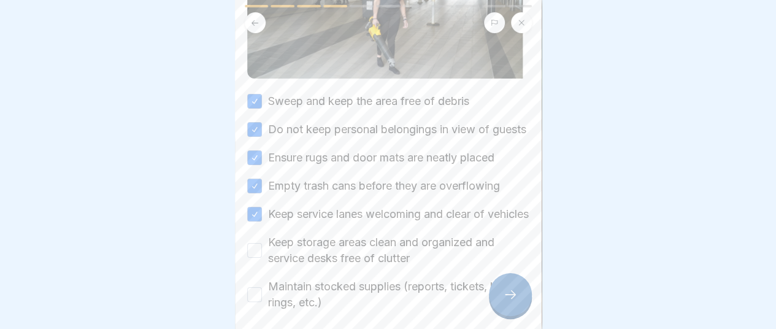
scroll to position [204, 0]
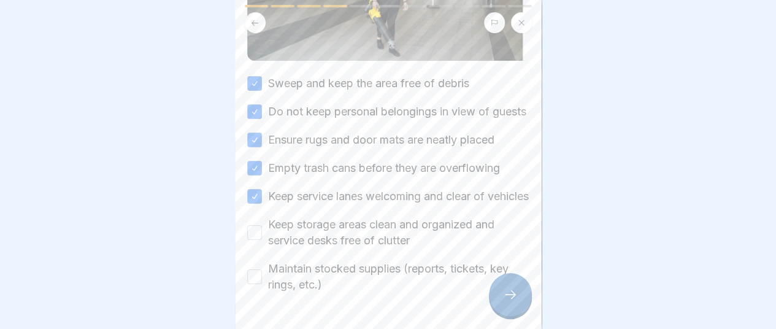
click at [254, 240] on button "Keep storage areas clean and organized and service desks free of clutter" at bounding box center [254, 232] width 15 height 15
click at [258, 284] on button "Maintain stocked supplies (reports, tickets, key rings, etc.)" at bounding box center [254, 276] width 15 height 15
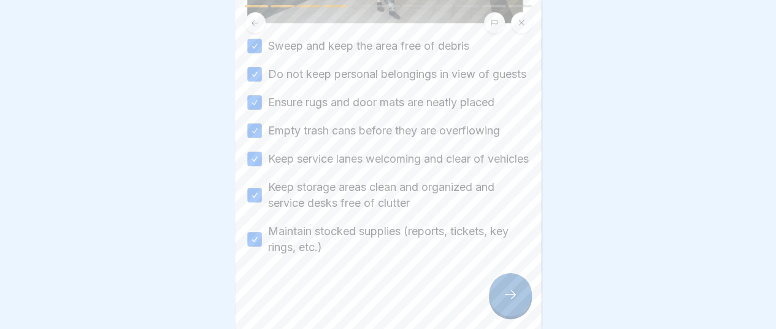
scroll to position [269, 0]
click at [505, 288] on div at bounding box center [510, 294] width 43 height 43
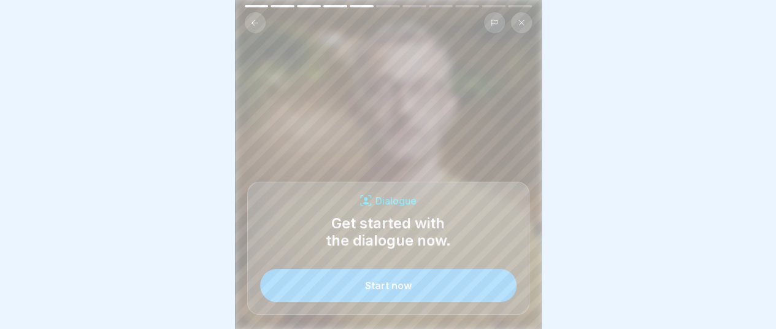
click at [419, 289] on button "Start now" at bounding box center [388, 285] width 256 height 33
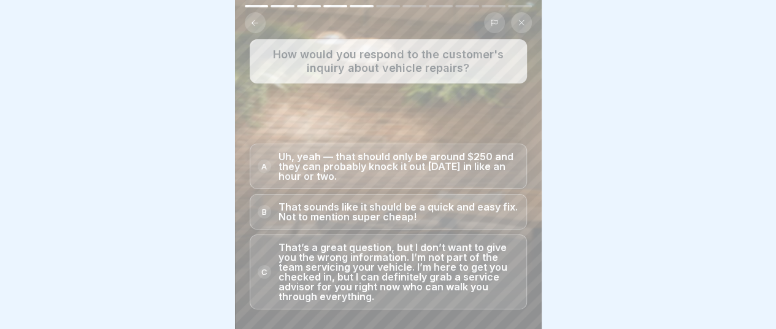
click at [318, 274] on p "That’s a great question, but I don’t want to give you the wrong information. I’…" at bounding box center [398, 271] width 240 height 59
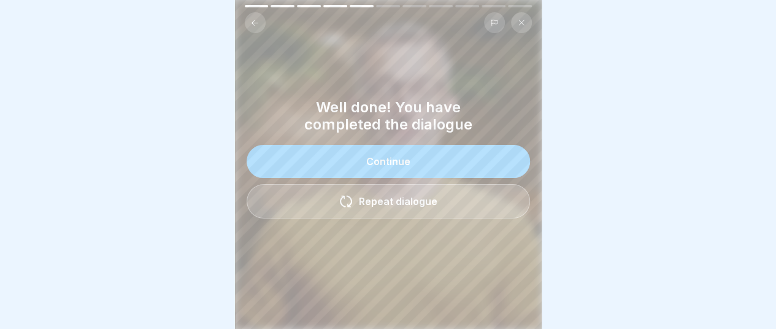
click at [377, 156] on div "Continue" at bounding box center [388, 161] width 44 height 11
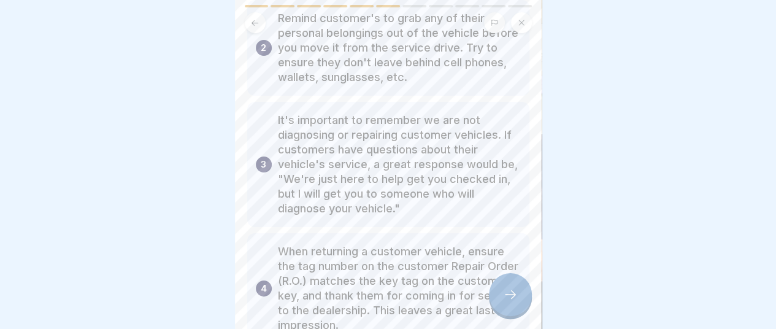
scroll to position [204, 0]
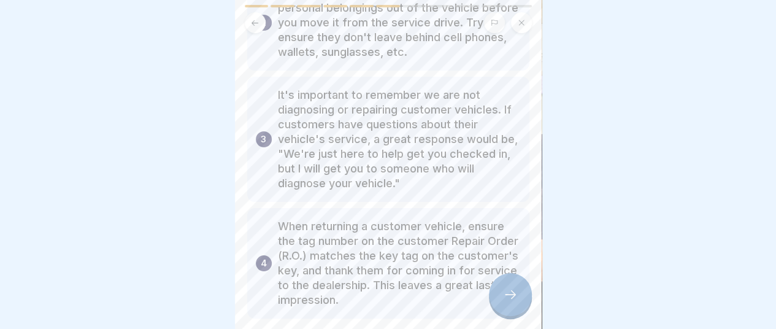
click at [511, 301] on div at bounding box center [510, 294] width 43 height 43
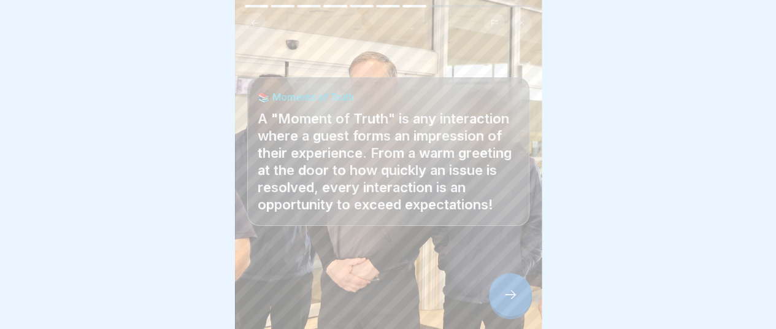
scroll to position [255, 0]
click at [506, 300] on icon at bounding box center [510, 294] width 15 height 15
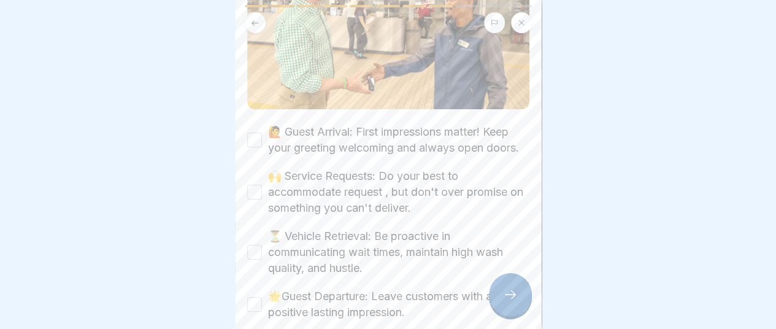
click at [250, 133] on button "🙋 Guest Arrival: First impressions matter! Keep your greeting welcoming and alw…" at bounding box center [254, 139] width 15 height 15
click at [251, 186] on button "🙌 Service Requests: Do your best to accommodate request , but don't over promis…" at bounding box center [254, 192] width 15 height 15
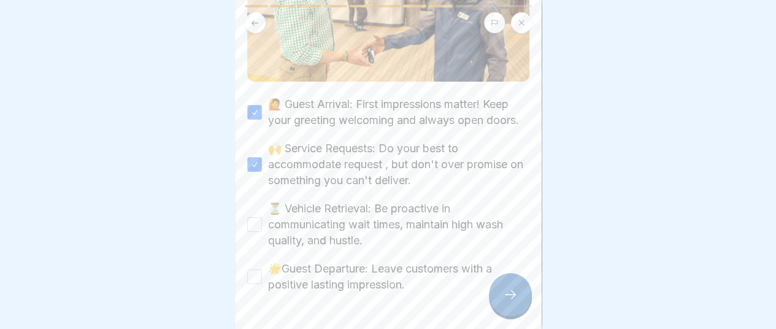
scroll to position [307, 0]
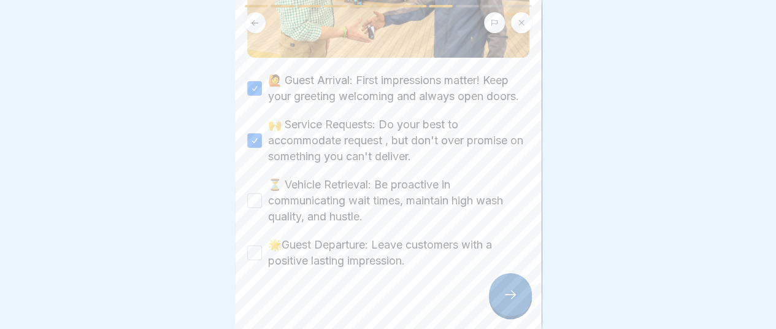
click at [254, 202] on button "⏳ Vehicle Retrieval: Be proactive in communicating wait times, maintain high wa…" at bounding box center [254, 200] width 15 height 15
drag, startPoint x: 248, startPoint y: 256, endPoint x: 272, endPoint y: 251, distance: 24.4
click at [249, 255] on button "🌟Guest Departure: Leave customers with a positive lasting impression." at bounding box center [254, 252] width 15 height 15
click at [511, 295] on icon at bounding box center [510, 294] width 15 height 15
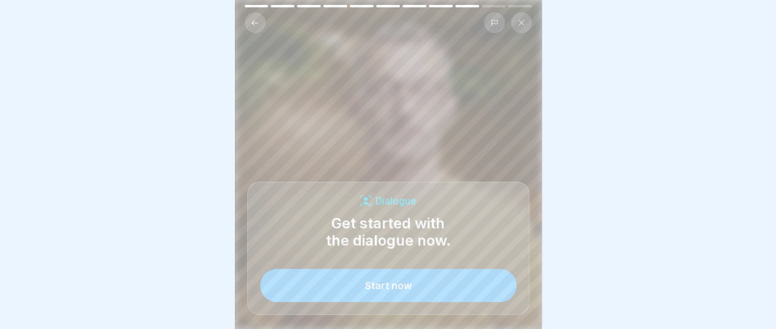
click at [410, 288] on div "Start now" at bounding box center [388, 285] width 47 height 11
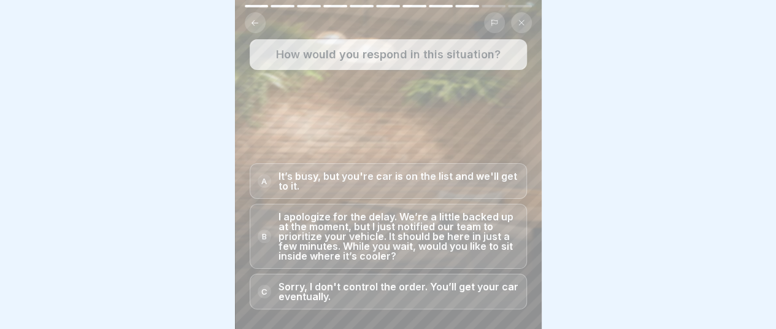
click at [359, 236] on p "I apologize for the delay. We’re a little backed up at the moment, but I just n…" at bounding box center [398, 236] width 240 height 49
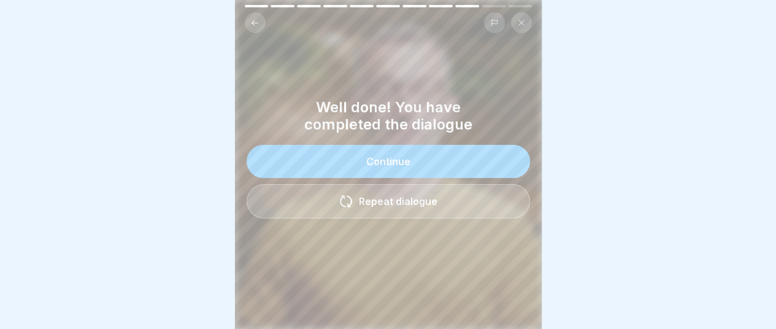
click at [406, 153] on button "Continue" at bounding box center [387, 161] width 283 height 33
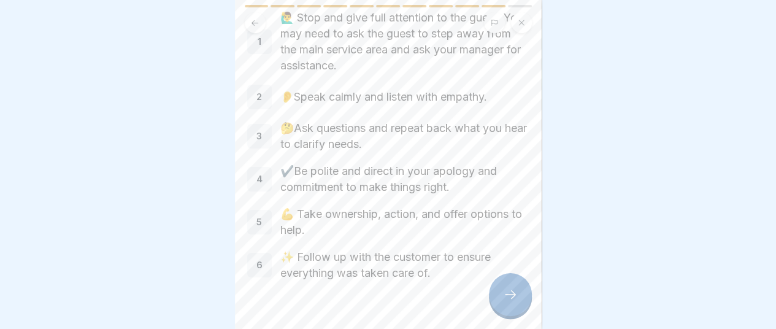
scroll to position [102, 0]
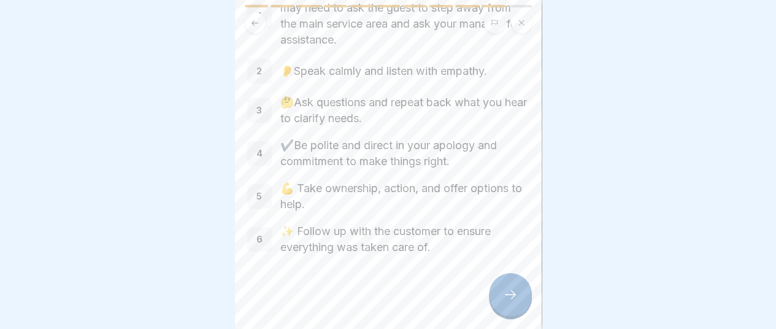
click at [516, 295] on icon at bounding box center [510, 294] width 15 height 15
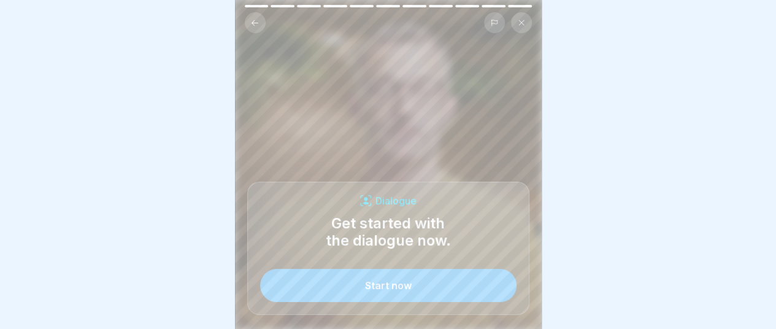
click at [376, 289] on div "Start now" at bounding box center [388, 285] width 47 height 11
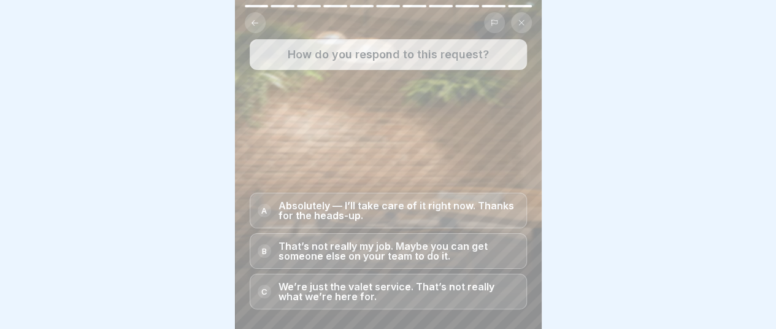
click at [342, 210] on p "Absolutely — I’ll take care of it right now. Thanks for the heads-up." at bounding box center [398, 210] width 240 height 20
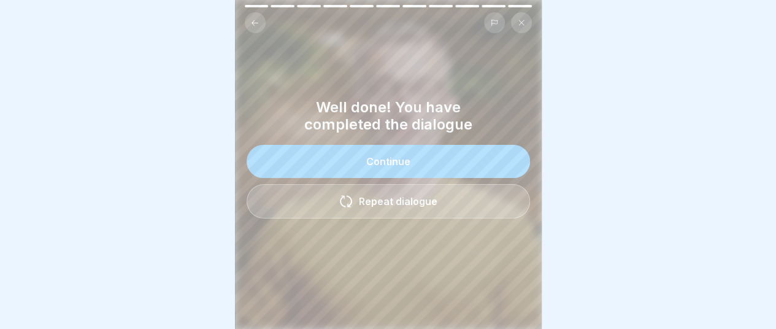
click at [408, 159] on button "Continue" at bounding box center [387, 161] width 283 height 33
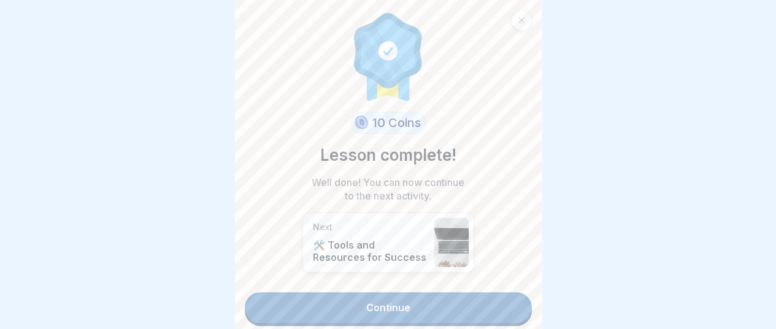
click at [434, 298] on link "Continue" at bounding box center [388, 307] width 287 height 31
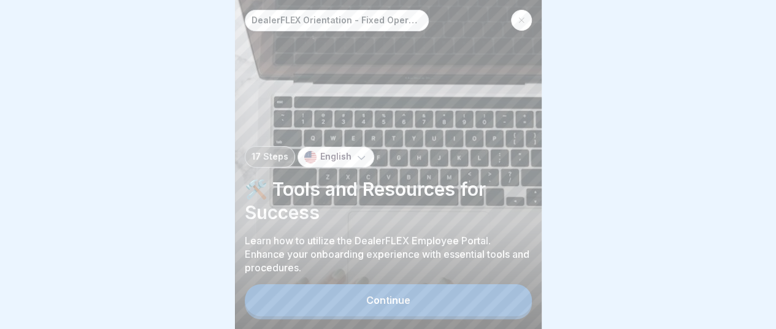
scroll to position [9, 0]
click at [427, 308] on button "Continue" at bounding box center [388, 300] width 287 height 32
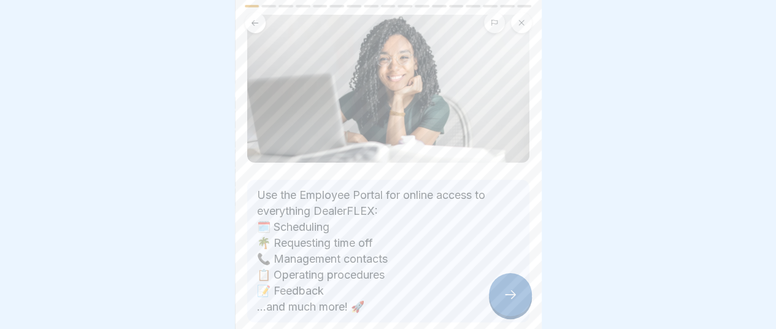
scroll to position [102, 0]
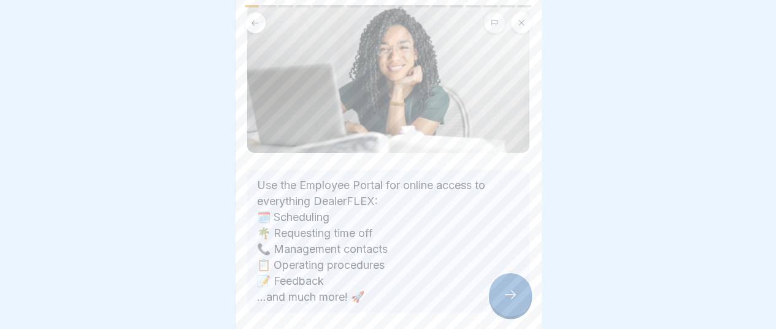
click at [511, 302] on div at bounding box center [510, 294] width 43 height 43
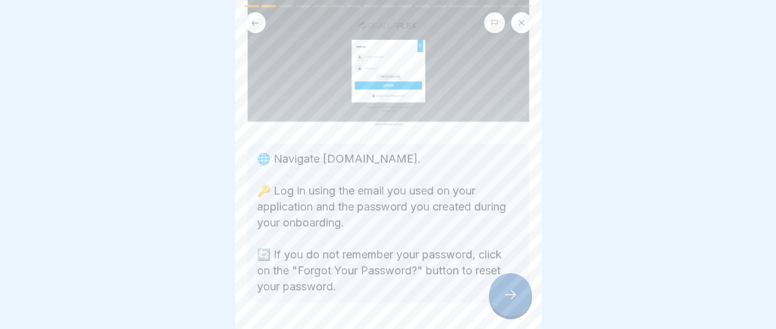
click at [513, 294] on icon at bounding box center [510, 294] width 11 height 9
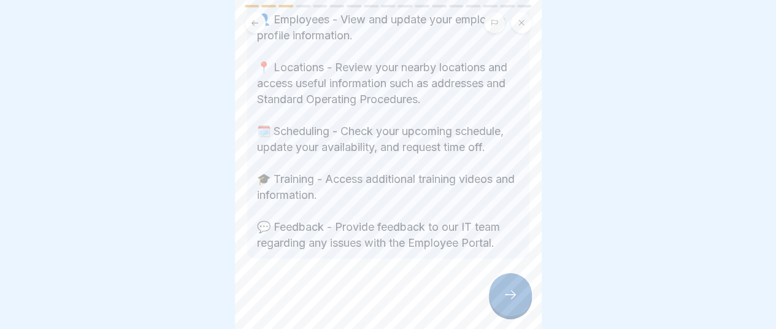
scroll to position [453, 0]
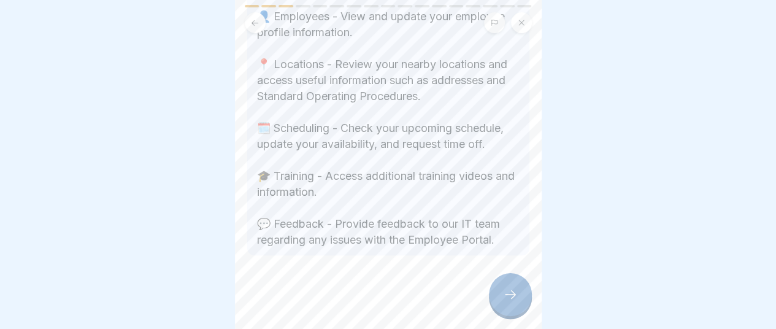
click at [517, 299] on div at bounding box center [510, 294] width 43 height 43
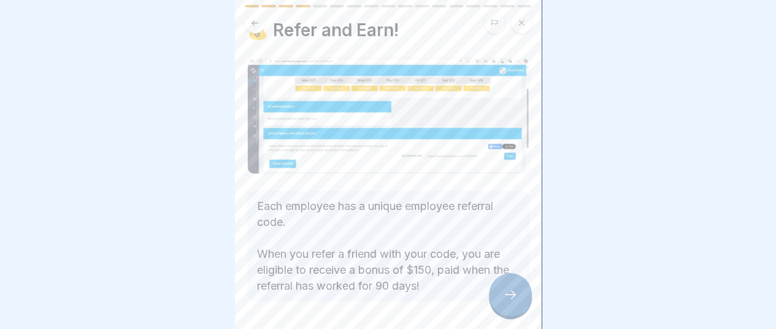
scroll to position [51, 0]
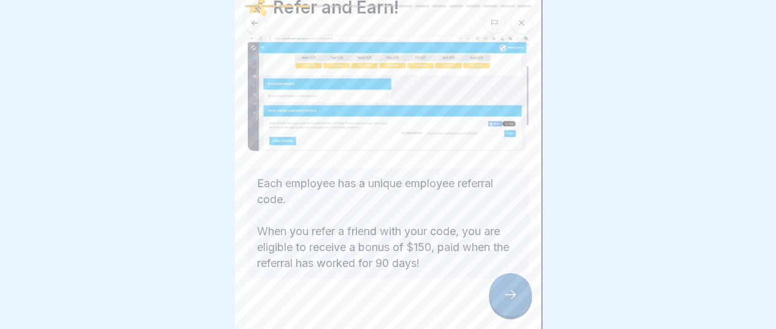
click at [509, 294] on icon at bounding box center [510, 294] width 15 height 15
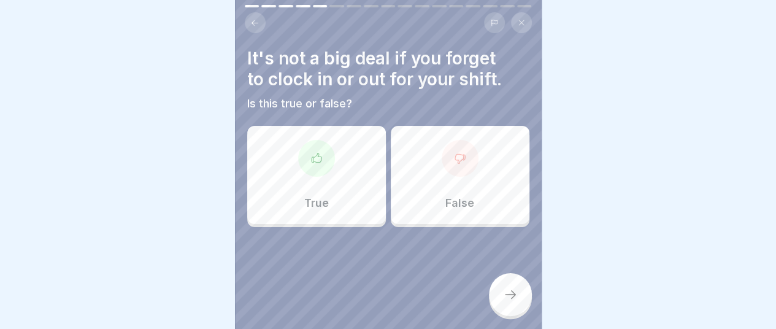
click at [457, 174] on div "False" at bounding box center [460, 175] width 139 height 98
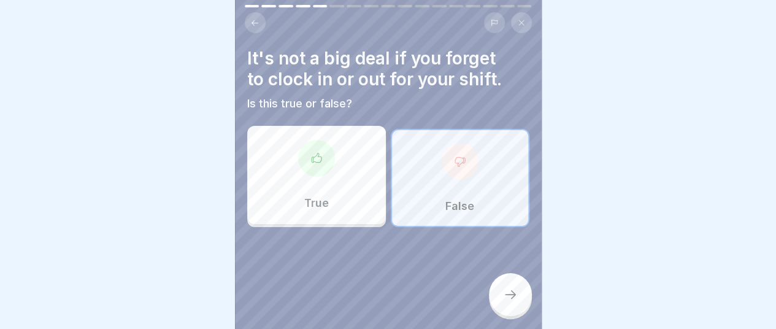
click at [510, 292] on icon at bounding box center [510, 294] width 15 height 15
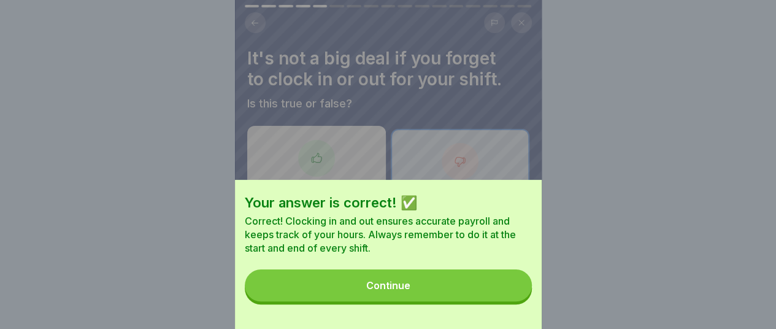
click at [390, 291] on div "Continue" at bounding box center [388, 285] width 44 height 11
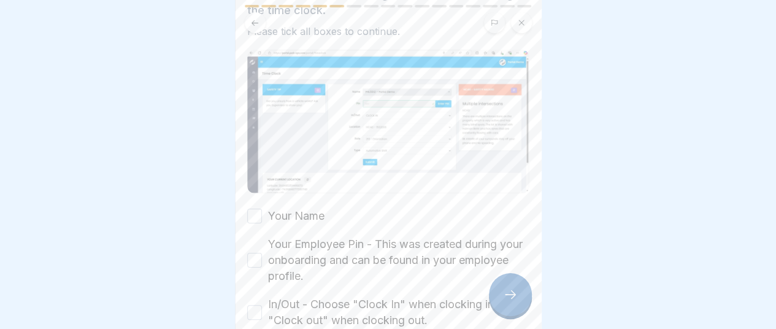
scroll to position [102, 0]
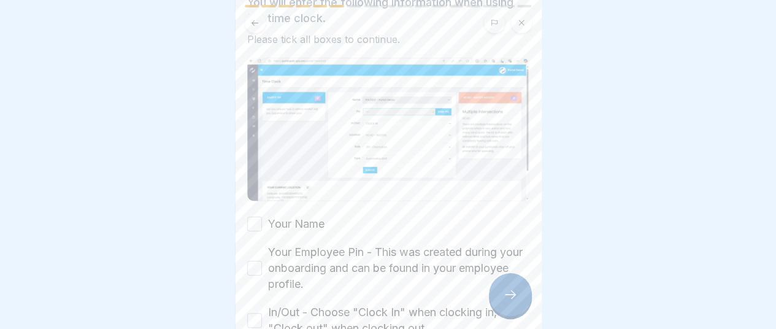
click at [256, 216] on button "Your Name" at bounding box center [254, 223] width 15 height 15
drag, startPoint x: 254, startPoint y: 255, endPoint x: 273, endPoint y: 261, distance: 20.4
click at [258, 261] on button "Your Employee Pin - This was created during your onboarding and can be found in…" at bounding box center [254, 268] width 15 height 15
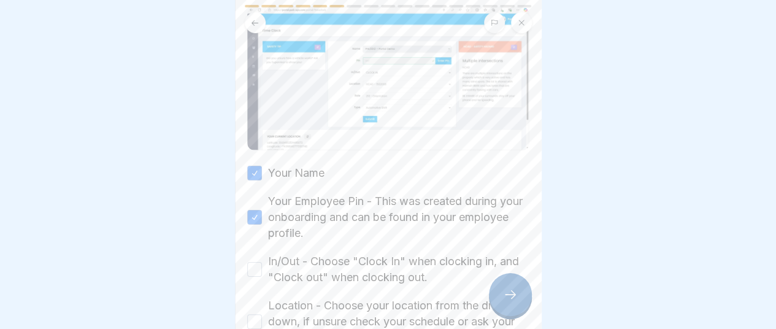
click at [254, 262] on button "In/Out - Choose "Clock In" when clocking in, and "Clock out" when clocking out." at bounding box center [254, 269] width 15 height 15
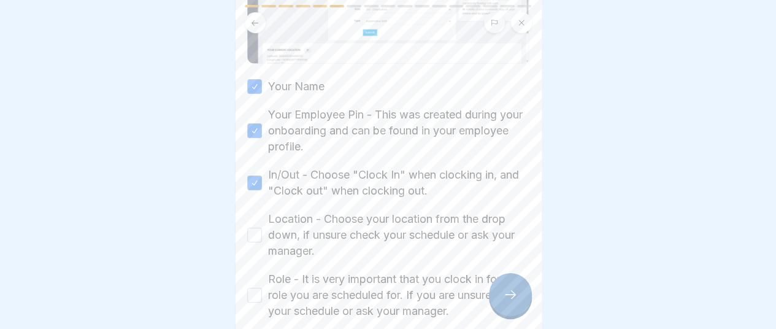
scroll to position [255, 0]
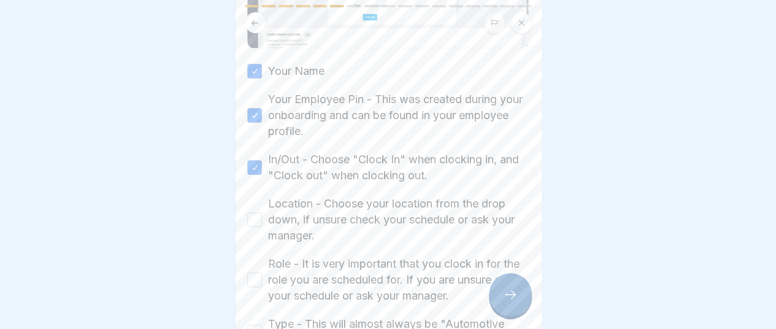
click at [250, 212] on button "Location - Choose your location from the drop down, if unsure check your schedu…" at bounding box center [254, 219] width 15 height 15
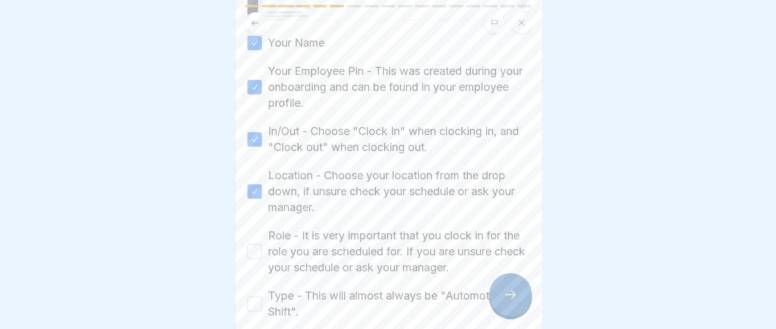
scroll to position [307, 0]
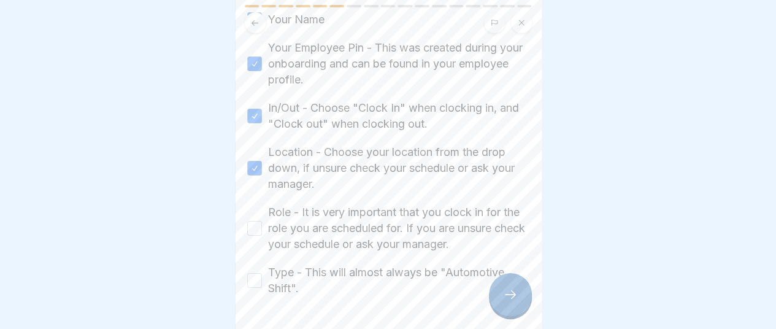
click at [254, 221] on button "Role - It is very important that you clock in for the role you are scheduled fo…" at bounding box center [254, 228] width 15 height 15
click at [254, 273] on button "Type - This will almost always be "Automotive Shift"." at bounding box center [254, 280] width 15 height 15
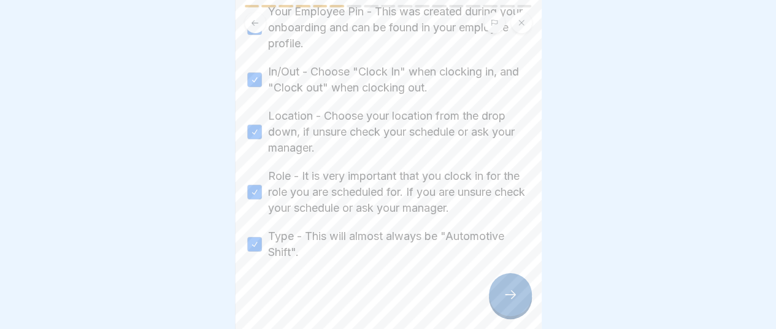
click at [516, 295] on icon at bounding box center [510, 294] width 15 height 15
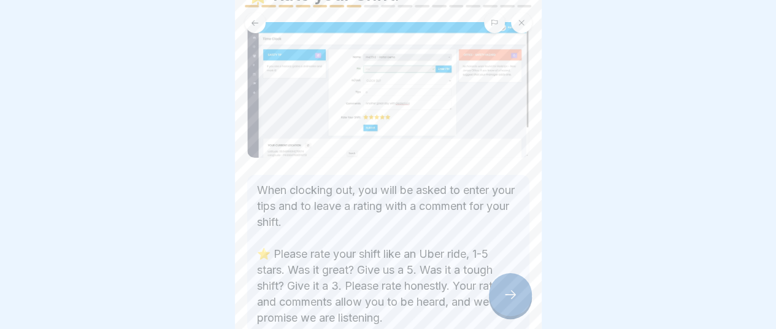
scroll to position [102, 0]
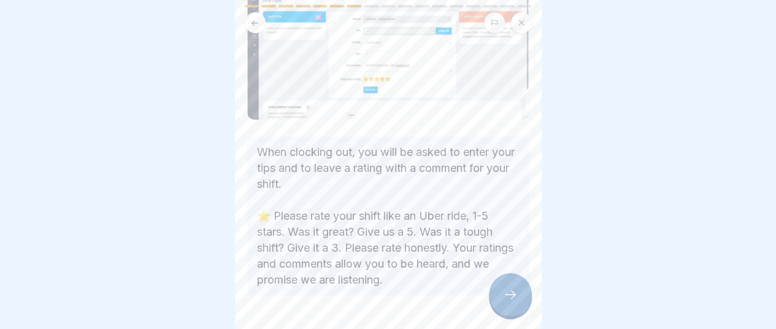
click at [512, 299] on icon at bounding box center [510, 294] width 15 height 15
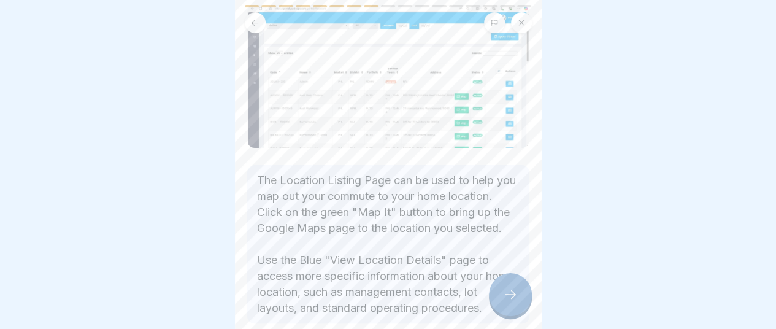
scroll to position [153, 0]
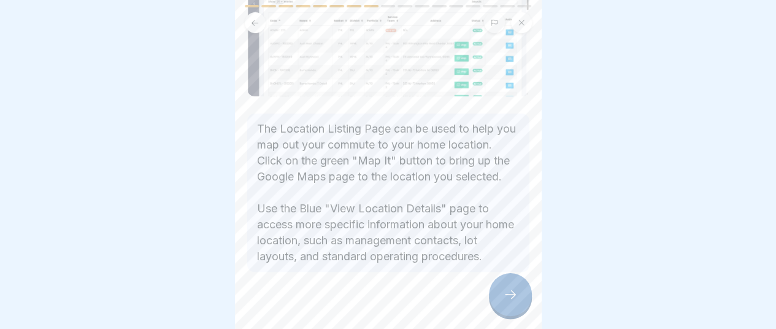
click at [506, 299] on icon at bounding box center [510, 294] width 15 height 15
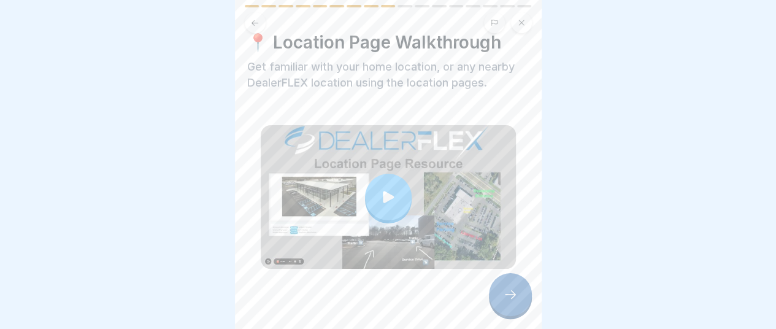
scroll to position [24, 0]
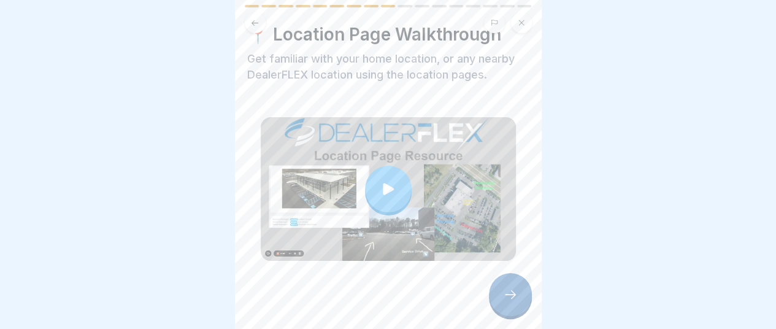
click at [517, 297] on div at bounding box center [510, 294] width 43 height 43
click at [508, 295] on icon at bounding box center [510, 294] width 15 height 15
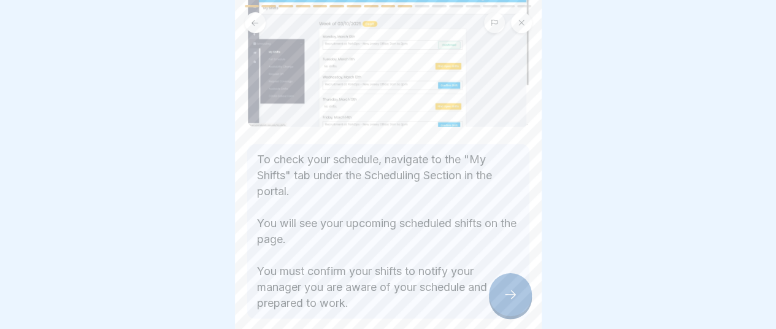
scroll to position [102, 0]
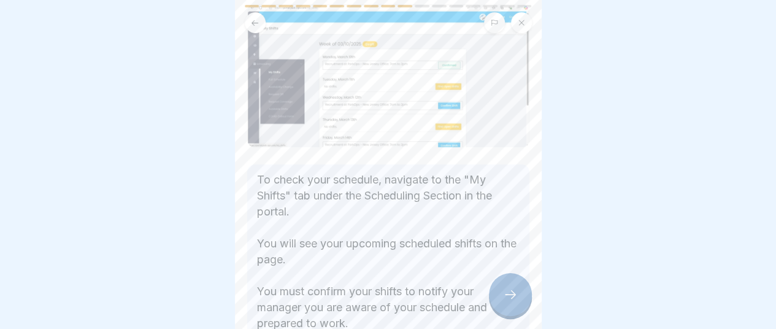
click at [503, 291] on icon at bounding box center [510, 294] width 15 height 15
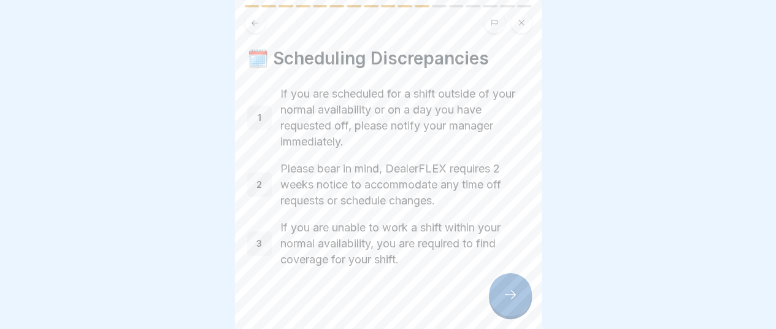
click at [515, 299] on icon at bounding box center [510, 294] width 15 height 15
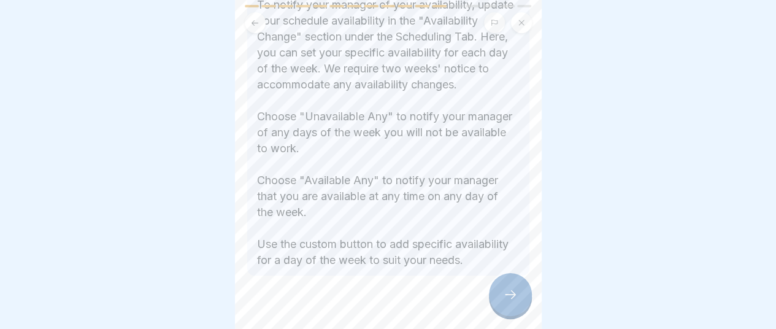
scroll to position [304, 0]
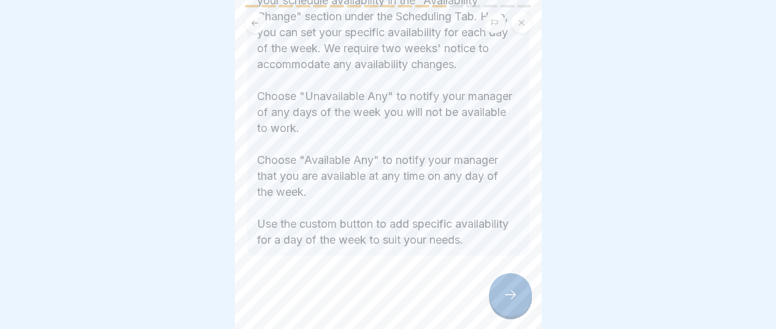
click at [511, 291] on icon at bounding box center [510, 294] width 15 height 15
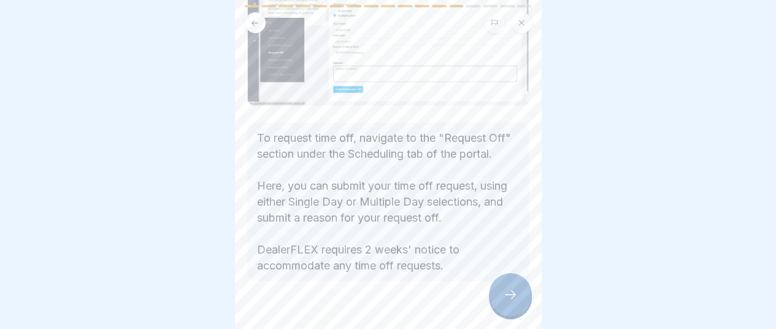
scroll to position [153, 0]
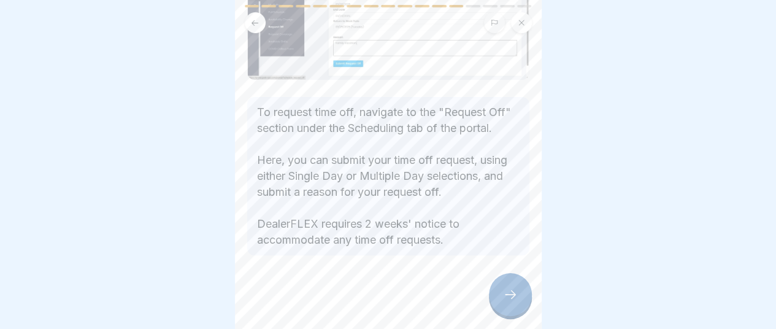
click at [504, 291] on icon at bounding box center [510, 294] width 15 height 15
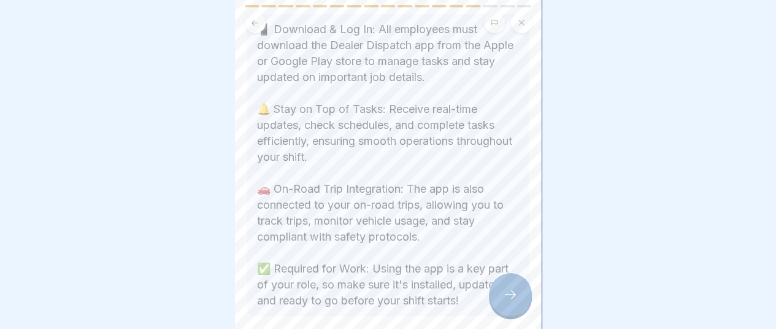
scroll to position [204, 0]
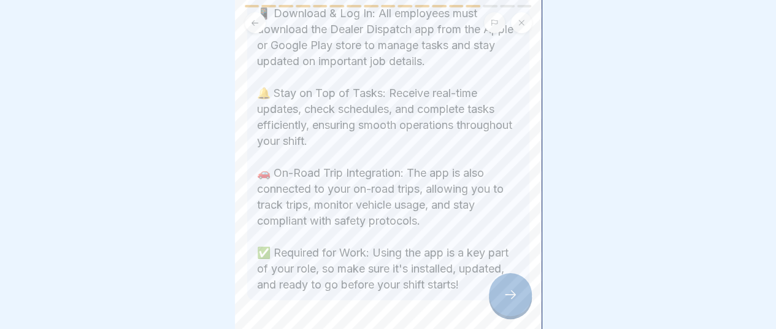
click at [515, 292] on icon at bounding box center [510, 294] width 15 height 15
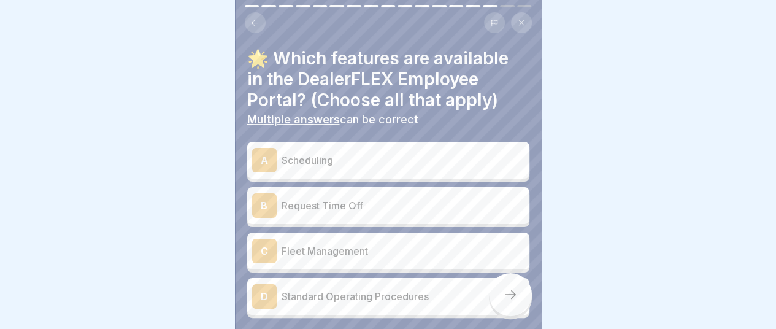
click at [299, 155] on p "Scheduling" at bounding box center [402, 160] width 243 height 15
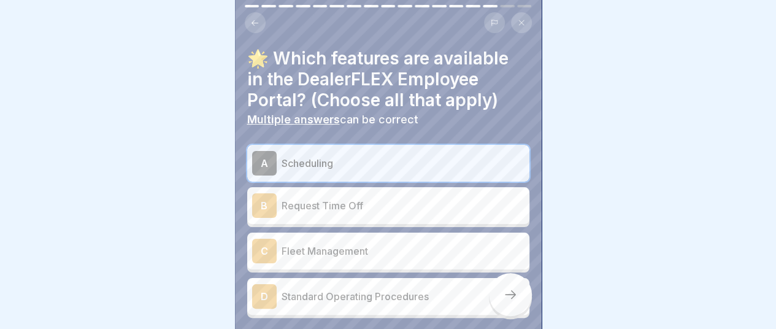
click at [295, 200] on p "Request Time Off" at bounding box center [402, 205] width 243 height 15
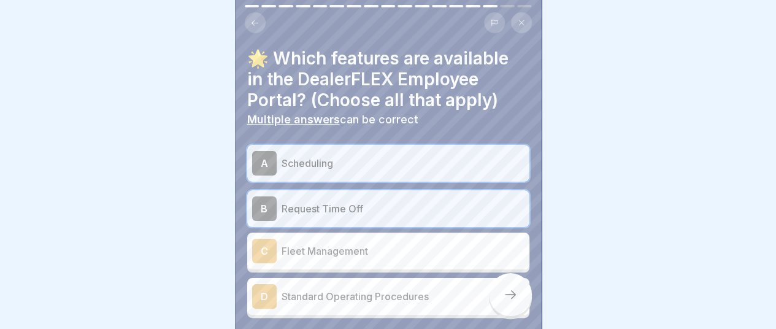
click at [302, 290] on p "Standard Operating Procedures" at bounding box center [402, 296] width 243 height 15
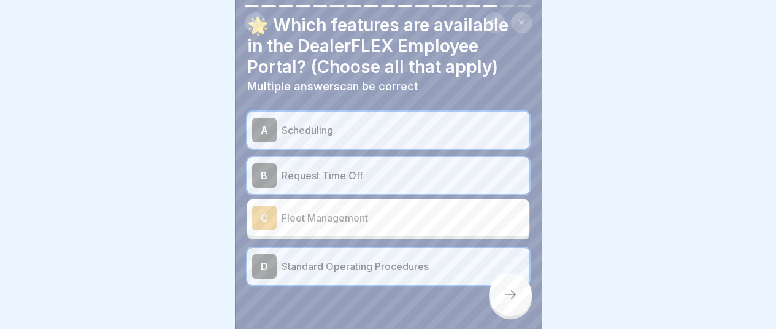
scroll to position [51, 0]
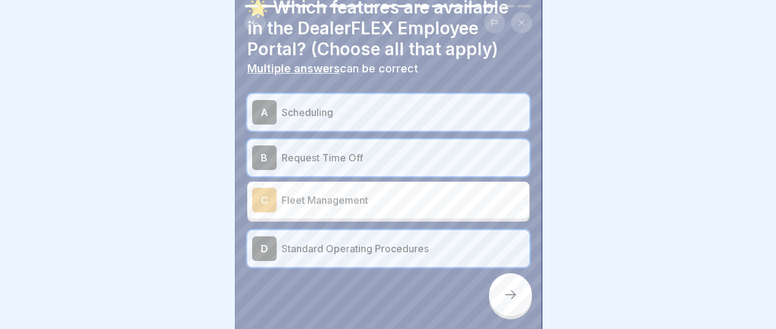
click at [517, 292] on div at bounding box center [510, 294] width 43 height 43
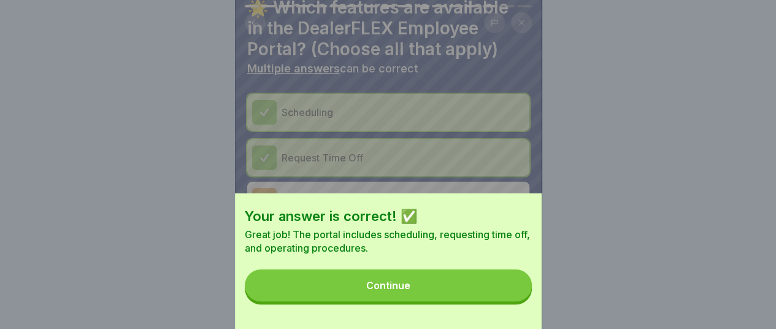
click at [407, 291] on div "Continue" at bounding box center [388, 285] width 44 height 11
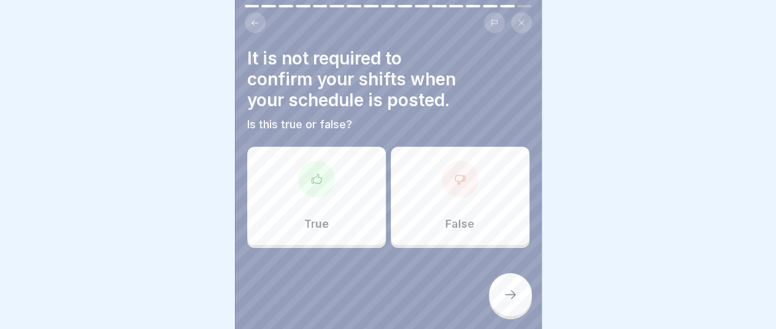
click at [464, 194] on div "False" at bounding box center [460, 196] width 139 height 98
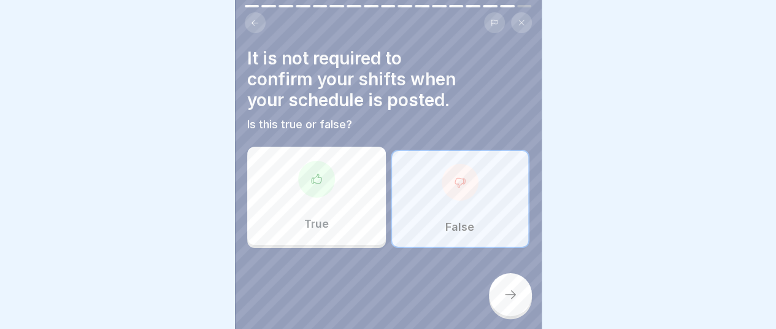
click at [508, 295] on icon at bounding box center [510, 294] width 15 height 15
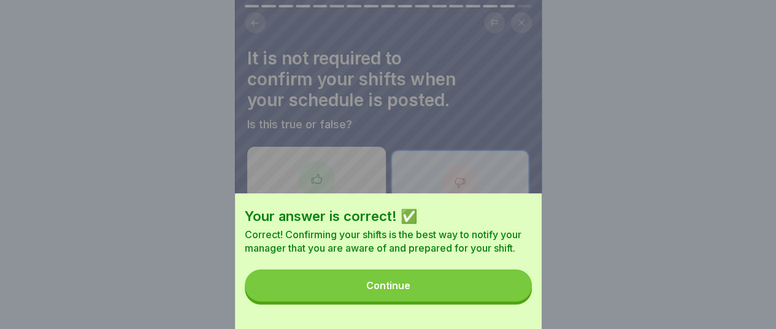
click at [414, 301] on button "Continue" at bounding box center [388, 285] width 287 height 32
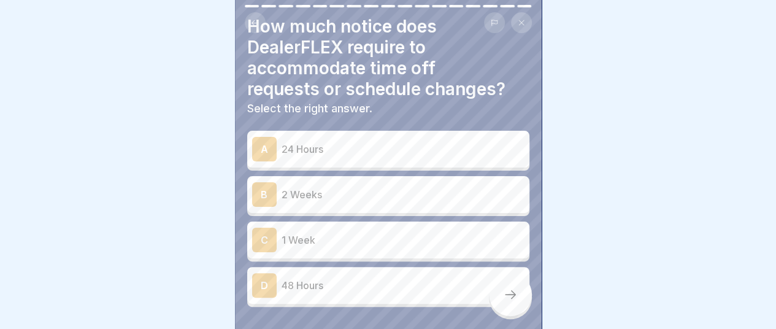
scroll to position [0, 0]
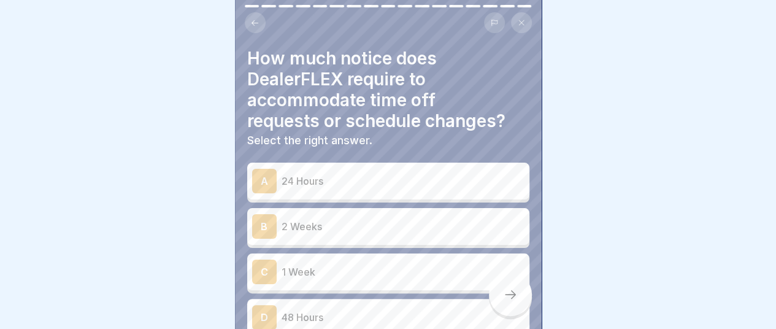
click at [310, 219] on p "2 Weeks" at bounding box center [402, 226] width 243 height 15
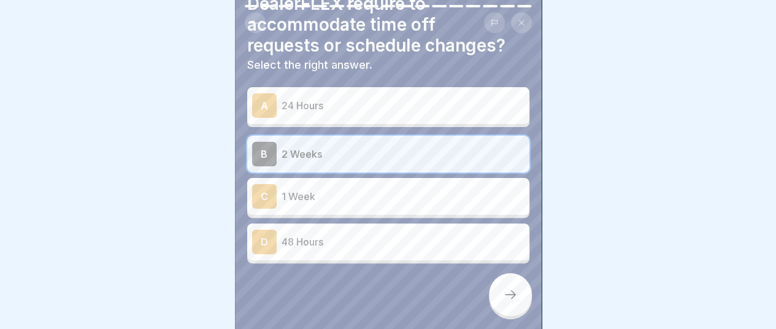
scroll to position [83, 0]
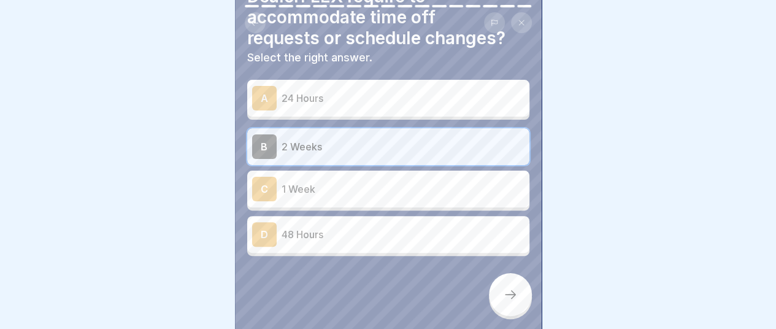
click at [515, 299] on icon at bounding box center [510, 294] width 15 height 15
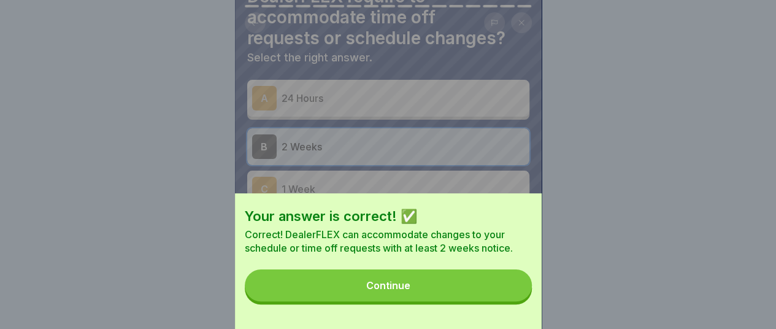
click at [455, 300] on button "Continue" at bounding box center [388, 285] width 287 height 32
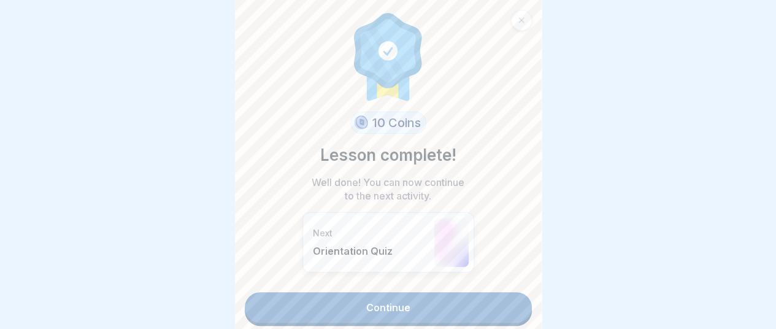
click at [416, 303] on link "Continue" at bounding box center [388, 307] width 287 height 31
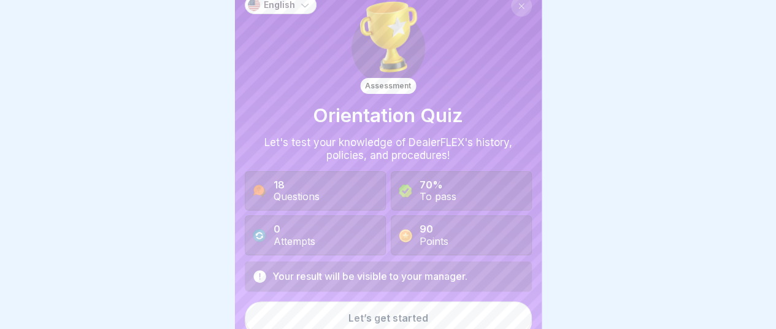
scroll to position [21, 0]
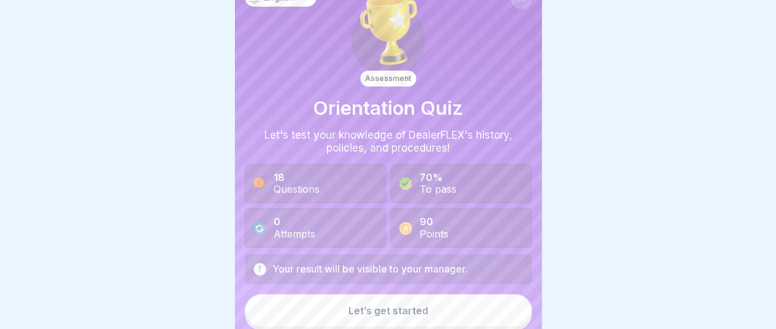
click at [413, 307] on div "Let’s get started" at bounding box center [388, 310] width 80 height 11
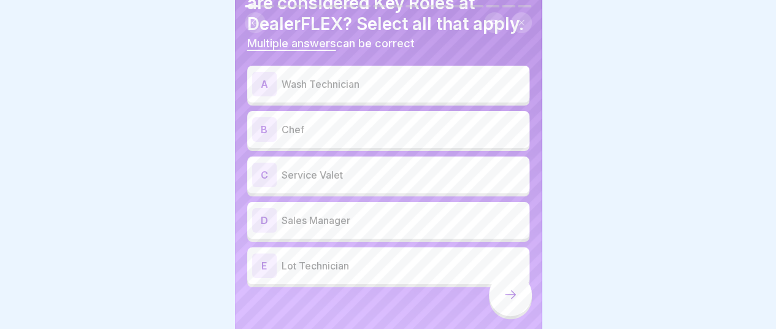
scroll to position [102, 0]
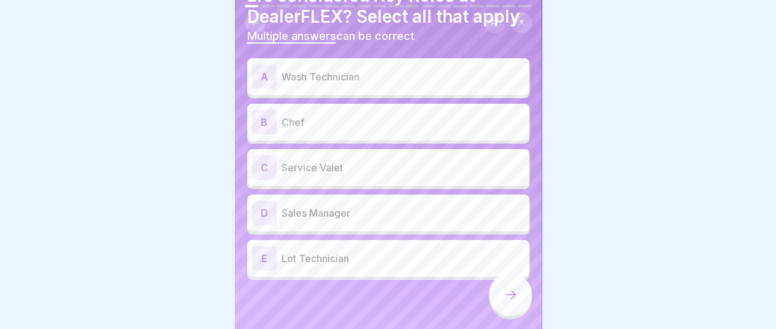
click at [281, 169] on p "Service Valet" at bounding box center [402, 167] width 243 height 15
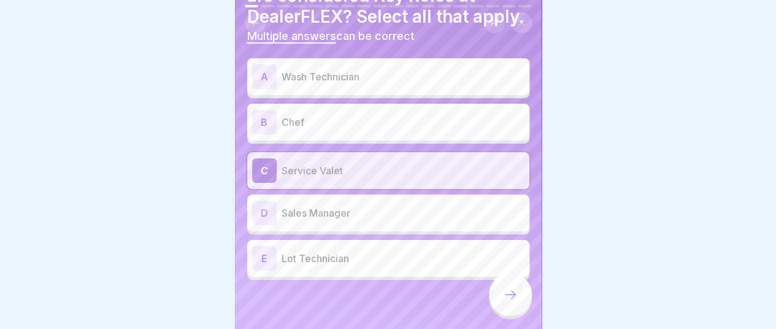
click at [510, 302] on icon at bounding box center [510, 294] width 15 height 15
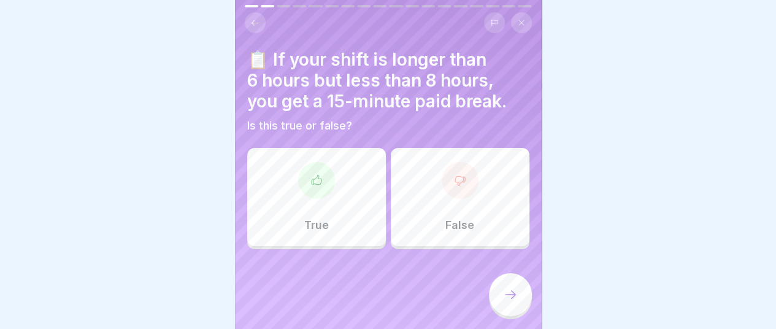
click at [320, 192] on div at bounding box center [316, 180] width 37 height 37
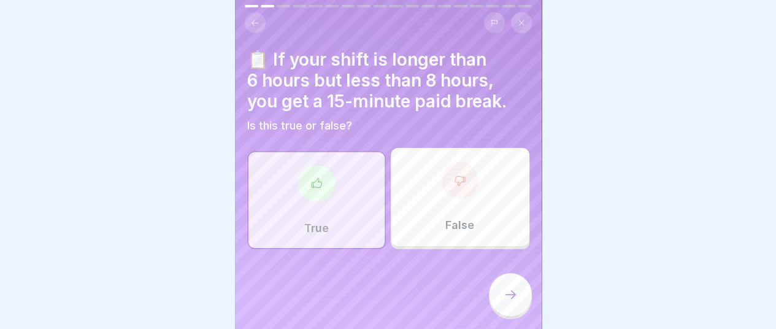
click at [508, 302] on icon at bounding box center [510, 294] width 15 height 15
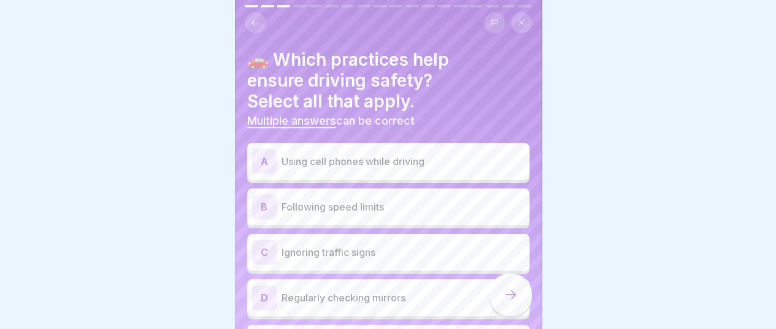
click at [281, 204] on p "Following speed limits" at bounding box center [402, 206] width 243 height 15
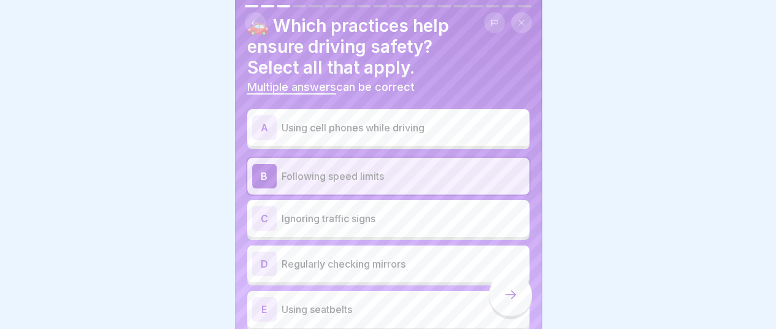
scroll to position [51, 0]
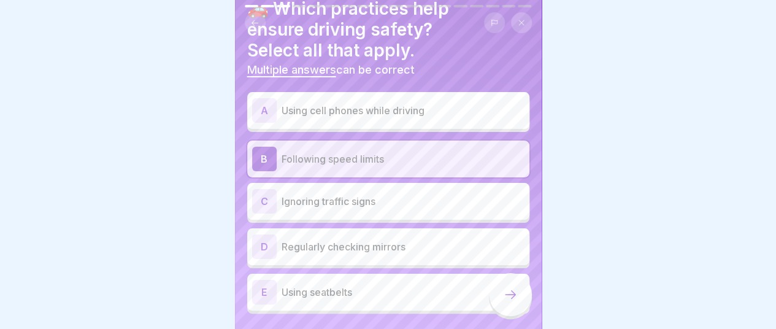
click at [306, 244] on p "Regularly checking mirrors" at bounding box center [402, 246] width 243 height 15
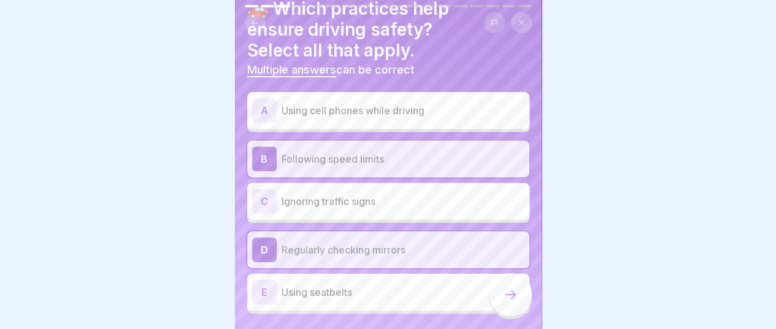
click at [292, 298] on p "Using seatbelts" at bounding box center [402, 291] width 243 height 15
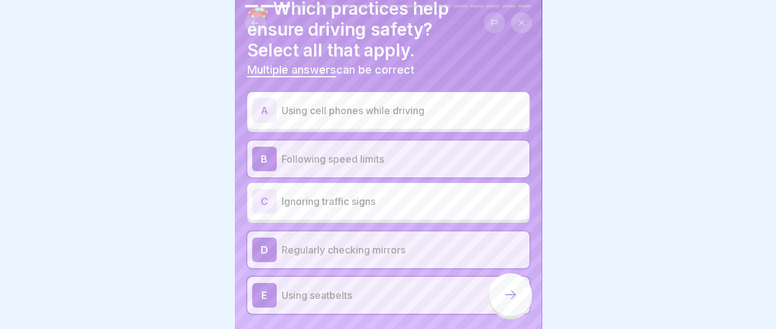
click at [519, 312] on div at bounding box center [510, 294] width 43 height 43
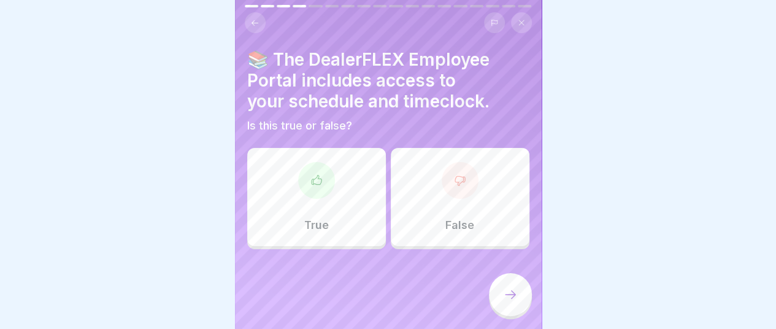
click at [326, 208] on div "True" at bounding box center [316, 197] width 139 height 98
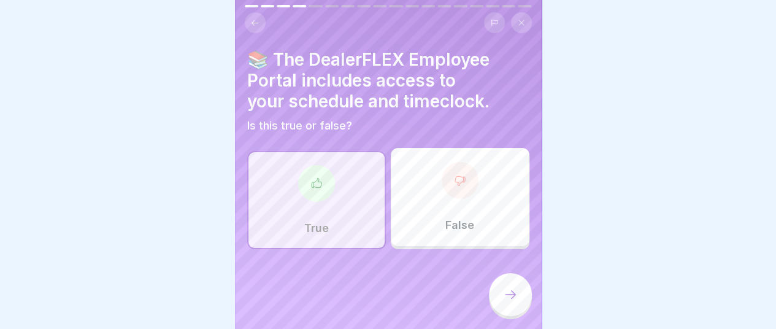
click at [517, 307] on div at bounding box center [510, 294] width 43 height 43
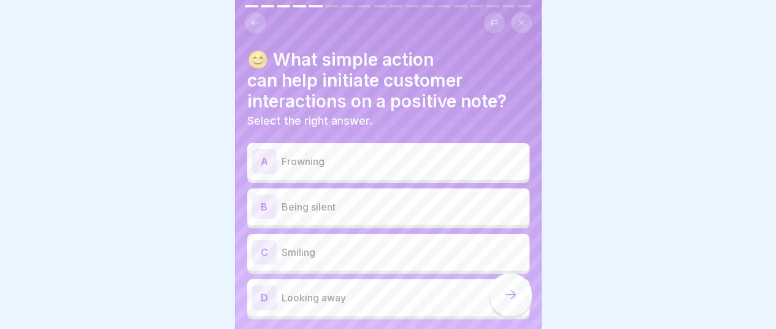
click at [292, 251] on p "Smiling" at bounding box center [402, 252] width 243 height 15
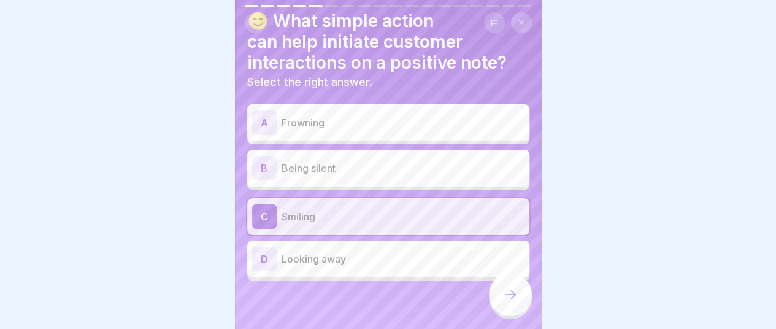
scroll to position [9, 0]
click at [515, 296] on icon at bounding box center [510, 294] width 15 height 15
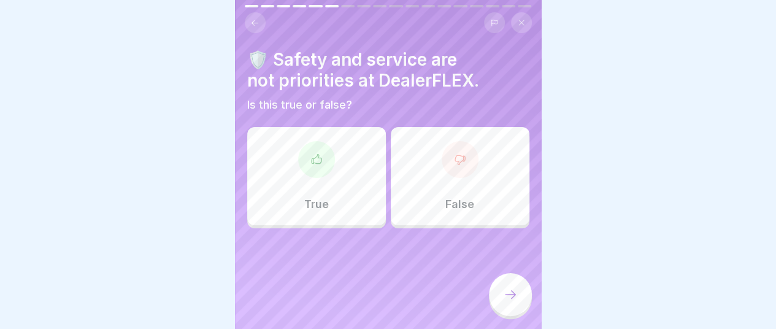
click at [471, 185] on div "False" at bounding box center [460, 176] width 139 height 98
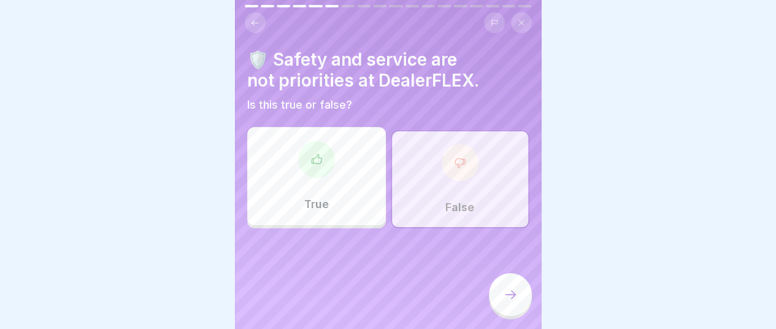
click at [508, 291] on icon at bounding box center [510, 294] width 15 height 15
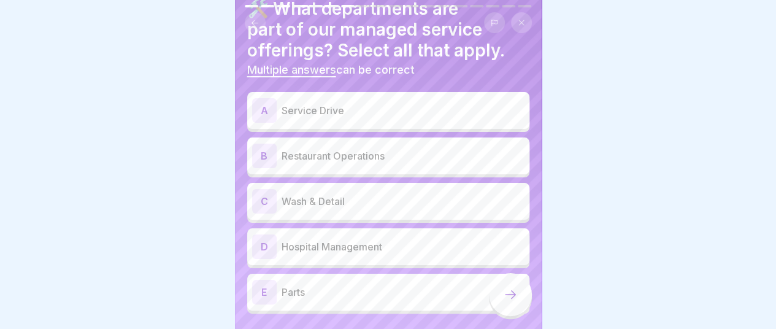
scroll to position [0, 0]
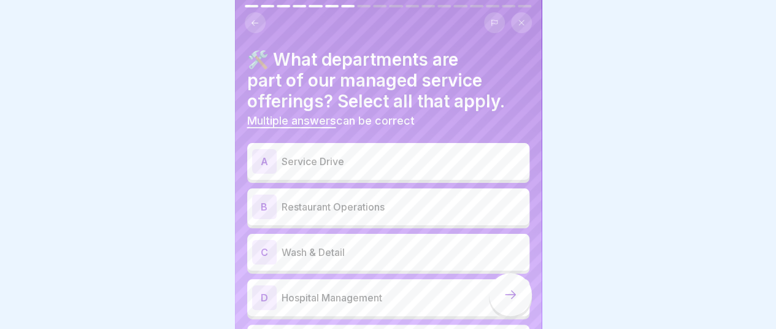
click at [329, 154] on p "Service Drive" at bounding box center [402, 161] width 243 height 15
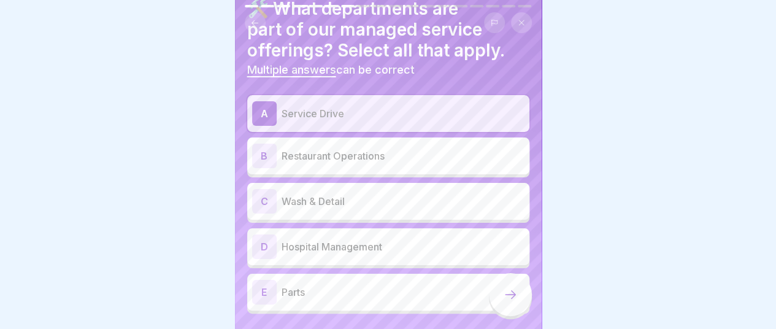
scroll to position [84, 0]
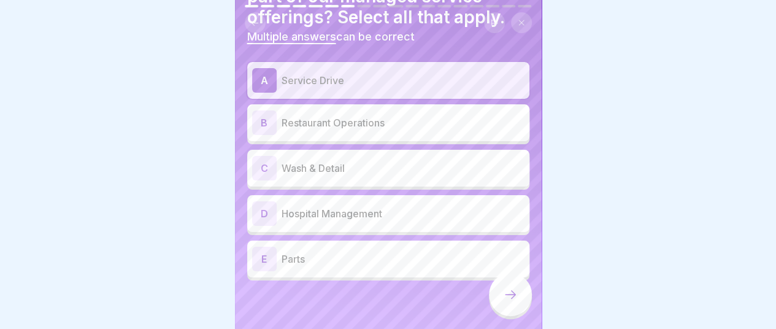
click at [505, 296] on icon at bounding box center [510, 294] width 15 height 15
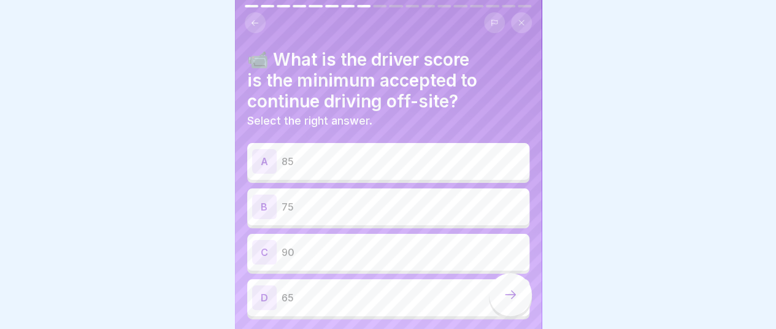
click at [302, 245] on p "90" at bounding box center [402, 252] width 243 height 15
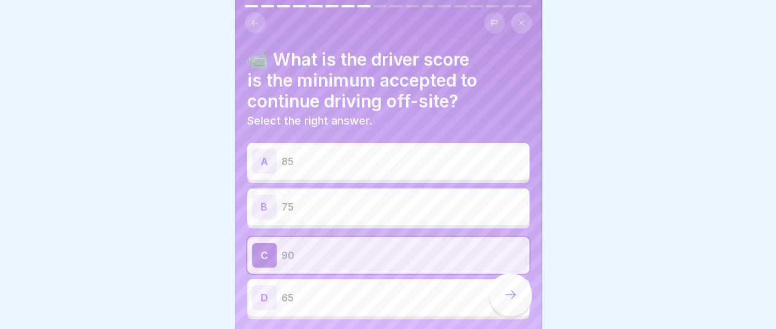
click at [506, 299] on icon at bounding box center [510, 294] width 15 height 15
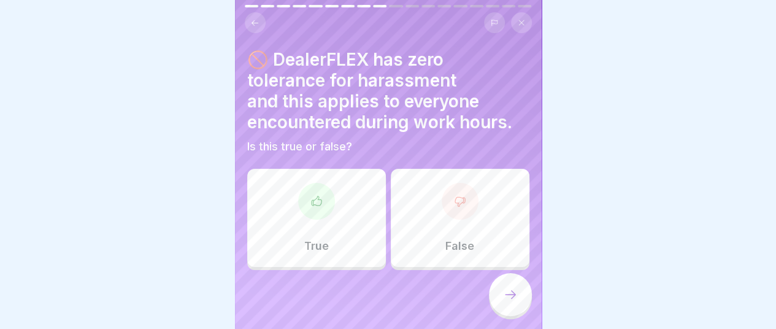
click at [348, 239] on div "True" at bounding box center [316, 218] width 139 height 98
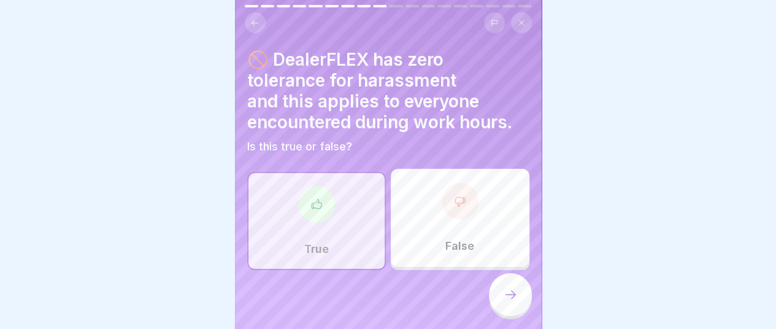
click at [509, 295] on icon at bounding box center [510, 294] width 15 height 15
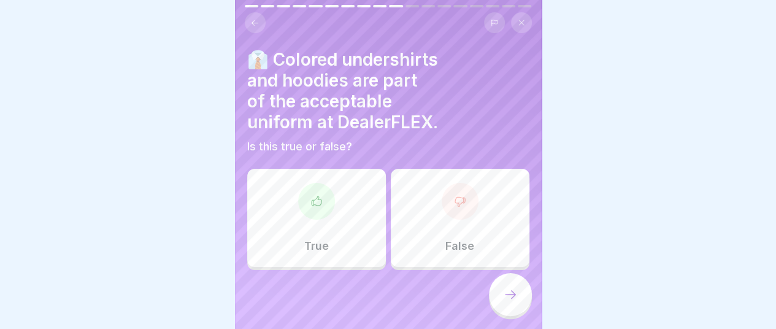
click at [471, 244] on div "False" at bounding box center [460, 218] width 139 height 98
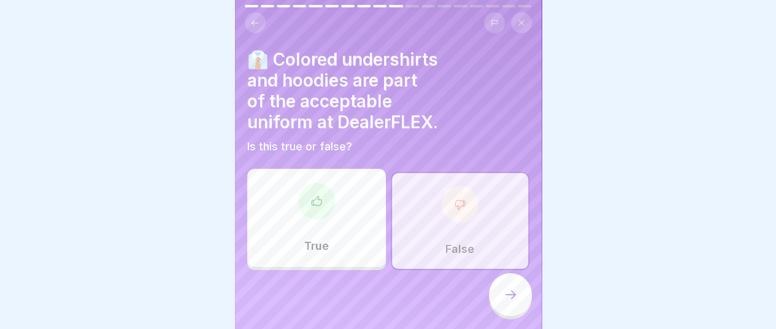
click at [511, 300] on icon at bounding box center [510, 294] width 15 height 15
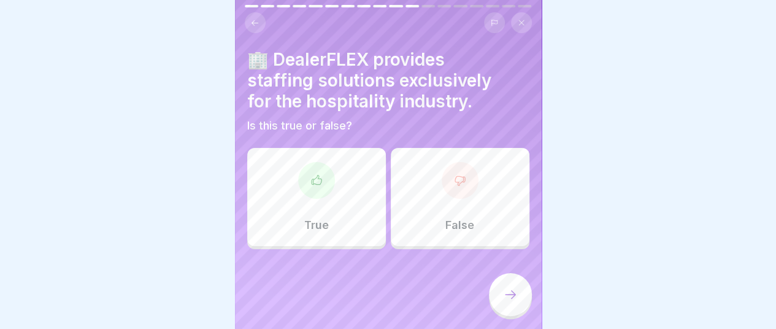
click at [486, 196] on div "False" at bounding box center [460, 197] width 139 height 98
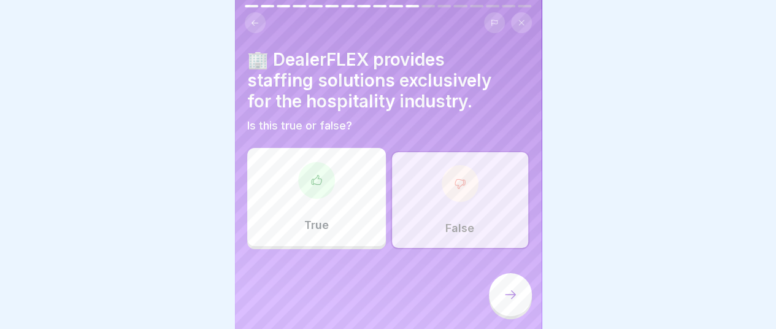
click at [515, 294] on icon at bounding box center [510, 294] width 15 height 15
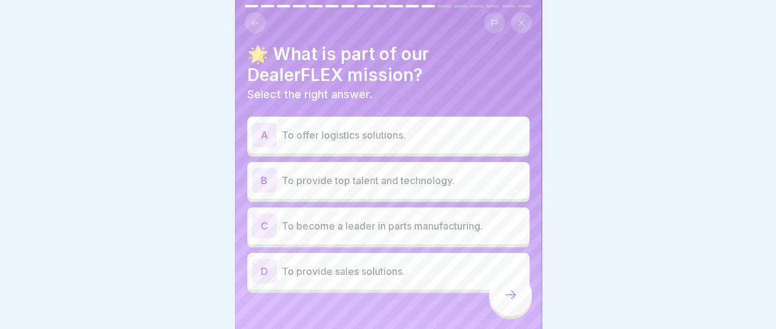
scroll to position [0, 0]
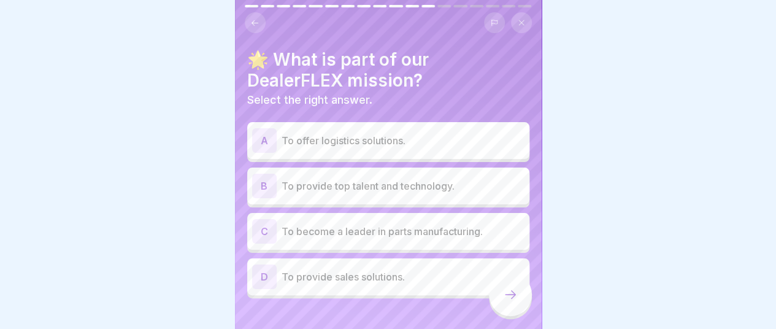
click at [385, 133] on p "To offer logistics solutions." at bounding box center [402, 140] width 243 height 15
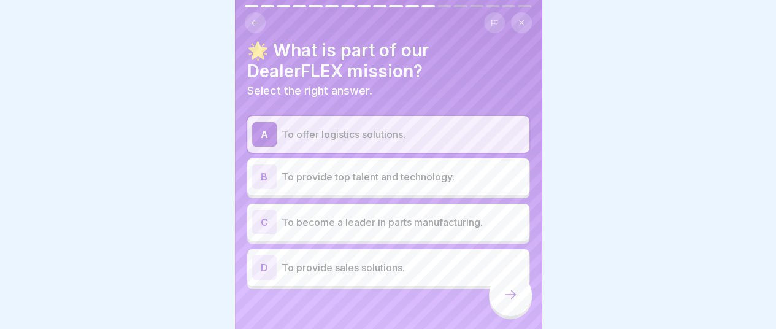
scroll to position [18, 0]
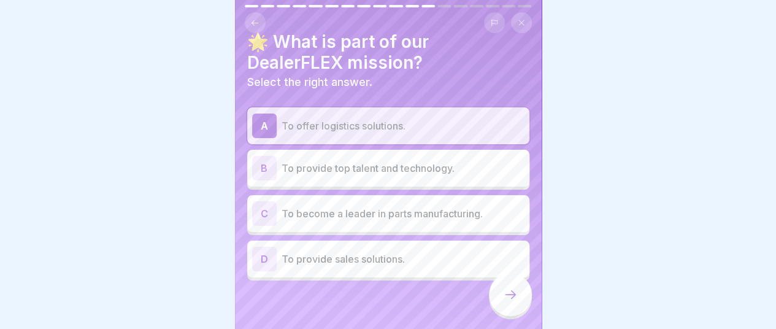
click at [514, 299] on icon at bounding box center [510, 294] width 15 height 15
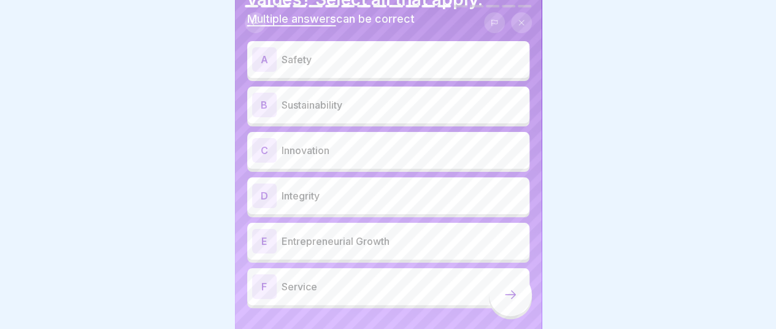
scroll to position [52, 0]
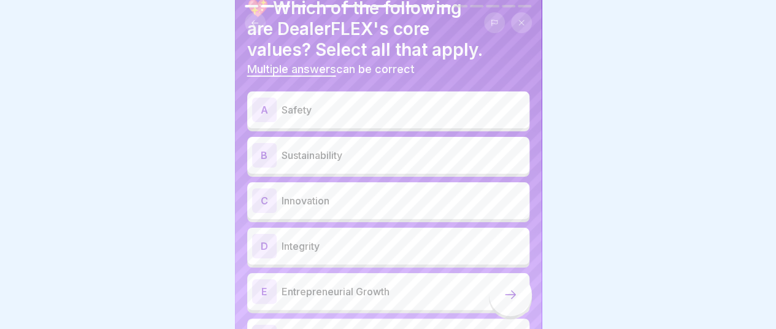
click at [318, 105] on p "Safety" at bounding box center [402, 109] width 243 height 15
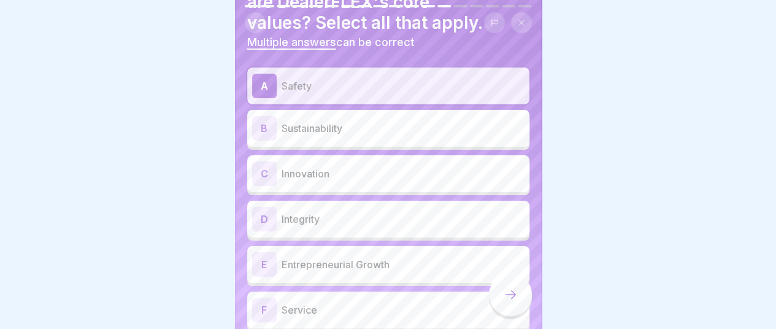
scroll to position [102, 0]
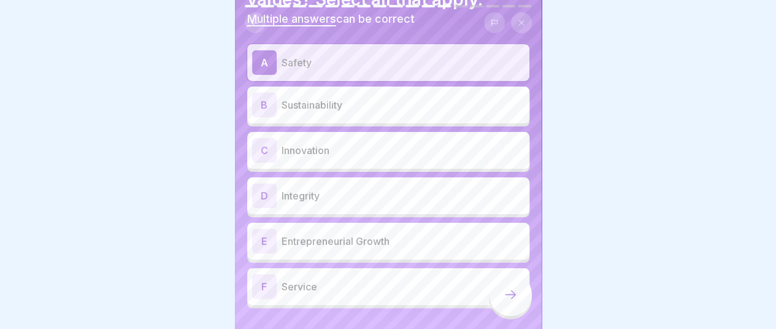
click at [313, 281] on p "Service" at bounding box center [402, 286] width 243 height 15
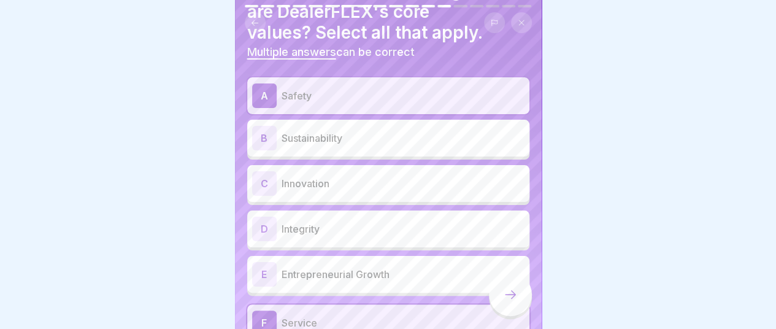
scroll to position [52, 0]
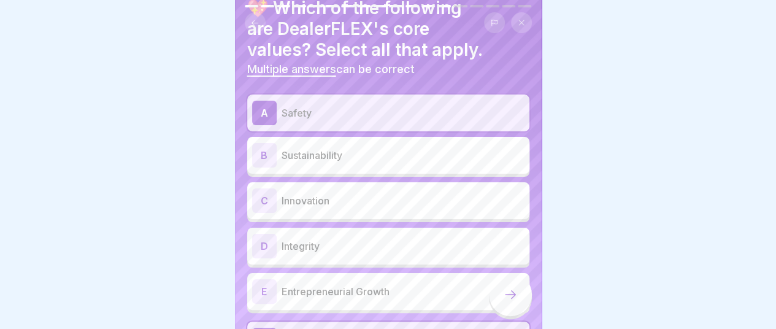
click at [332, 243] on p "Integrity" at bounding box center [402, 246] width 243 height 15
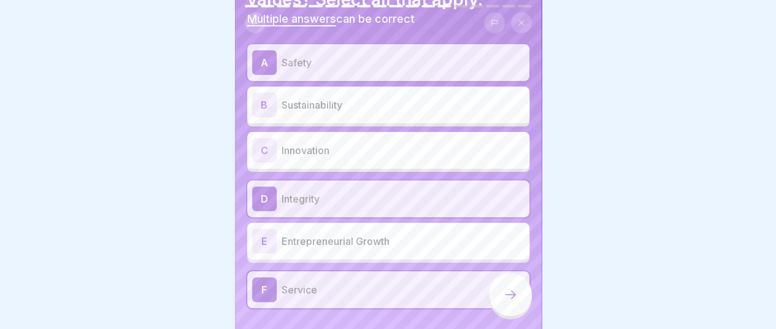
scroll to position [129, 0]
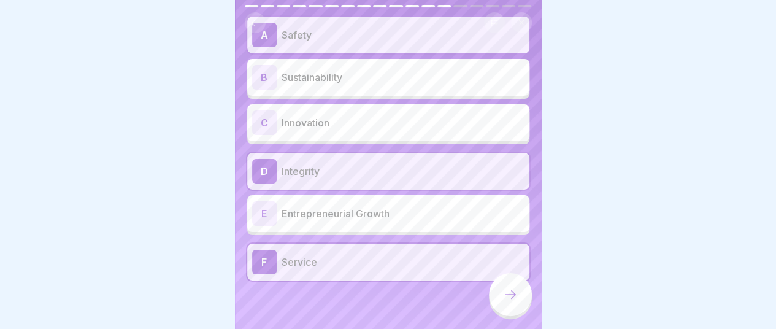
click at [510, 295] on icon at bounding box center [510, 294] width 15 height 15
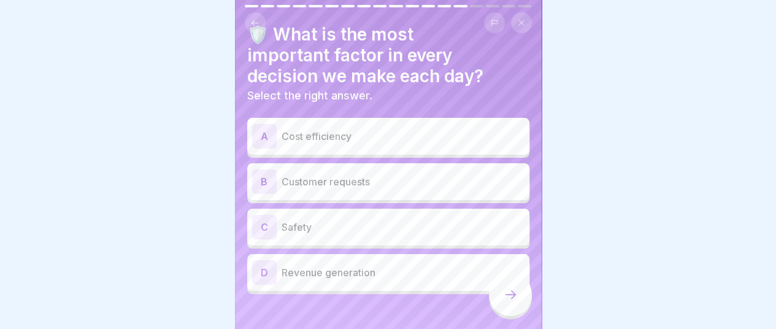
scroll to position [39, 0]
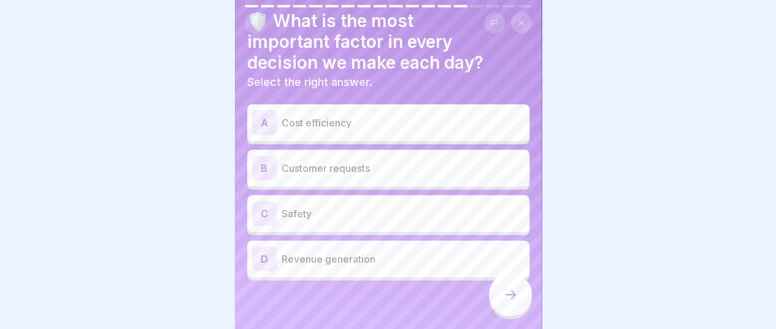
click at [383, 207] on p "Safety" at bounding box center [402, 213] width 243 height 15
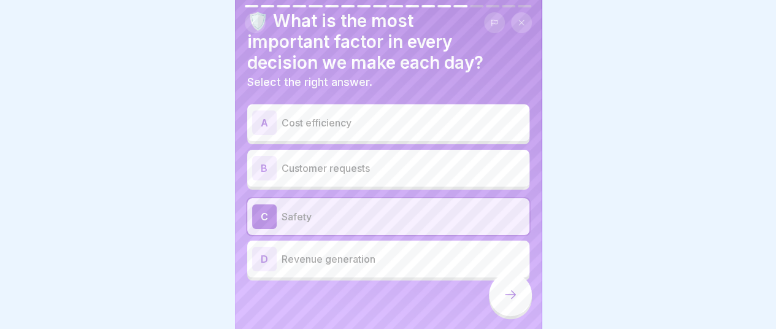
click at [510, 299] on icon at bounding box center [510, 294] width 15 height 15
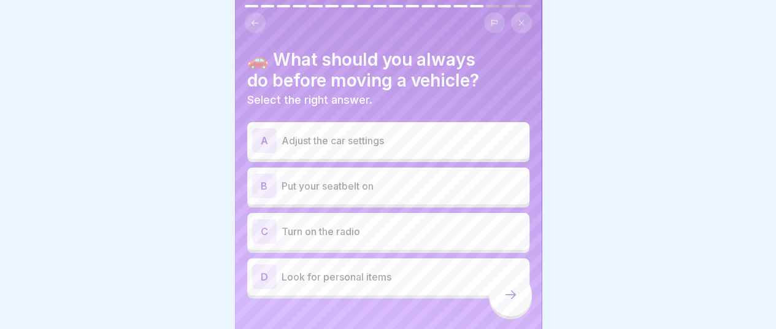
click at [324, 178] on p "Put your seatbelt on" at bounding box center [402, 185] width 243 height 15
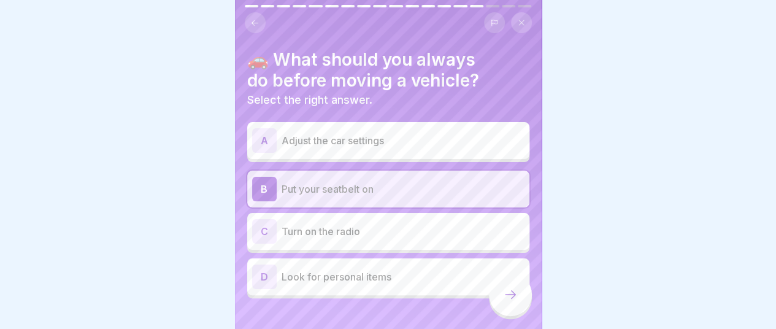
click at [515, 294] on icon at bounding box center [510, 294] width 15 height 15
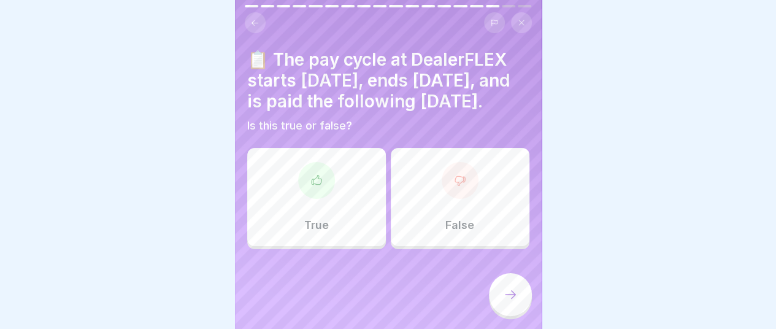
click at [331, 226] on div "True" at bounding box center [316, 197] width 139 height 98
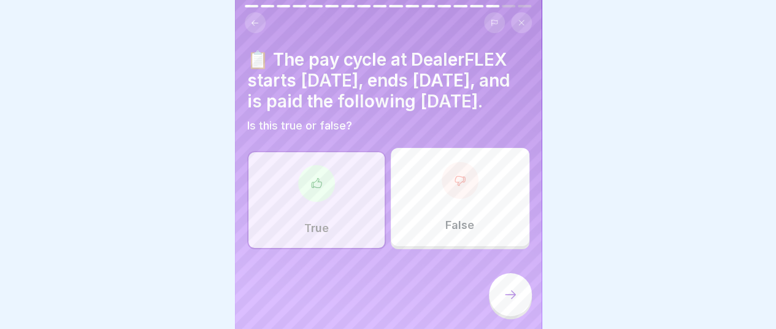
click at [519, 295] on div at bounding box center [510, 294] width 43 height 43
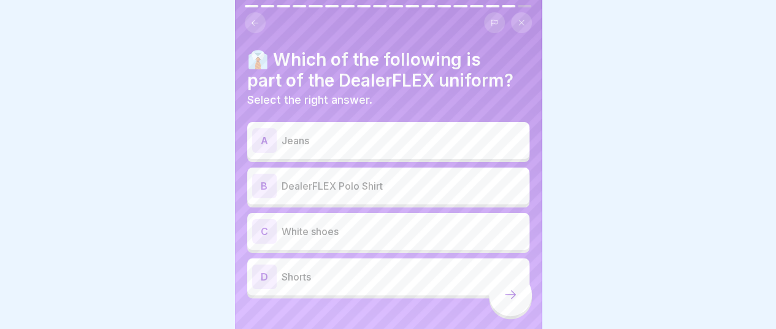
click at [405, 178] on p "DealerFLEX Polo Shirt" at bounding box center [402, 185] width 243 height 15
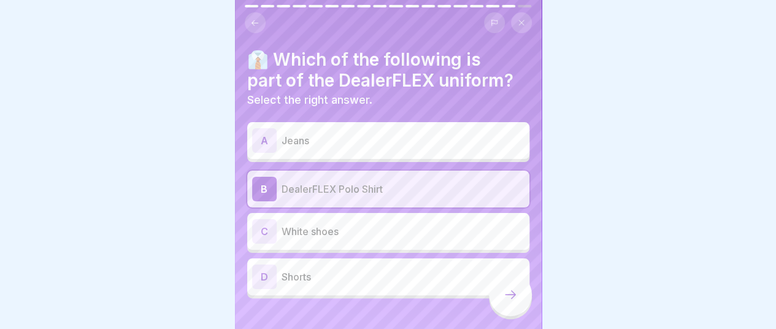
scroll to position [18, 0]
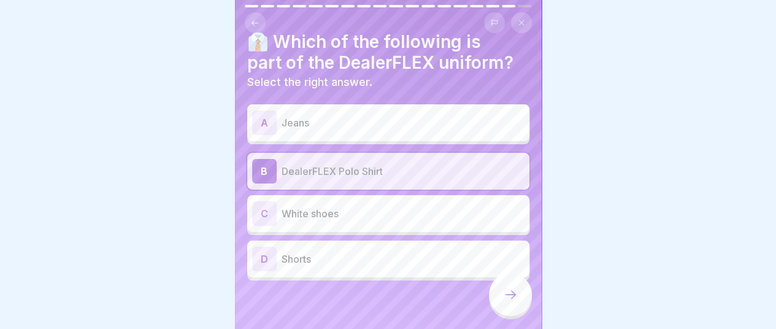
click at [515, 299] on icon at bounding box center [510, 294] width 15 height 15
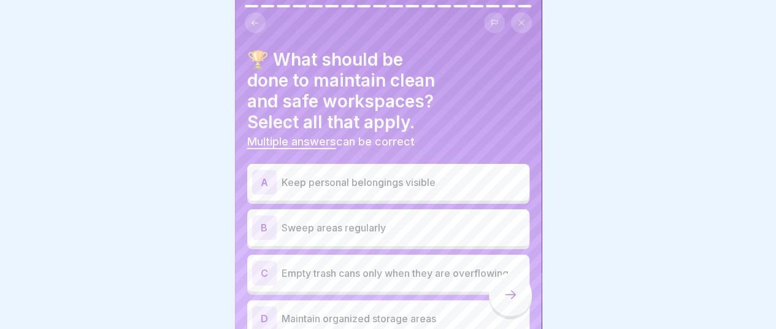
scroll to position [51, 0]
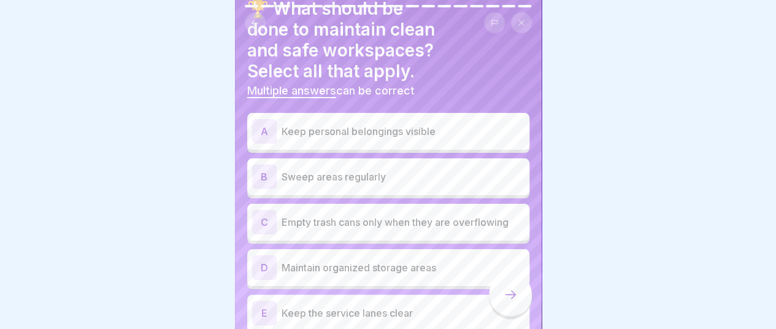
click at [335, 260] on p "Maintain organized storage areas" at bounding box center [402, 267] width 243 height 15
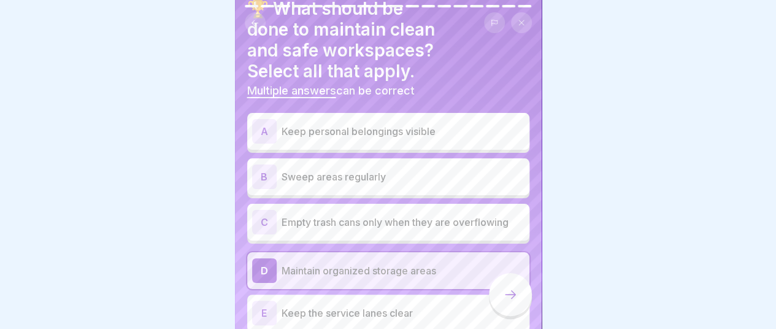
click at [347, 169] on p "Sweep areas regularly" at bounding box center [402, 176] width 243 height 15
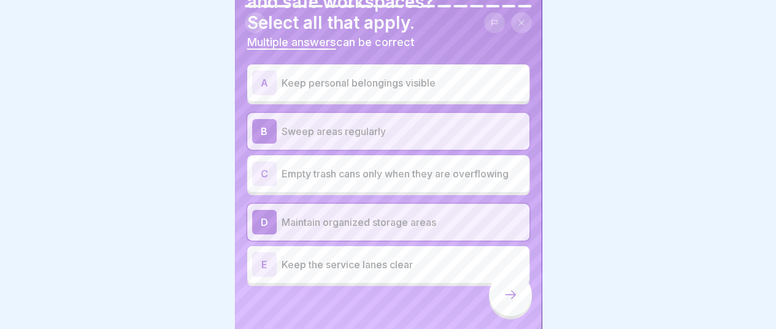
scroll to position [102, 0]
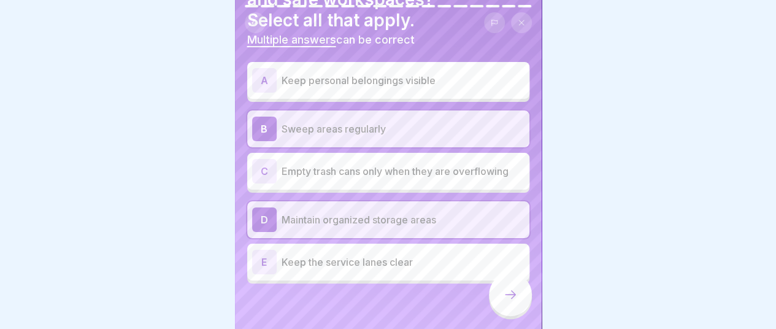
click at [339, 254] on p "Keep the service lanes clear" at bounding box center [402, 261] width 243 height 15
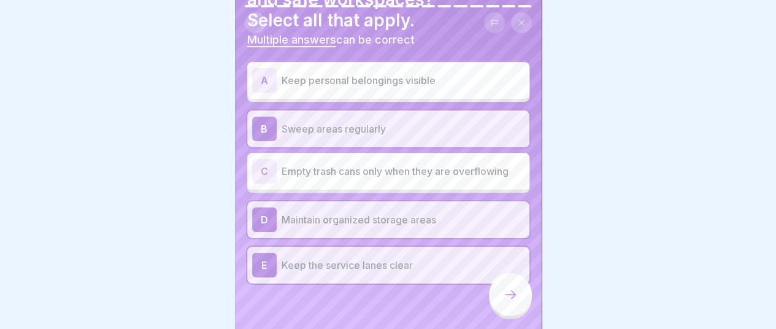
click at [506, 296] on icon at bounding box center [510, 294] width 15 height 15
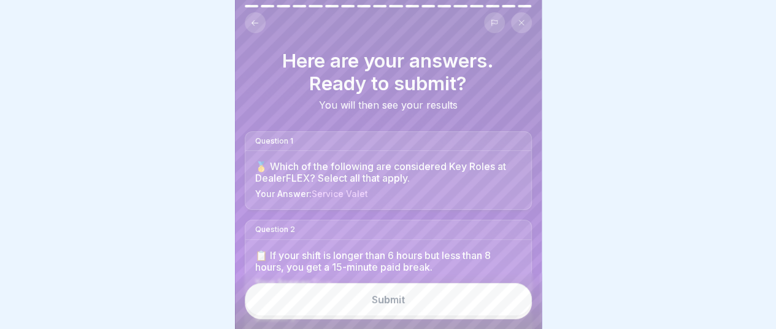
click at [352, 170] on div "🥇 Which of the following are considered Key Roles at DealerFLEX? Select all tha…" at bounding box center [388, 172] width 266 height 23
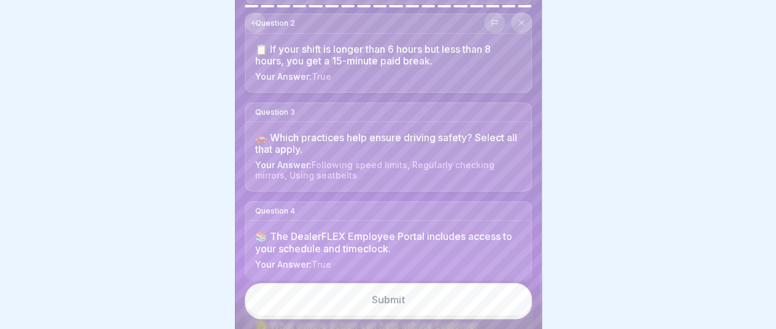
scroll to position [202, 0]
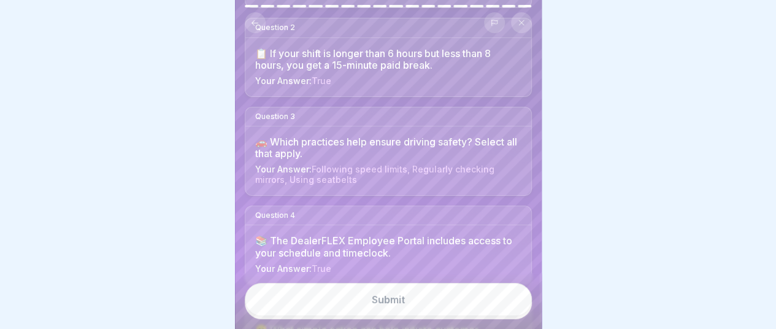
click at [252, 18] on icon at bounding box center [254, 22] width 9 height 9
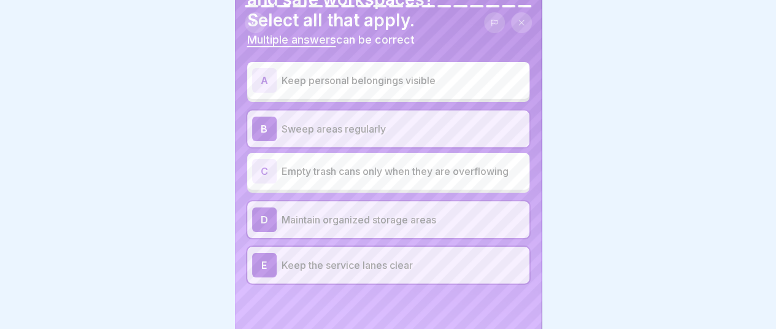
scroll to position [406, 0]
click at [254, 18] on icon at bounding box center [254, 22] width 9 height 9
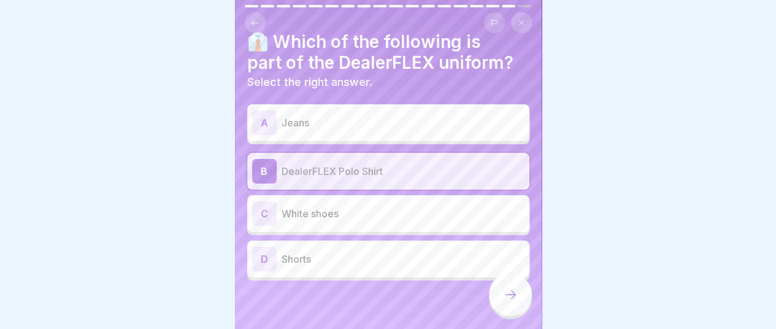
click at [254, 18] on icon at bounding box center [254, 22] width 9 height 9
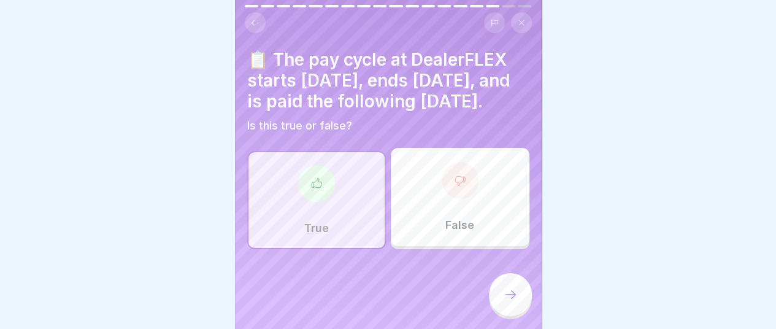
click at [254, 18] on icon at bounding box center [254, 22] width 9 height 9
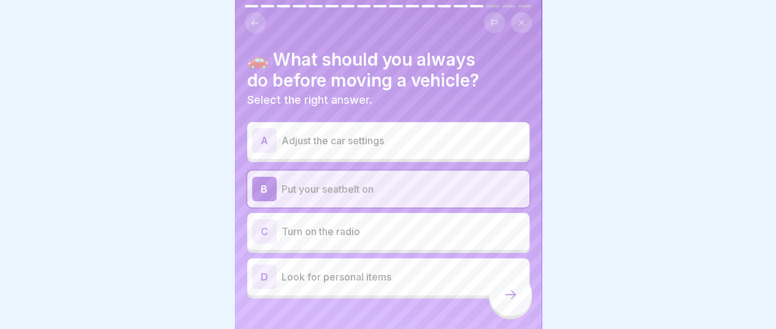
click at [254, 18] on icon at bounding box center [254, 22] width 9 height 9
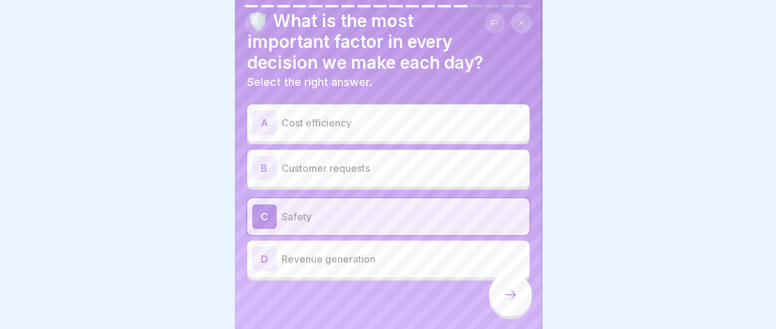
click at [254, 18] on icon at bounding box center [254, 22] width 9 height 9
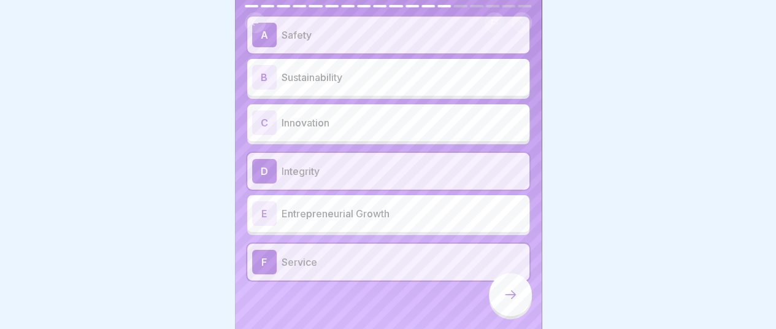
click at [254, 18] on icon at bounding box center [254, 22] width 9 height 9
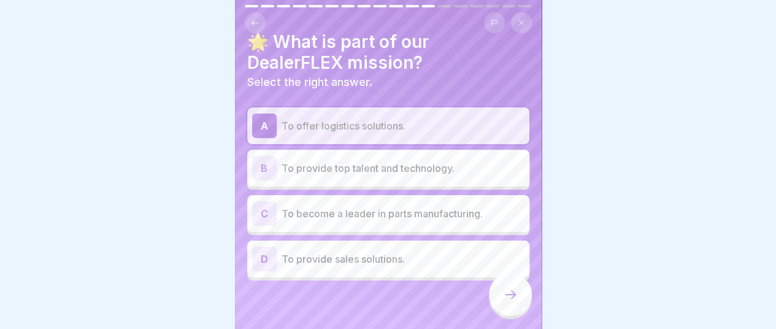
click at [254, 18] on icon at bounding box center [254, 22] width 9 height 9
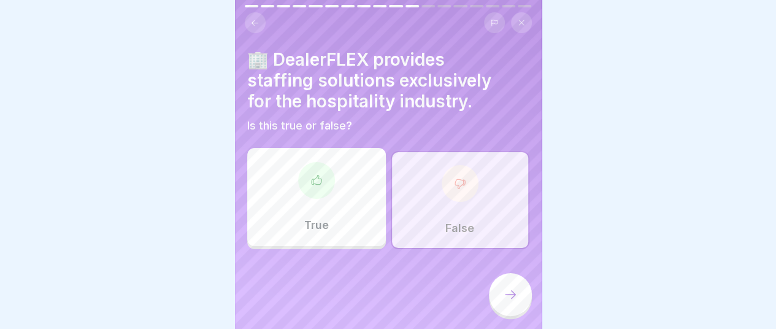
click at [254, 18] on icon at bounding box center [254, 22] width 9 height 9
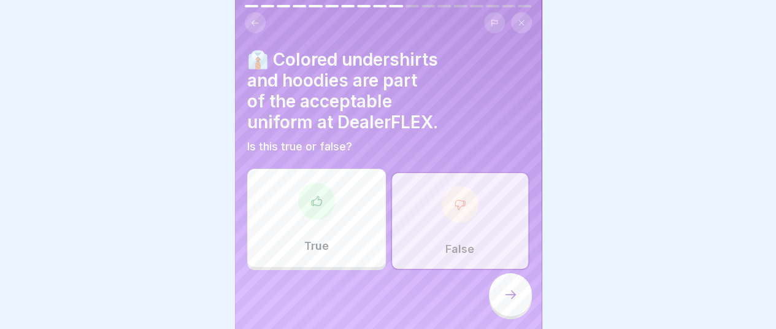
click at [254, 18] on icon at bounding box center [254, 22] width 9 height 9
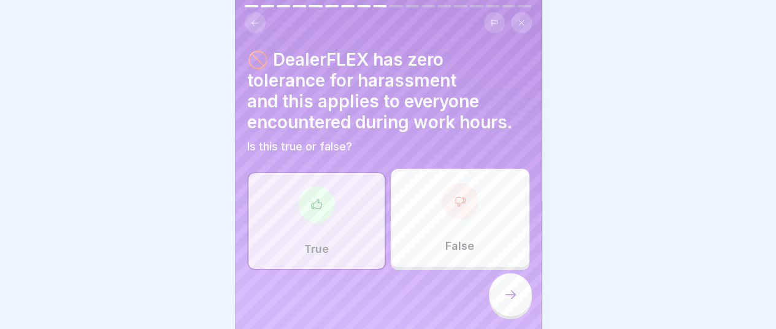
click at [254, 18] on icon at bounding box center [254, 22] width 9 height 9
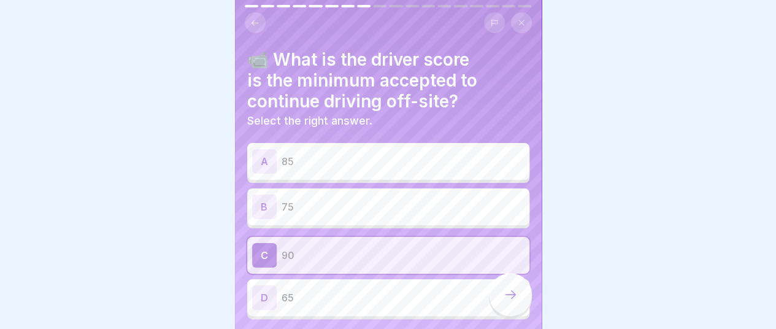
click at [254, 18] on icon at bounding box center [254, 22] width 9 height 9
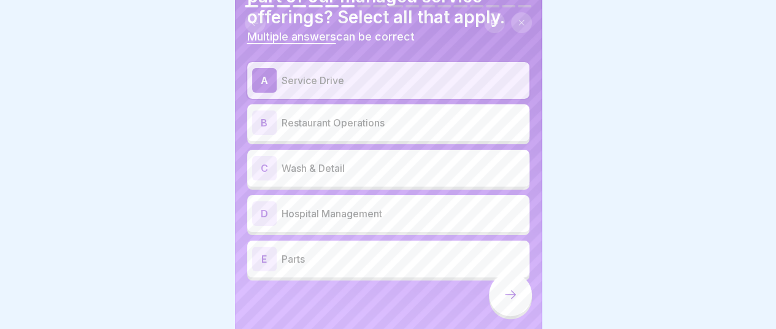
click at [250, 18] on icon at bounding box center [254, 22] width 9 height 9
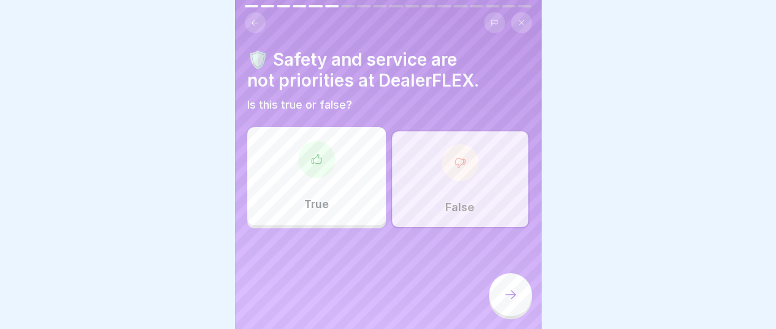
click at [252, 18] on icon at bounding box center [254, 22] width 9 height 9
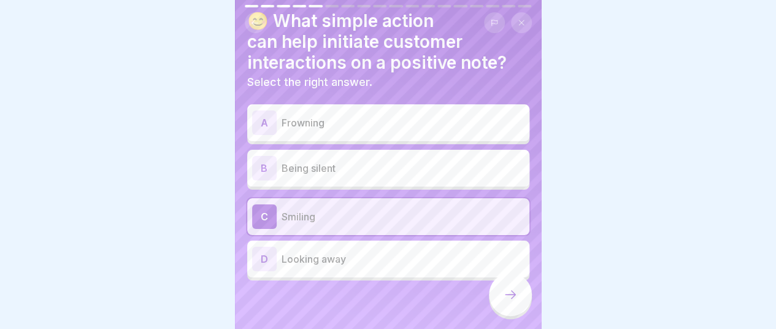
click at [252, 18] on icon at bounding box center [254, 22] width 9 height 9
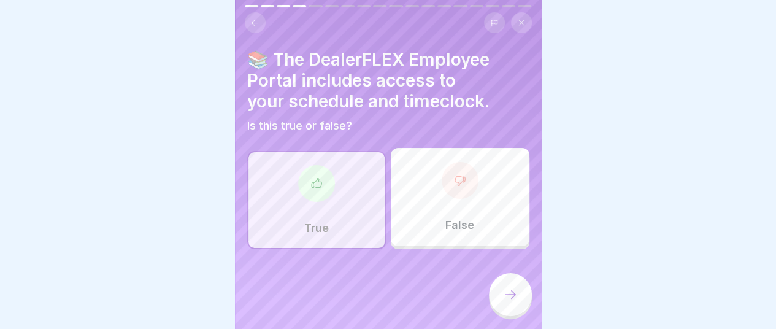
click at [254, 18] on icon at bounding box center [254, 22] width 9 height 9
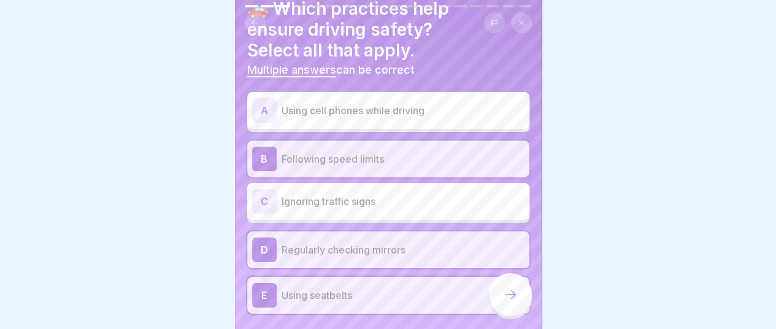
click at [254, 18] on icon at bounding box center [254, 22] width 9 height 9
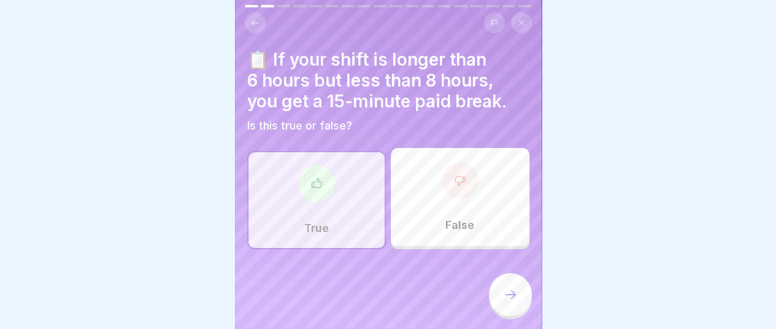
click at [515, 294] on icon at bounding box center [510, 294] width 15 height 15
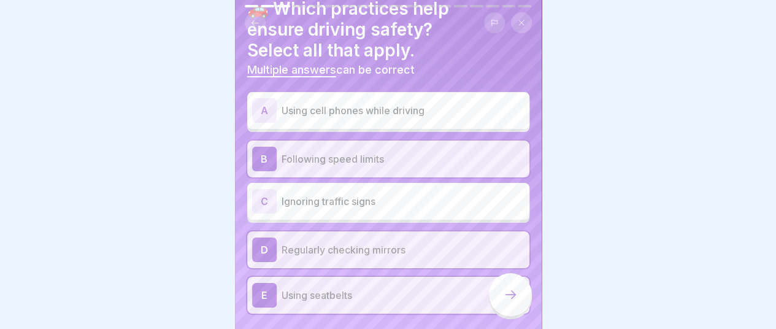
click at [515, 294] on icon at bounding box center [510, 294] width 15 height 15
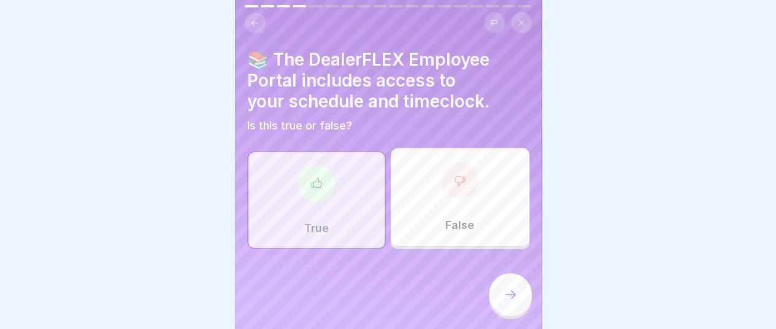
click at [517, 301] on div at bounding box center [510, 294] width 43 height 43
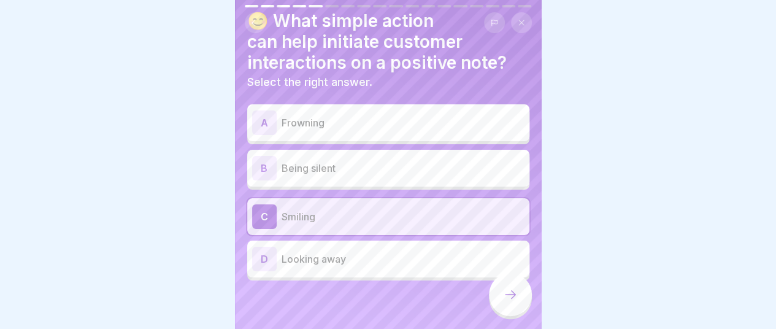
click at [517, 300] on div at bounding box center [510, 294] width 43 height 43
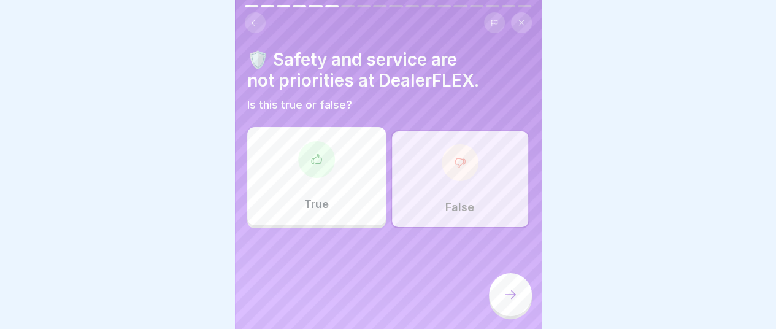
click at [517, 300] on div at bounding box center [510, 294] width 43 height 43
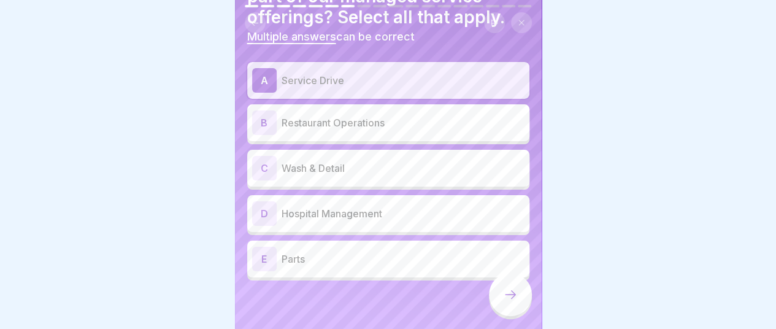
click at [517, 300] on div at bounding box center [510, 294] width 43 height 43
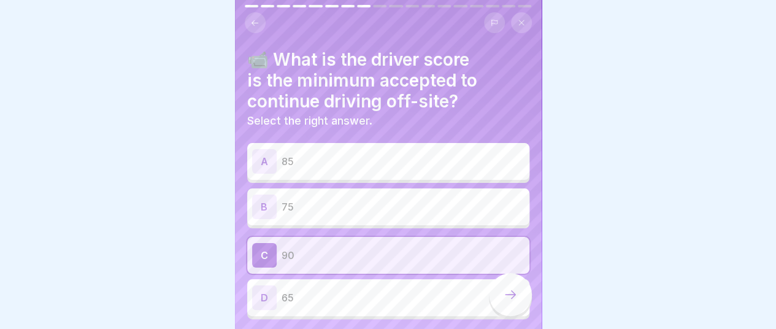
click at [517, 300] on div at bounding box center [510, 294] width 43 height 43
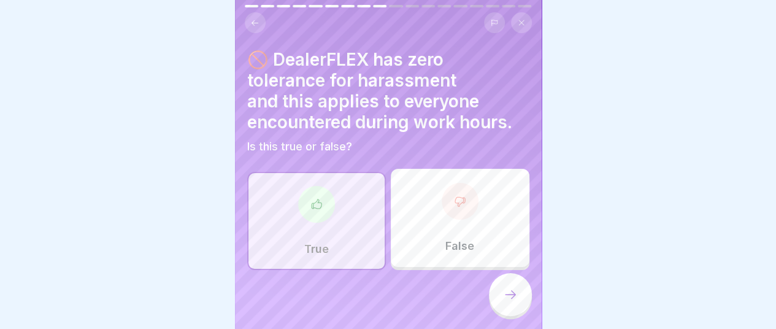
click at [517, 300] on div at bounding box center [510, 294] width 43 height 43
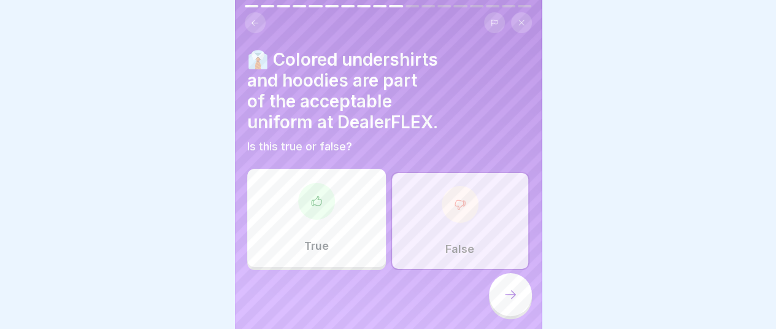
click at [517, 300] on div at bounding box center [510, 294] width 43 height 43
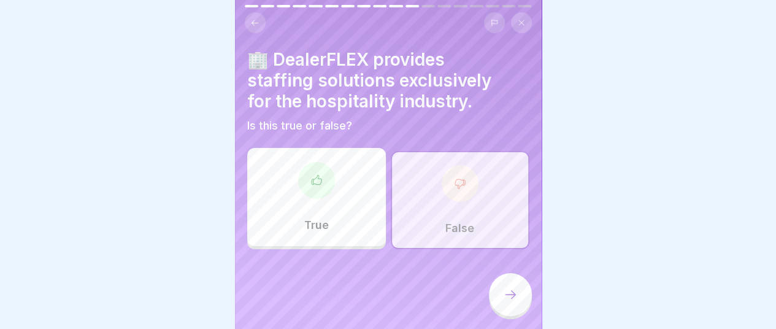
click at [517, 300] on div at bounding box center [510, 294] width 43 height 43
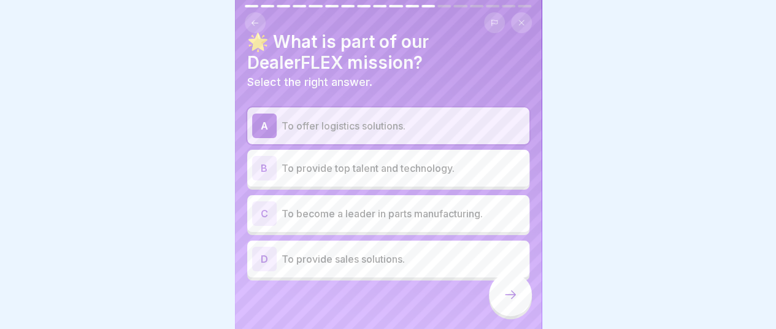
click at [517, 300] on div at bounding box center [510, 294] width 43 height 43
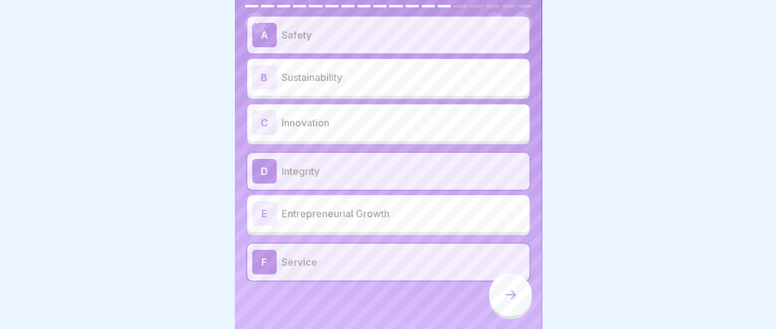
click at [517, 300] on div at bounding box center [510, 294] width 43 height 43
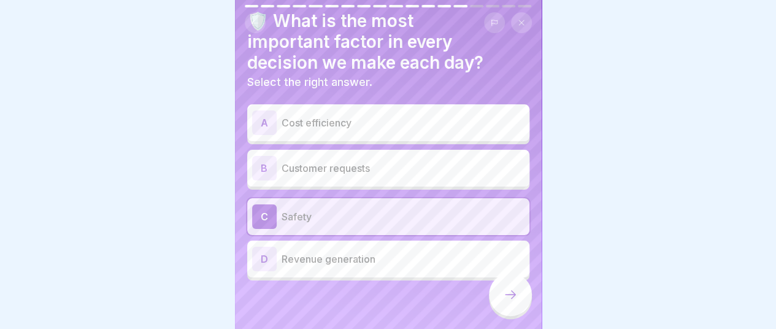
click at [517, 300] on div at bounding box center [510, 294] width 43 height 43
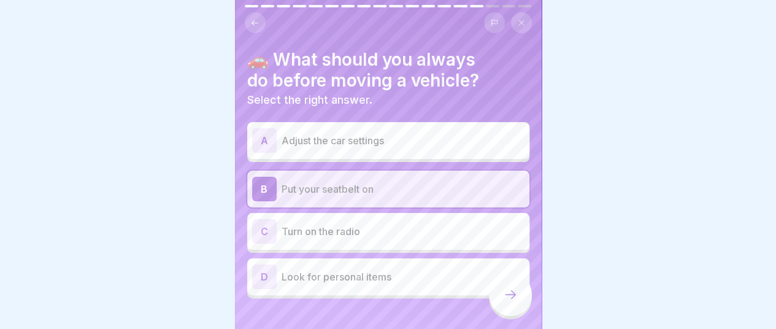
click at [517, 300] on div at bounding box center [510, 294] width 43 height 43
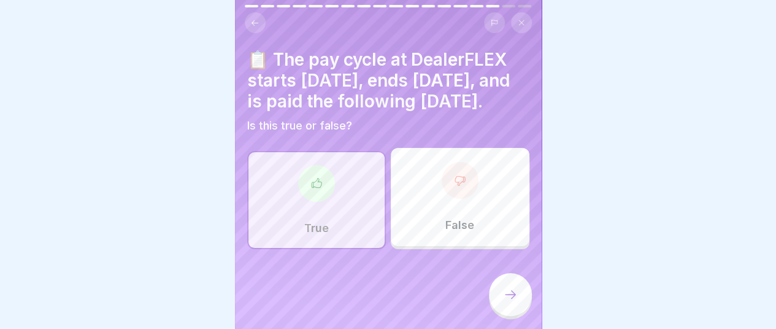
click at [517, 300] on div at bounding box center [510, 294] width 43 height 43
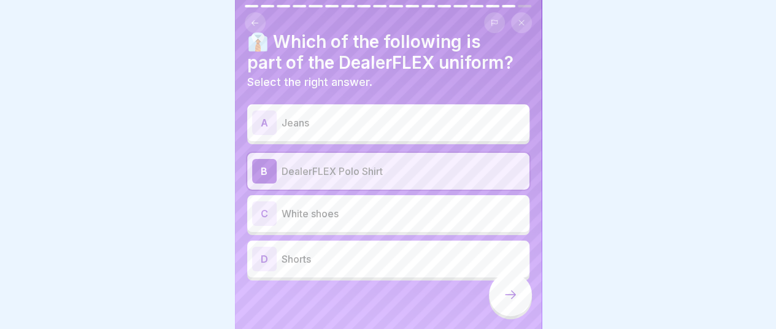
click at [517, 300] on div at bounding box center [510, 294] width 43 height 43
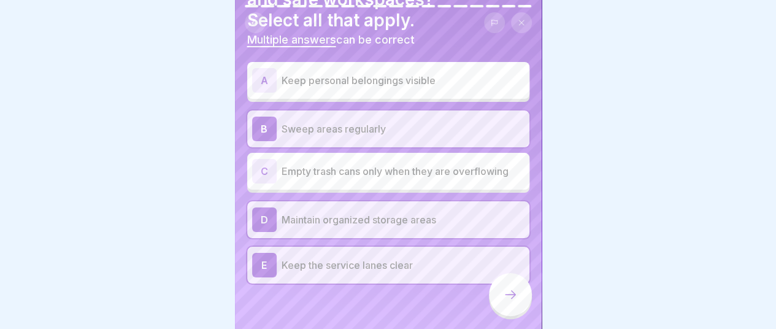
click at [517, 300] on div at bounding box center [510, 294] width 43 height 43
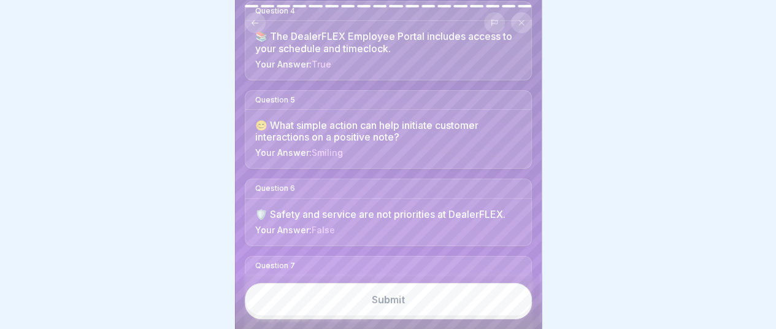
click at [517, 300] on button "Submit" at bounding box center [388, 299] width 287 height 33
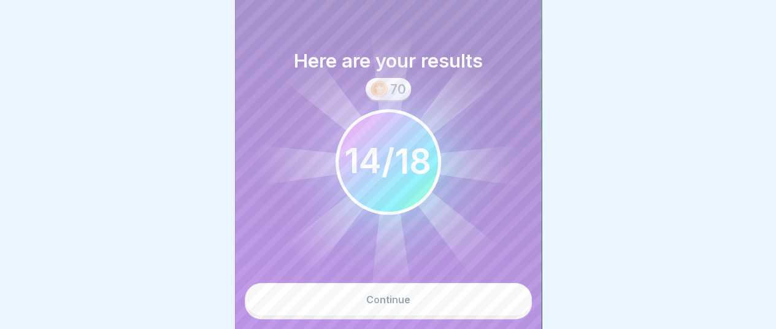
drag, startPoint x: 439, startPoint y: 302, endPoint x: 441, endPoint y: 295, distance: 7.2
click at [440, 299] on button "Continue" at bounding box center [388, 299] width 287 height 33
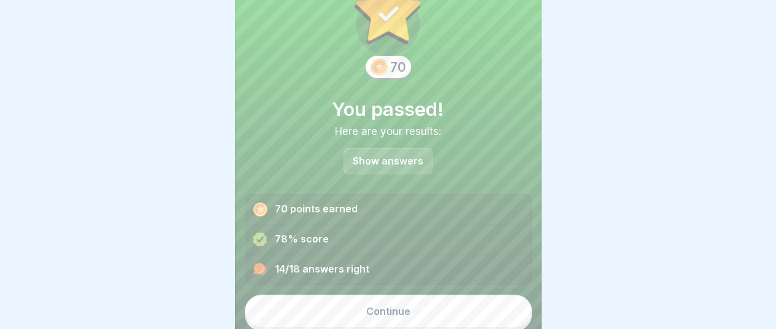
scroll to position [54, 0]
click at [407, 299] on button "Continue" at bounding box center [388, 310] width 287 height 33
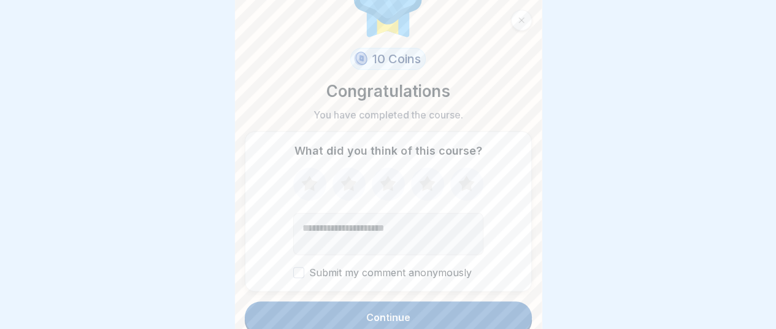
scroll to position [70, 0]
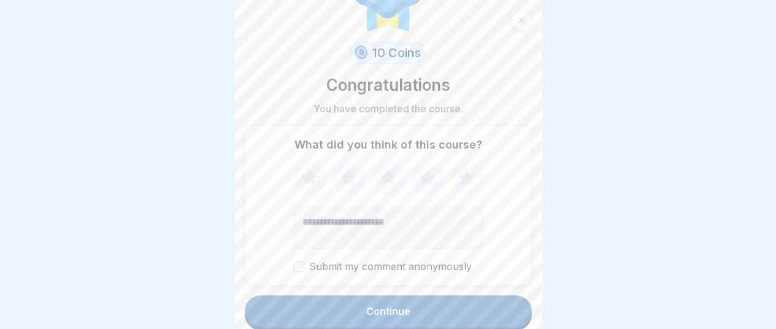
click at [464, 169] on icon at bounding box center [466, 176] width 16 height 15
click at [431, 209] on textarea "Add comment (optional)" at bounding box center [388, 228] width 190 height 42
type textarea "**********"
click at [403, 305] on div "Continue" at bounding box center [388, 310] width 44 height 11
